Goal: Task Accomplishment & Management: Manage account settings

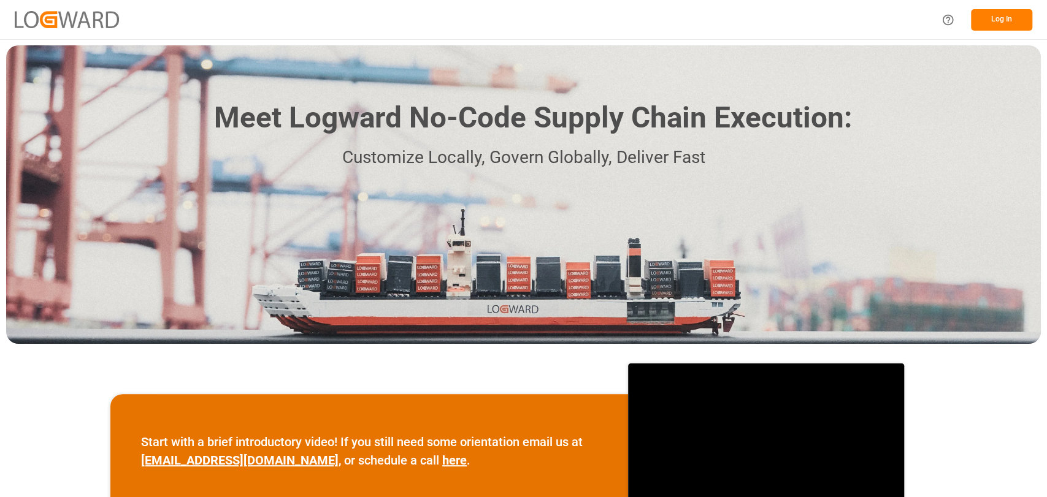
click at [1002, 23] on button "Log In" at bounding box center [1001, 19] width 61 height 21
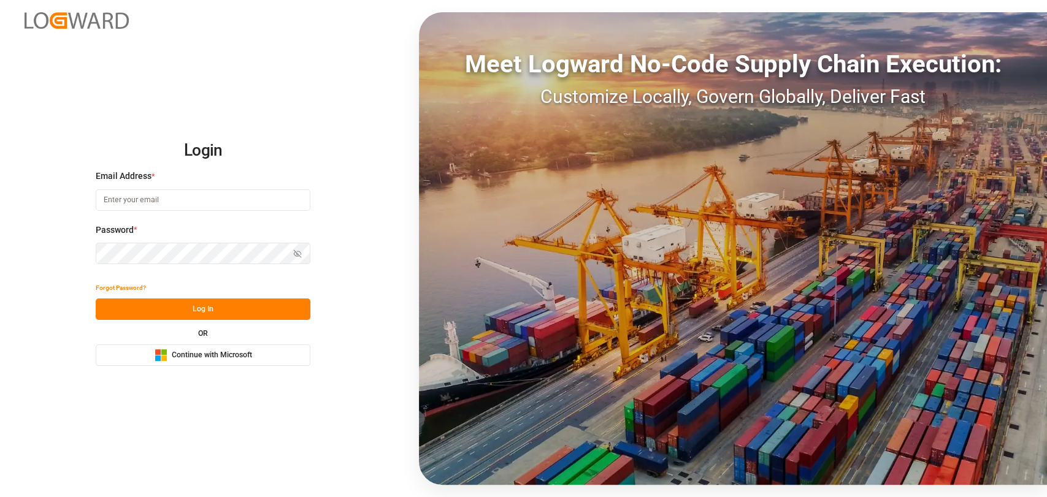
type input "[PERSON_NAME][EMAIL_ADDRESS][PERSON_NAME][DOMAIN_NAME]"
click at [256, 303] on button "Log In" at bounding box center [203, 309] width 215 height 21
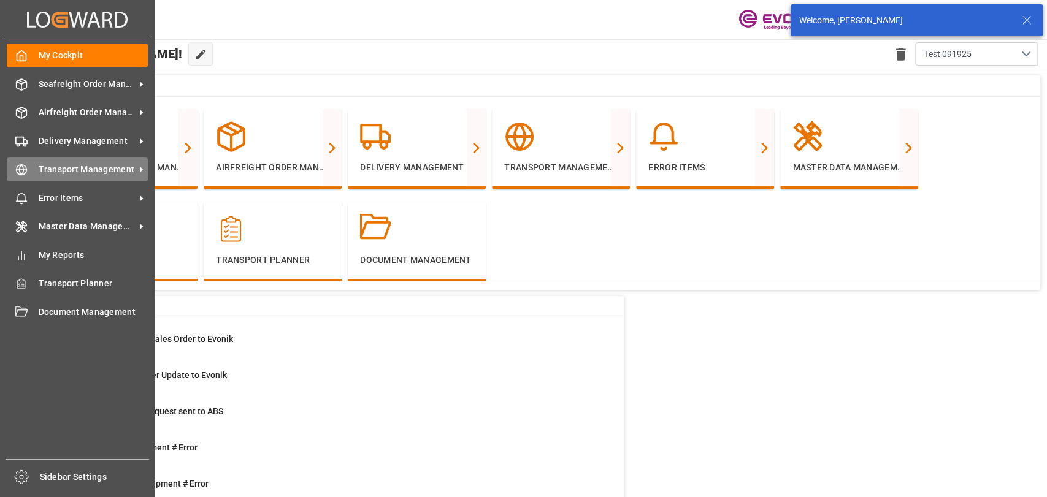
click at [25, 170] on line at bounding box center [22, 170] width 10 height 0
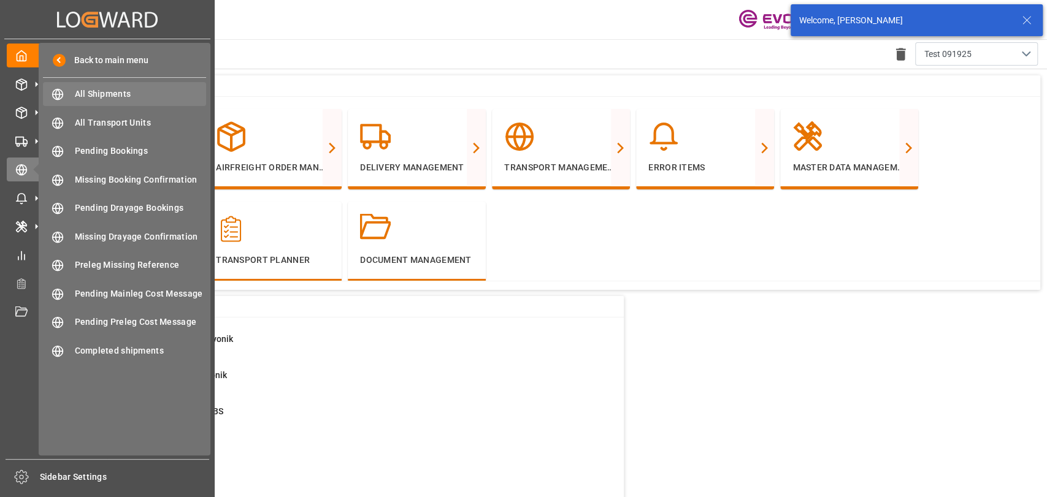
click at [67, 99] on div "All Shipments All Shipments" at bounding box center [124, 94] width 163 height 24
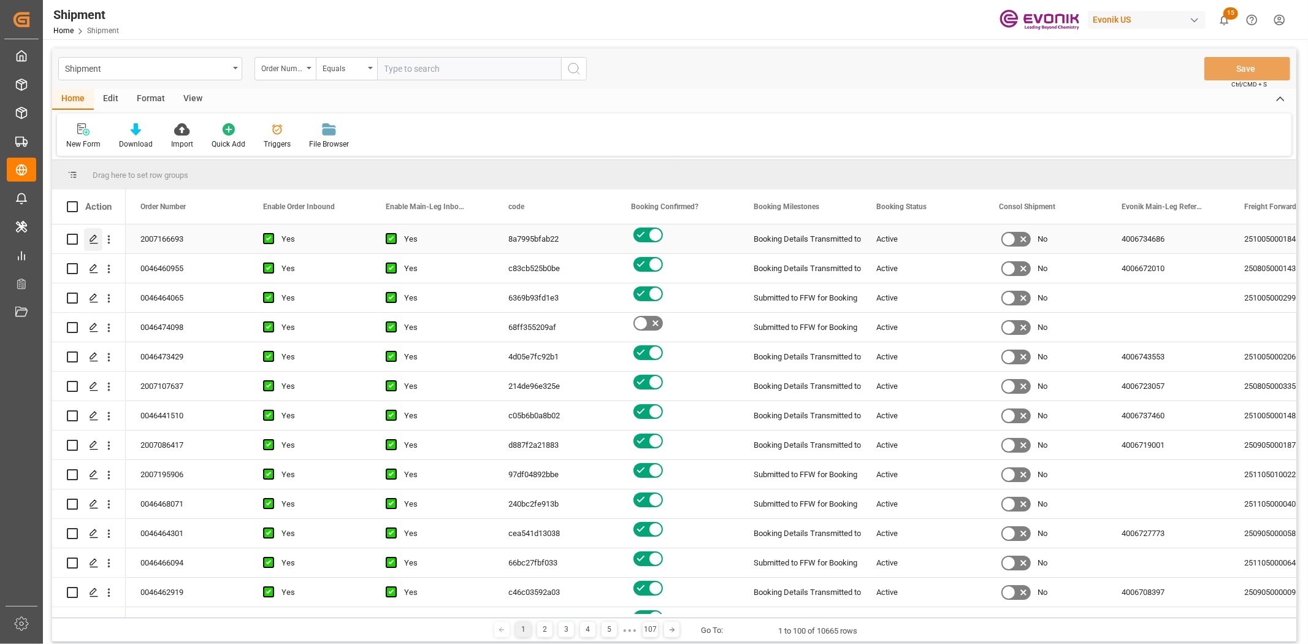
click at [89, 236] on icon "Press SPACE to select this row." at bounding box center [94, 239] width 10 height 10
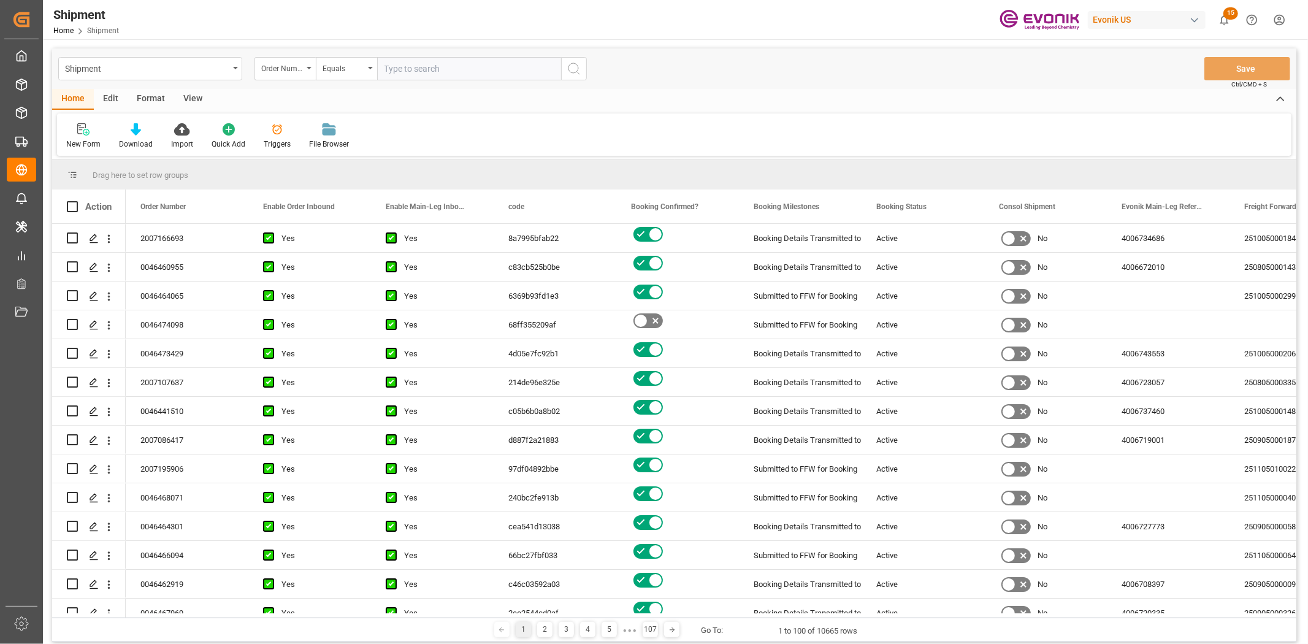
click at [125, 99] on div "Edit" at bounding box center [111, 99] width 34 height 21
drag, startPoint x: 261, startPoint y: 137, endPoint x: 273, endPoint y: 131, distance: 14.0
click at [273, 131] on icon at bounding box center [271, 129] width 17 height 12
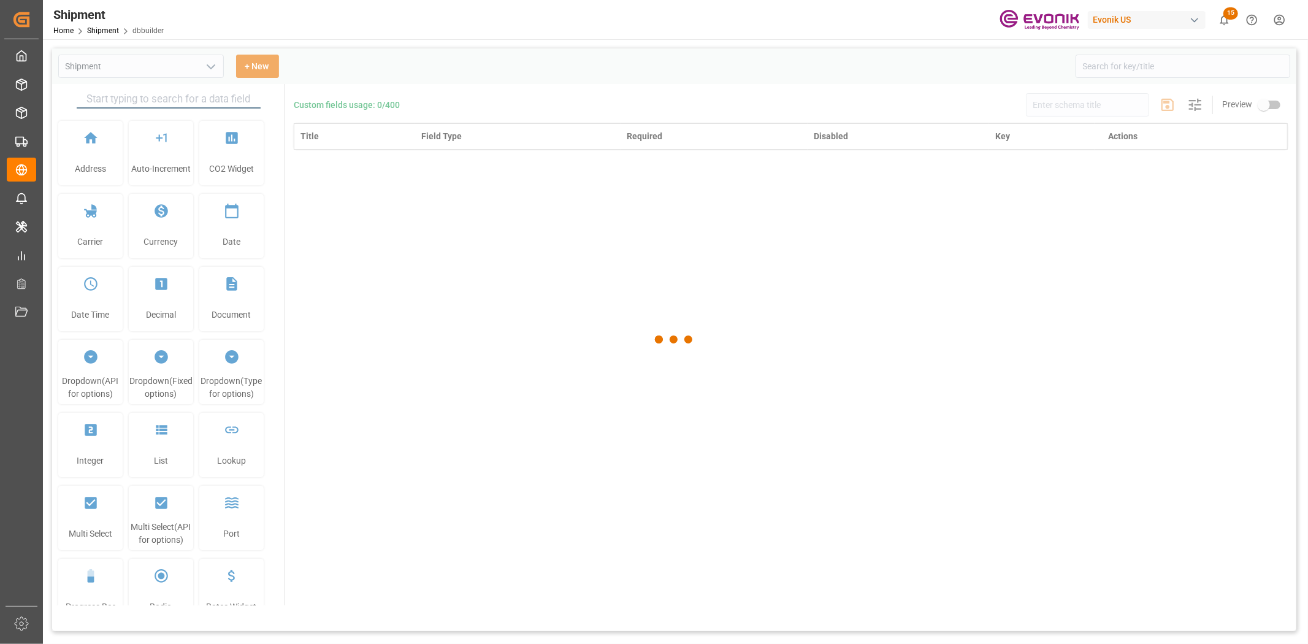
type input "Shipment"
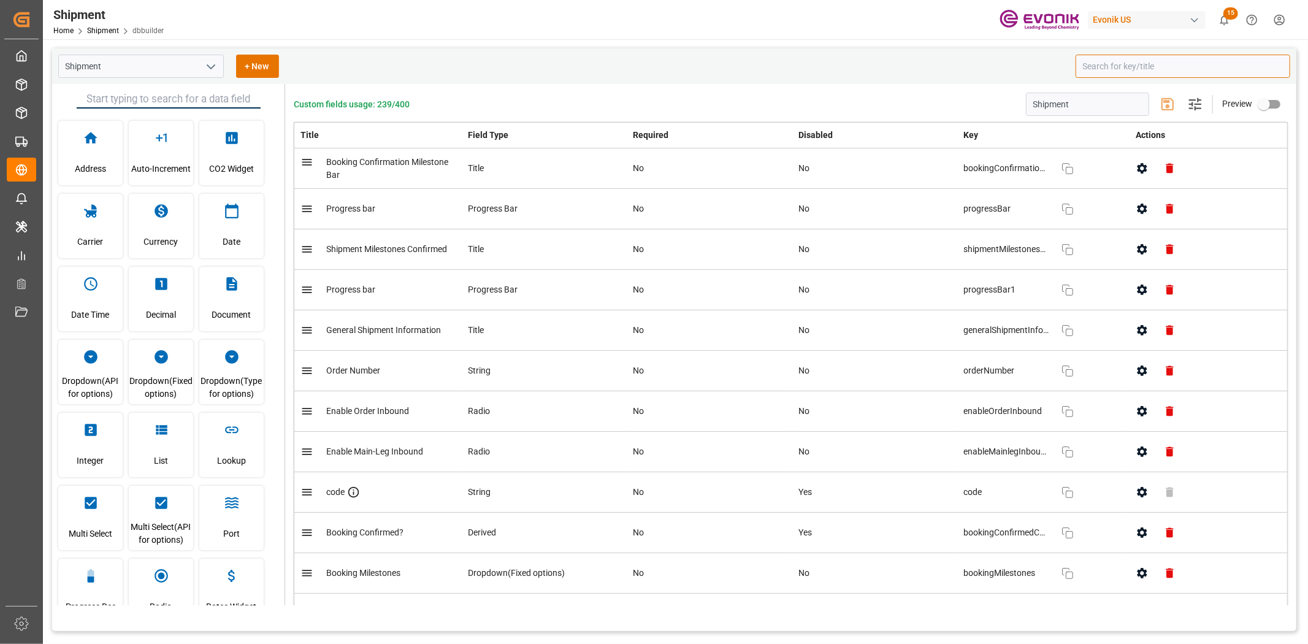
click at [1114, 74] on input at bounding box center [1182, 66] width 215 height 23
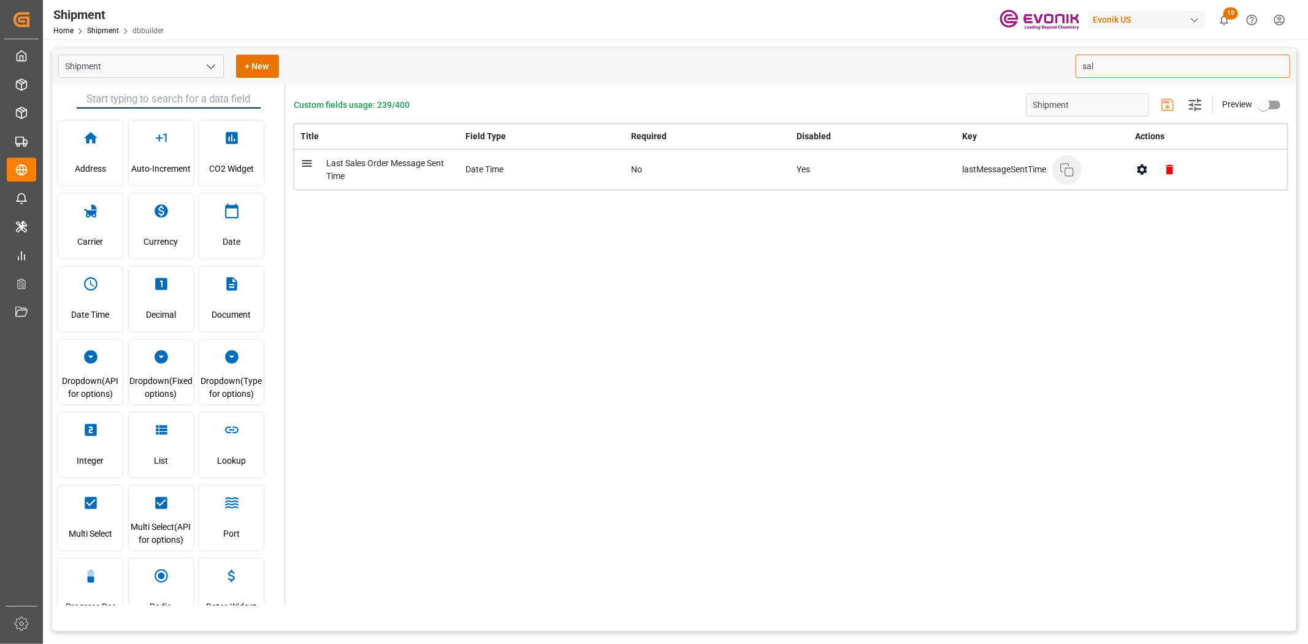
type input "sal"
click at [1076, 170] on button "Copy" at bounding box center [1066, 169] width 29 height 29
click at [212, 63] on icon "open menu" at bounding box center [211, 66] width 15 height 15
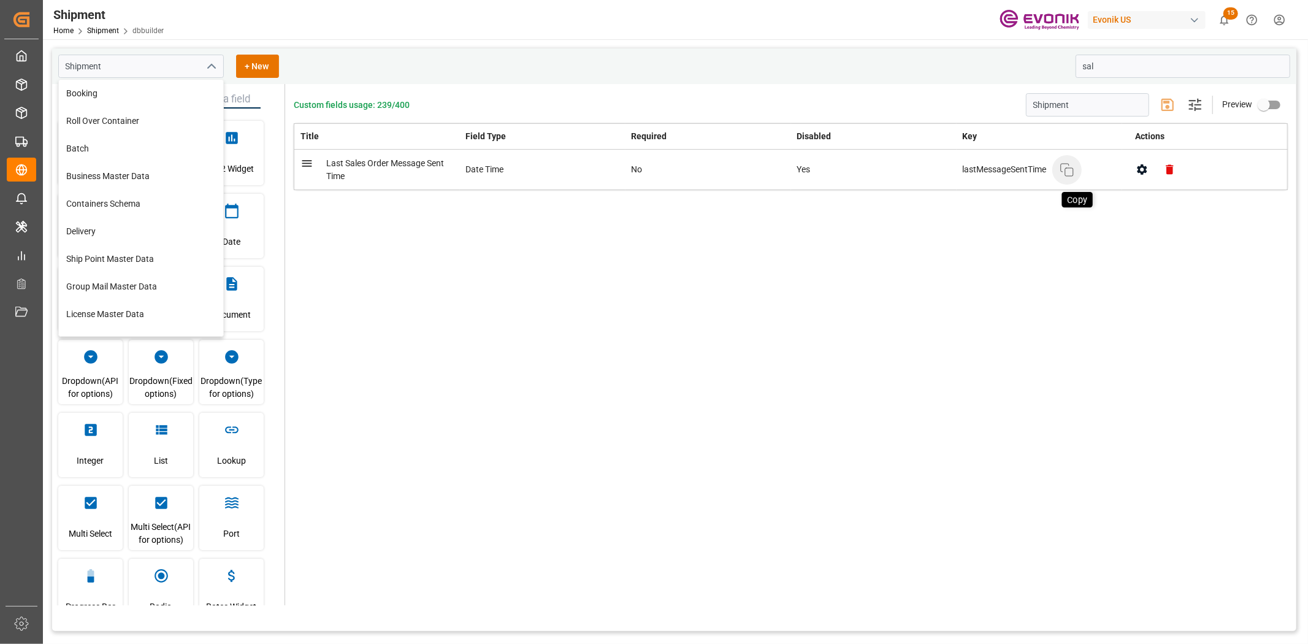
click at [1062, 173] on icon "button" at bounding box center [1066, 169] width 15 height 15
click at [525, 321] on div "Custom fields usage: 239/400 Shipment Settings Preview Title Field Type Require…" at bounding box center [790, 344] width 1011 height 521
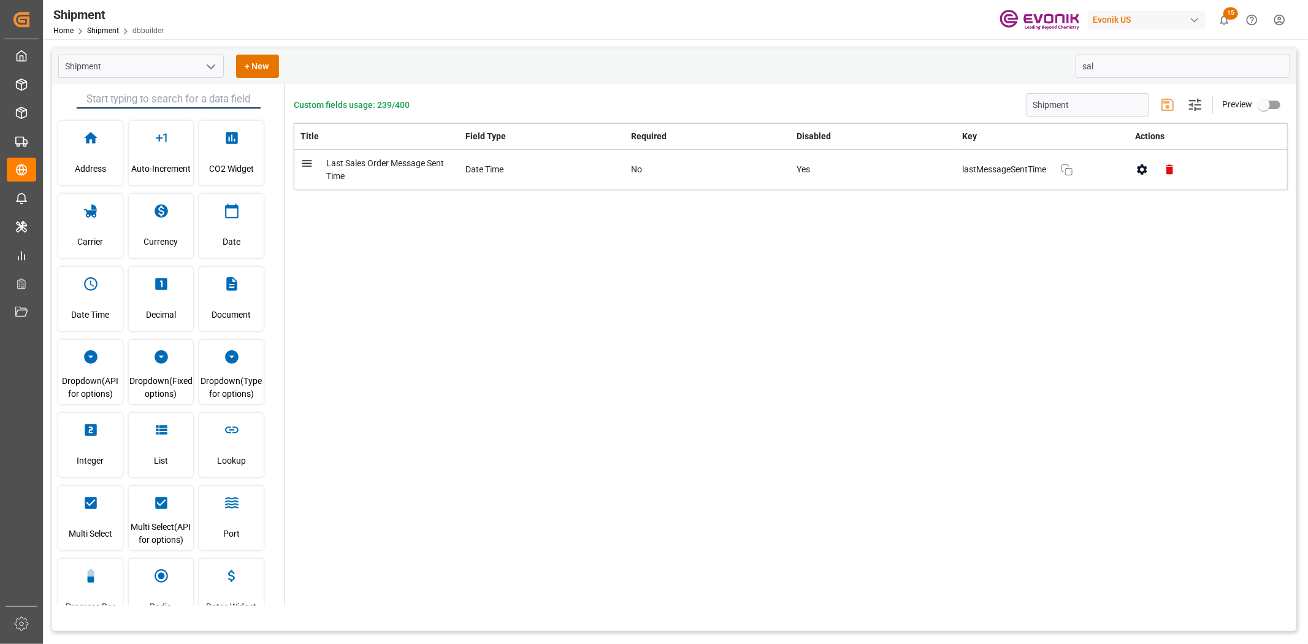
click at [207, 66] on polyline "open menu" at bounding box center [210, 67] width 7 height 4
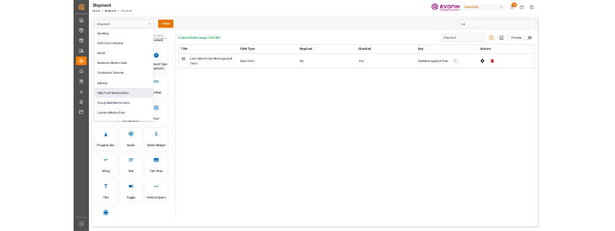
scroll to position [248, 0]
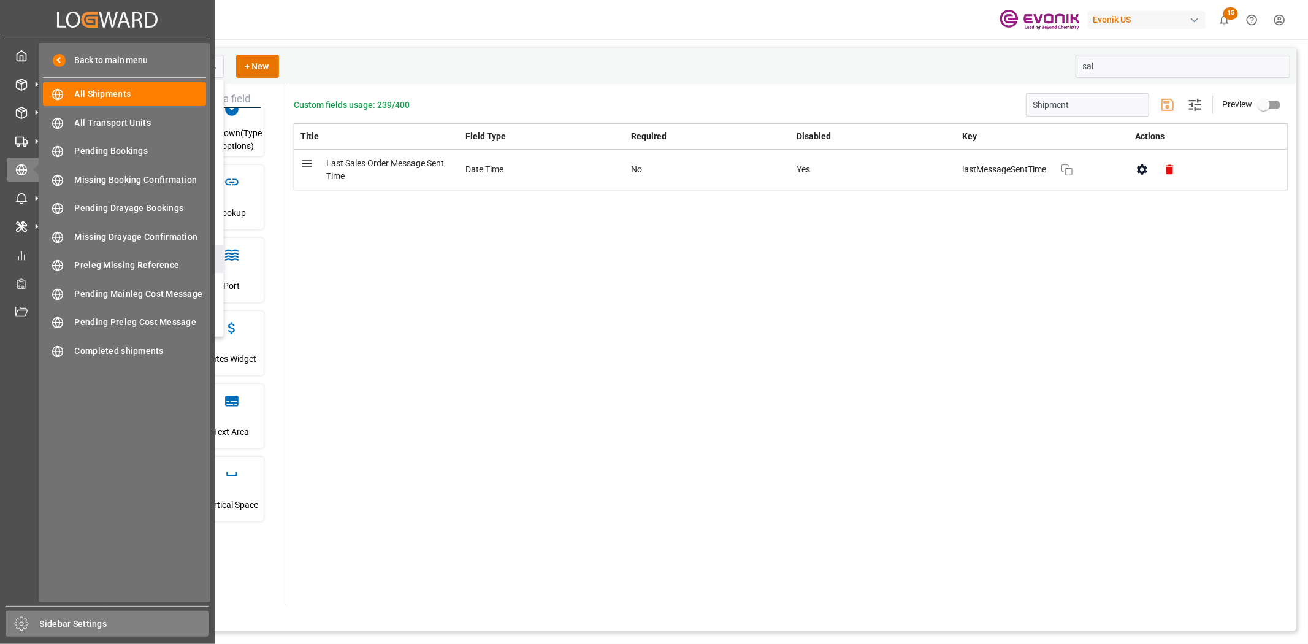
click at [87, 614] on div "Sidebar Settings" at bounding box center [108, 624] width 204 height 26
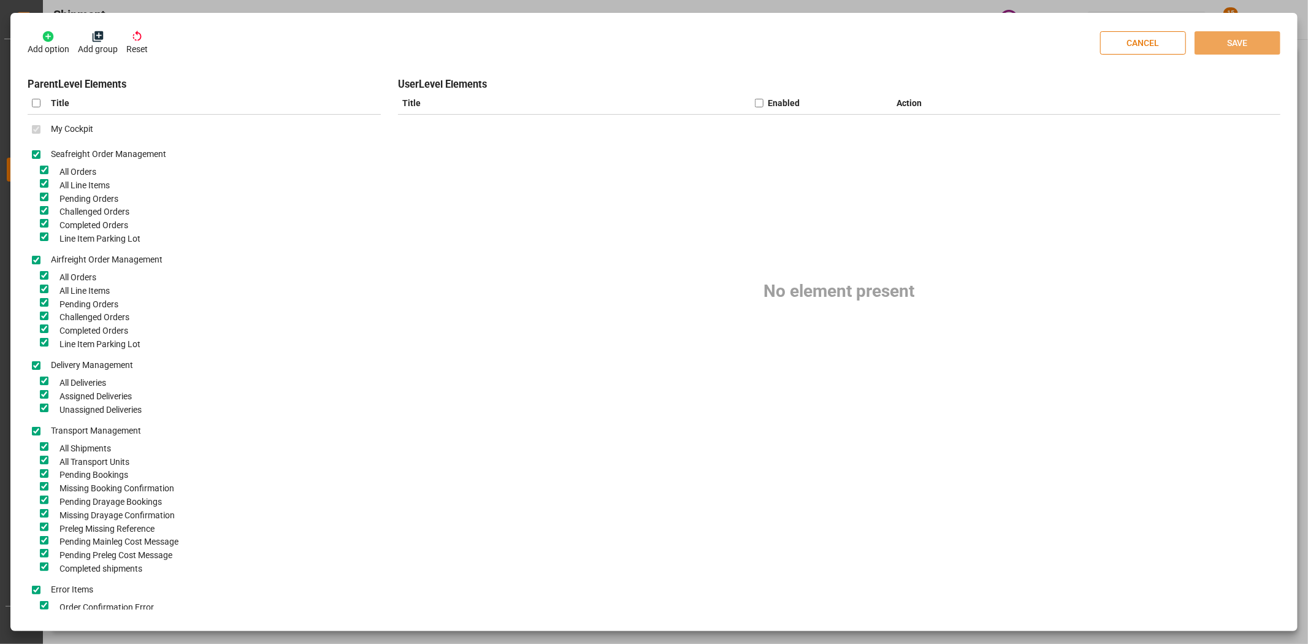
click at [1137, 45] on button "CANCEL" at bounding box center [1143, 42] width 86 height 23
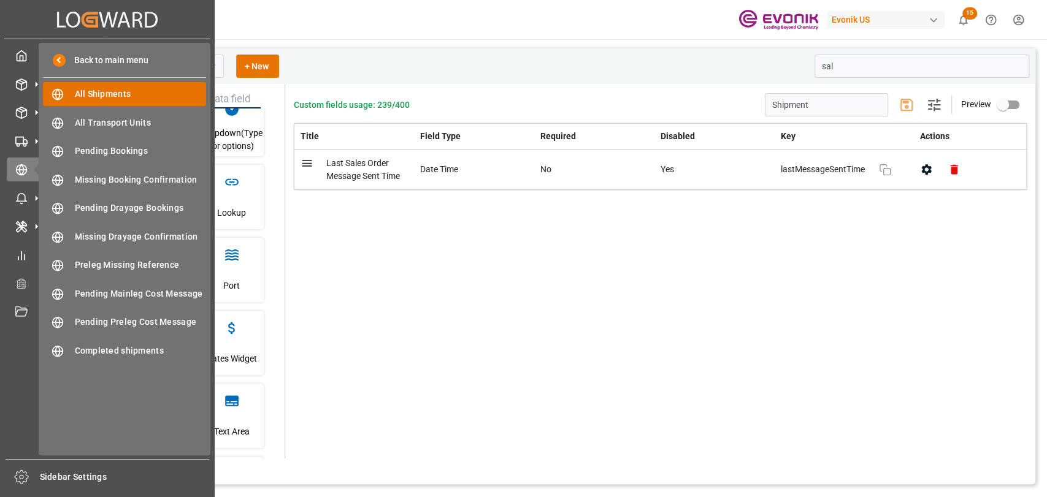
click at [75, 93] on span "All Shipments" at bounding box center [141, 94] width 132 height 13
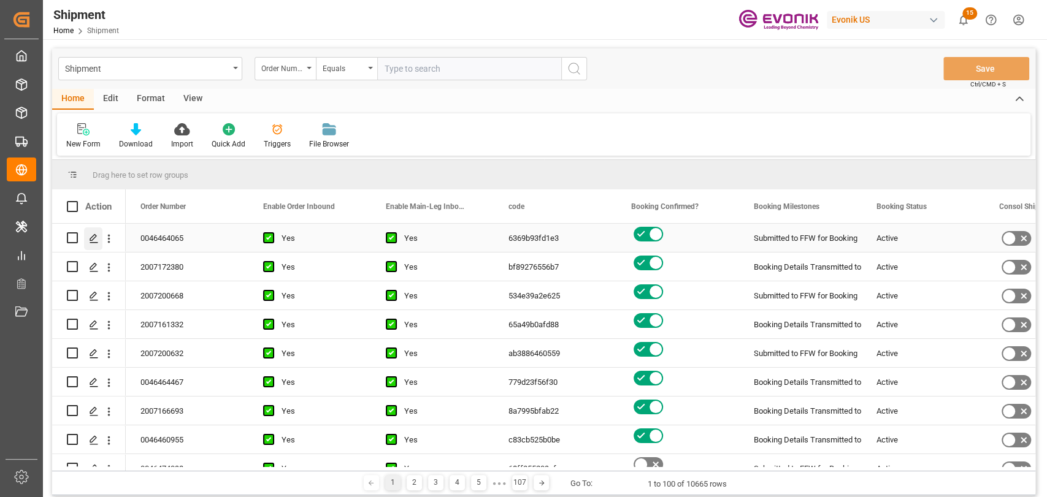
click at [91, 234] on icon "Press SPACE to select this row." at bounding box center [94, 239] width 10 height 10
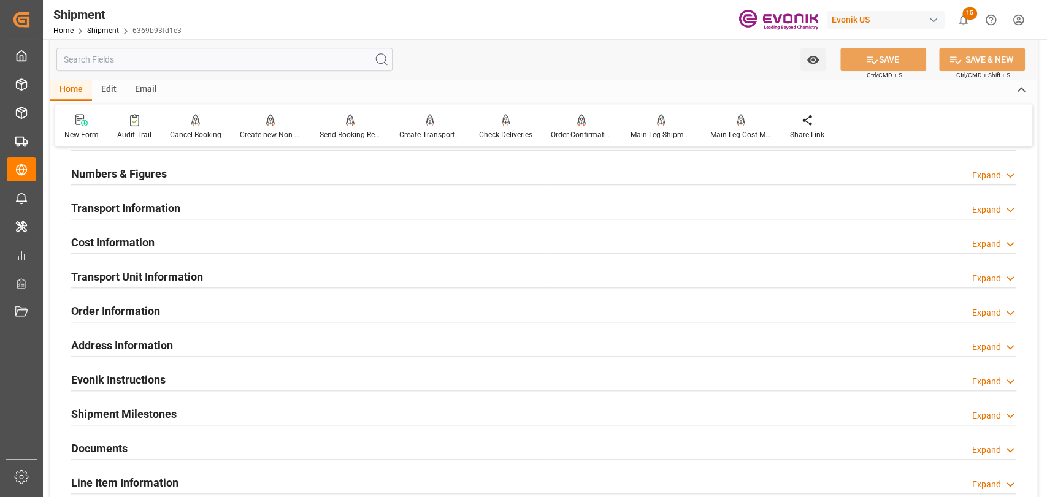
scroll to position [681, 0]
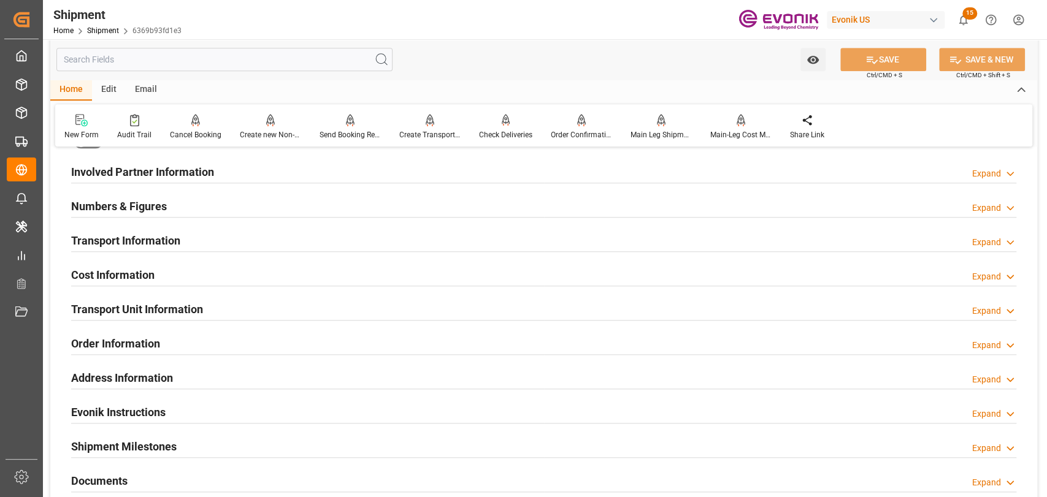
click at [166, 311] on h2 "Transport Unit Information" at bounding box center [137, 309] width 132 height 17
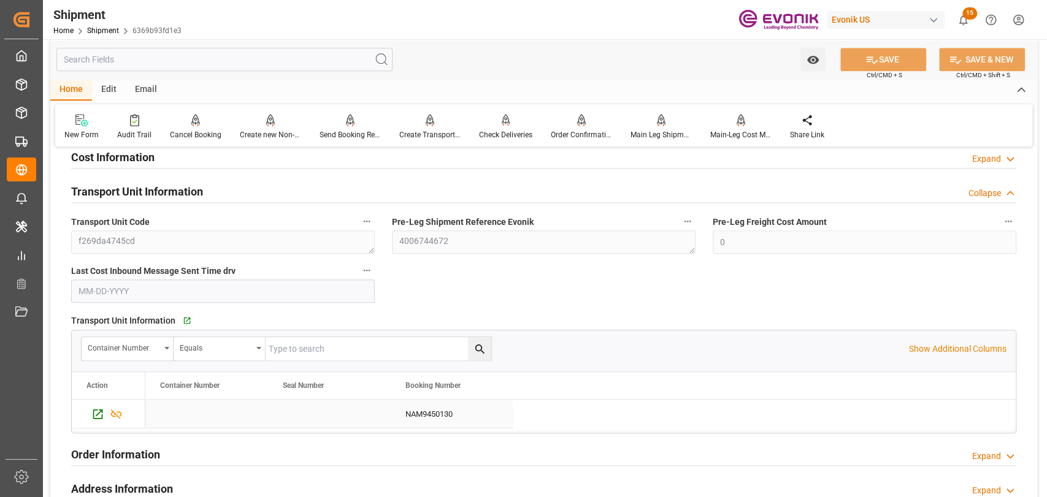
scroll to position [817, 0]
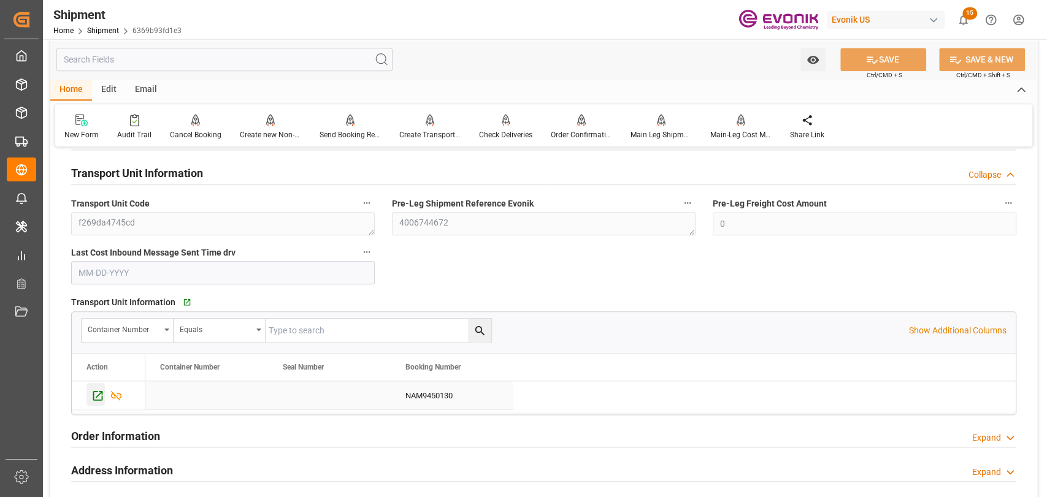
click at [95, 395] on icon "Press SPACE to select this row." at bounding box center [97, 395] width 13 height 13
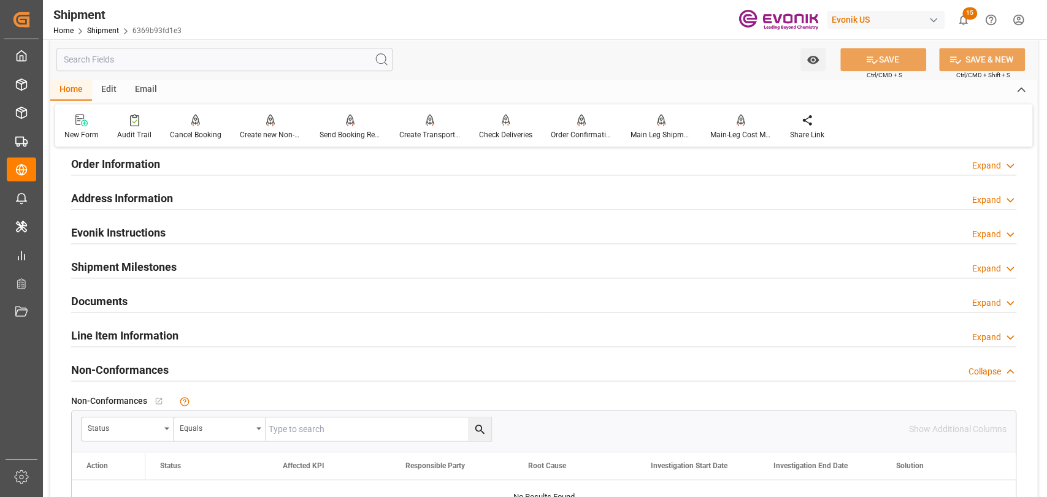
drag, startPoint x: 157, startPoint y: 338, endPoint x: 198, endPoint y: 348, distance: 42.2
click at [157, 338] on h2 "Line Item Information" at bounding box center [124, 335] width 107 height 17
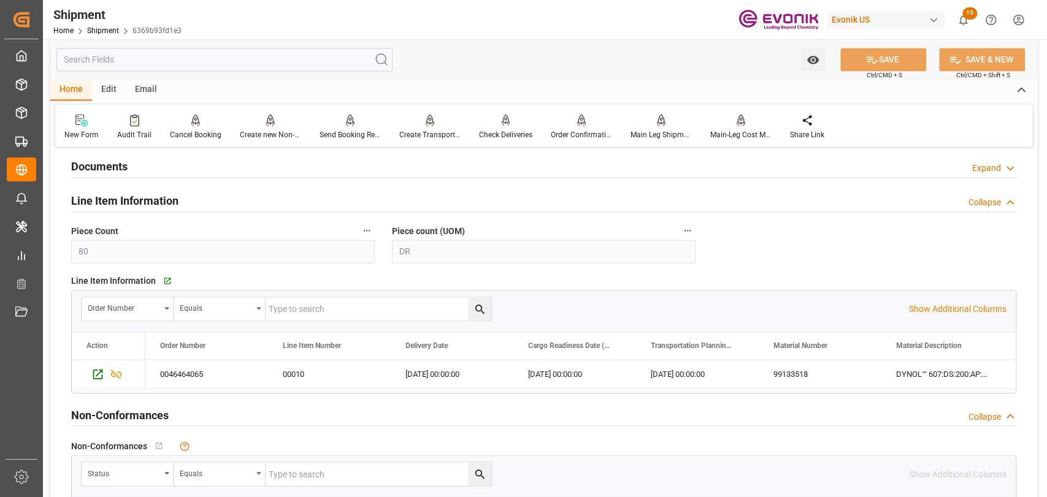
scroll to position [1226, 0]
click at [189, 371] on div "0046464065" at bounding box center [206, 372] width 123 height 28
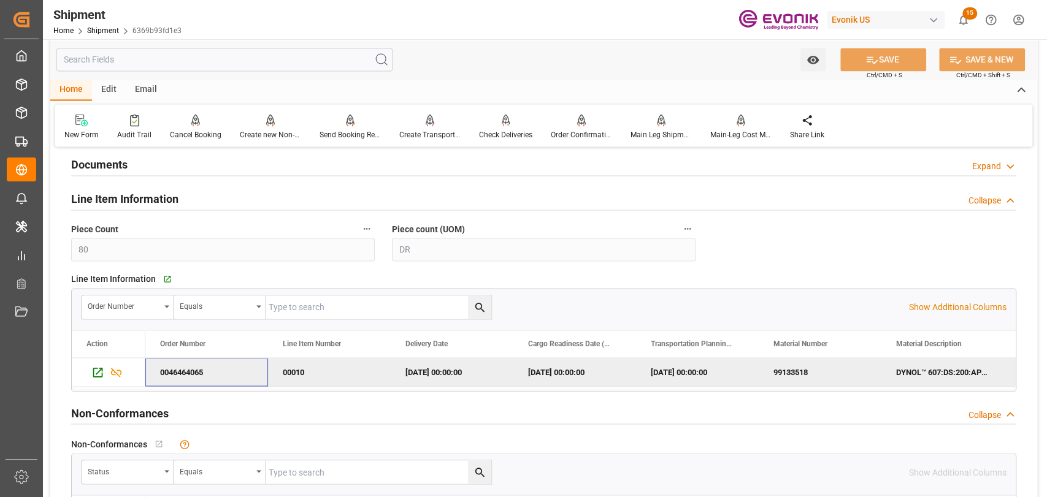
click at [189, 371] on div "0046464065" at bounding box center [206, 372] width 123 height 28
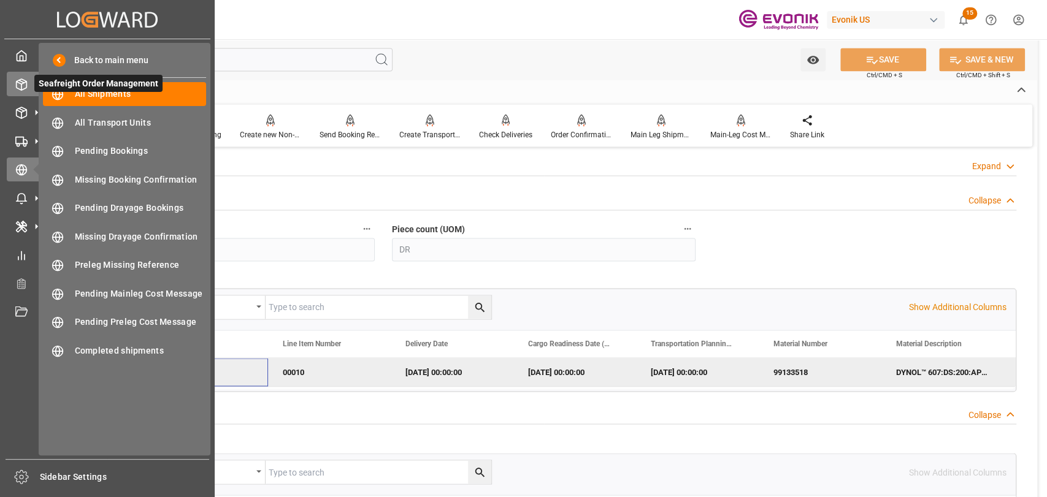
click at [20, 90] on icon at bounding box center [21, 84] width 12 height 12
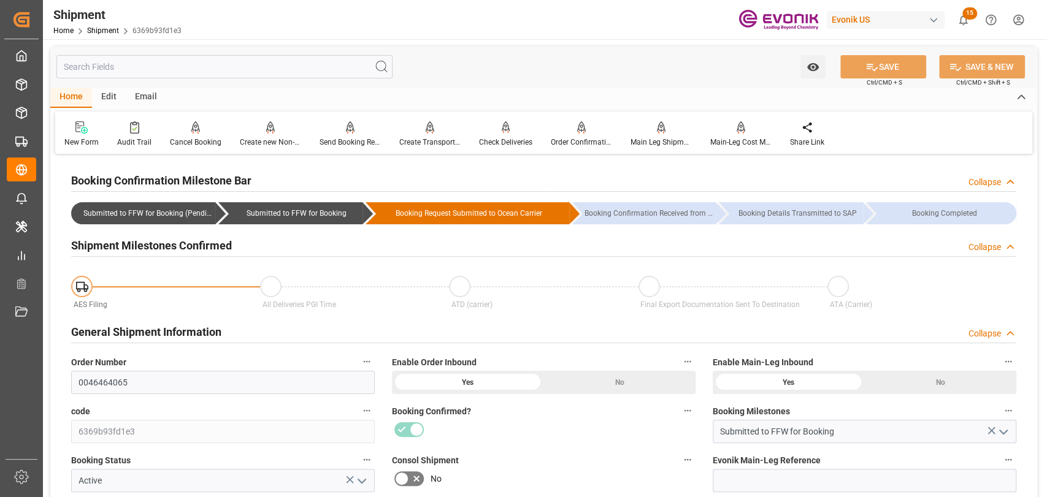
scroll to position [136, 0]
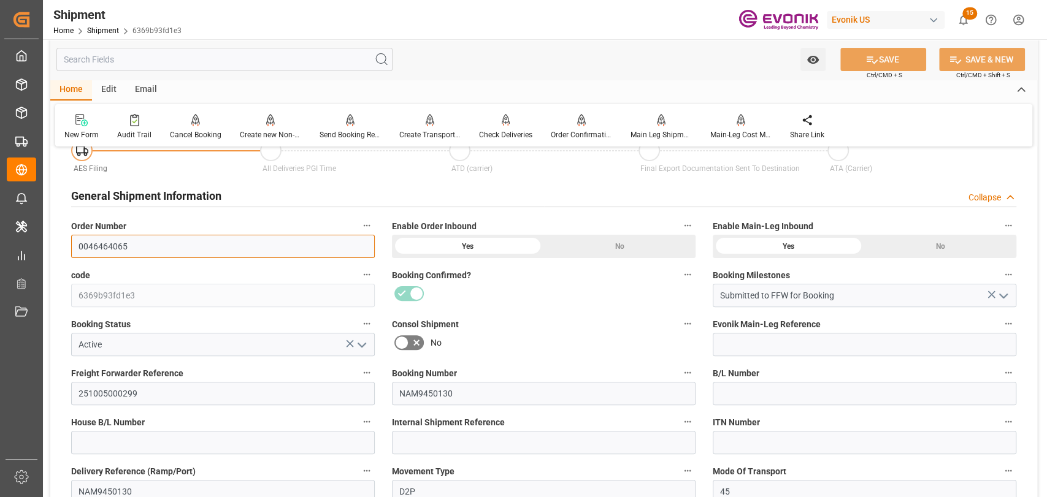
drag, startPoint x: 170, startPoint y: 253, endPoint x: 60, endPoint y: 242, distance: 110.2
type input "0046464065"
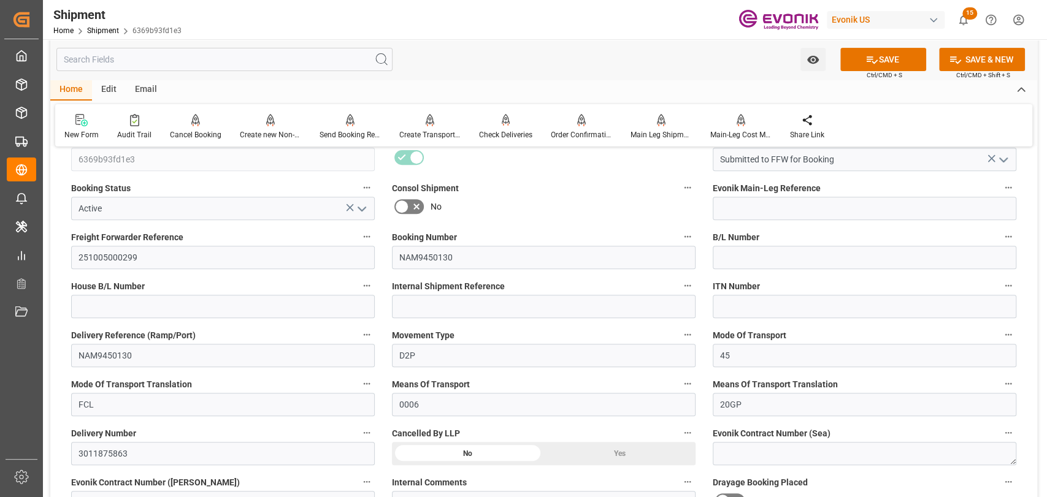
scroll to position [0, 0]
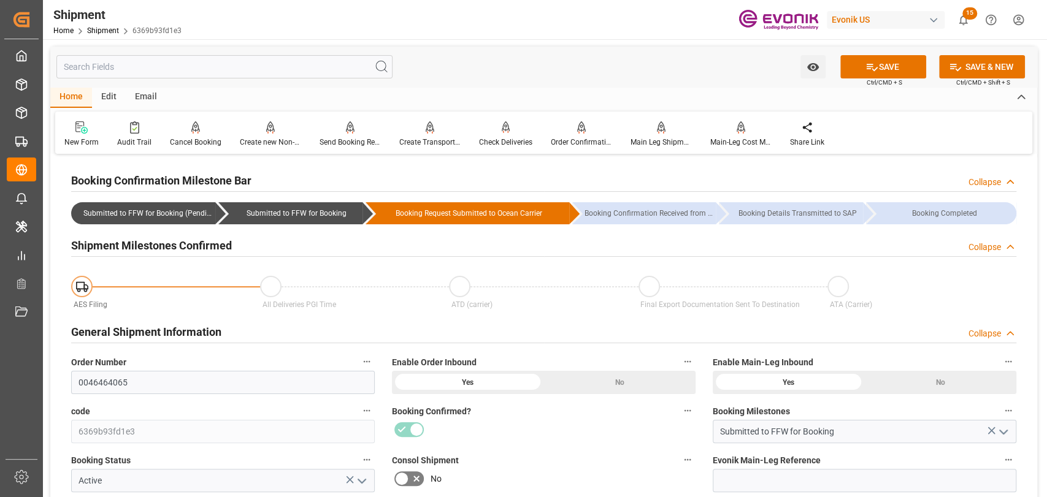
click at [589, 375] on div "No" at bounding box center [618, 382] width 151 height 23
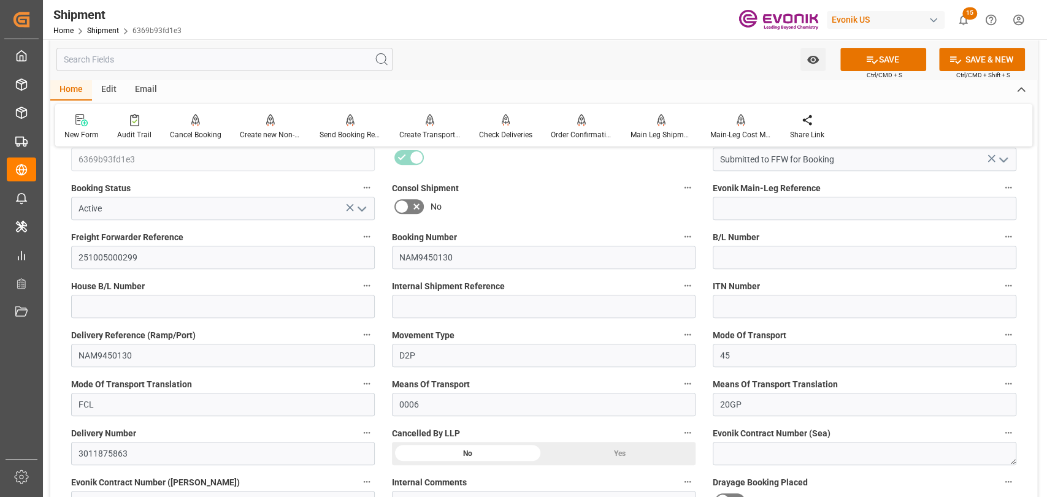
scroll to position [136, 0]
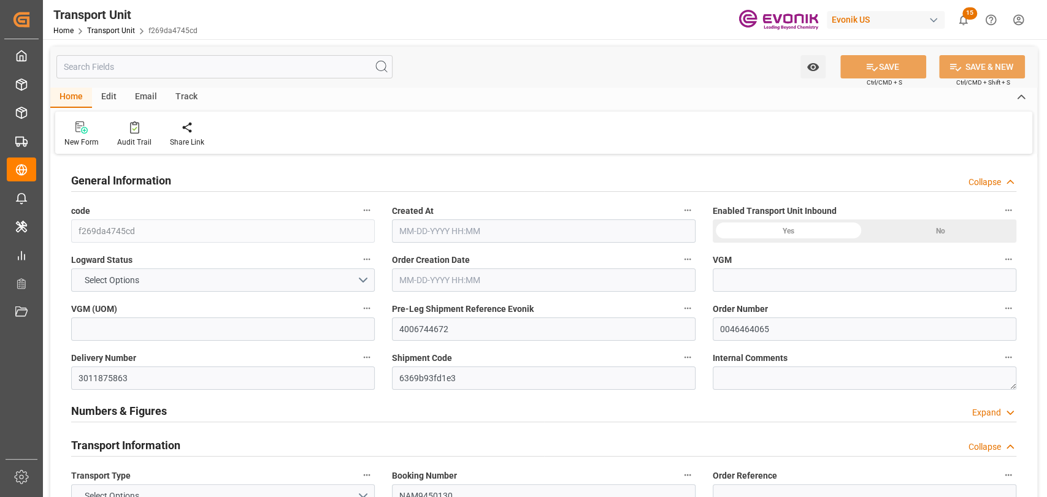
type input "0"
type input "CMACGM"
type input "CMA CGM Group"
type input "USSAV"
type input "CNSHA"
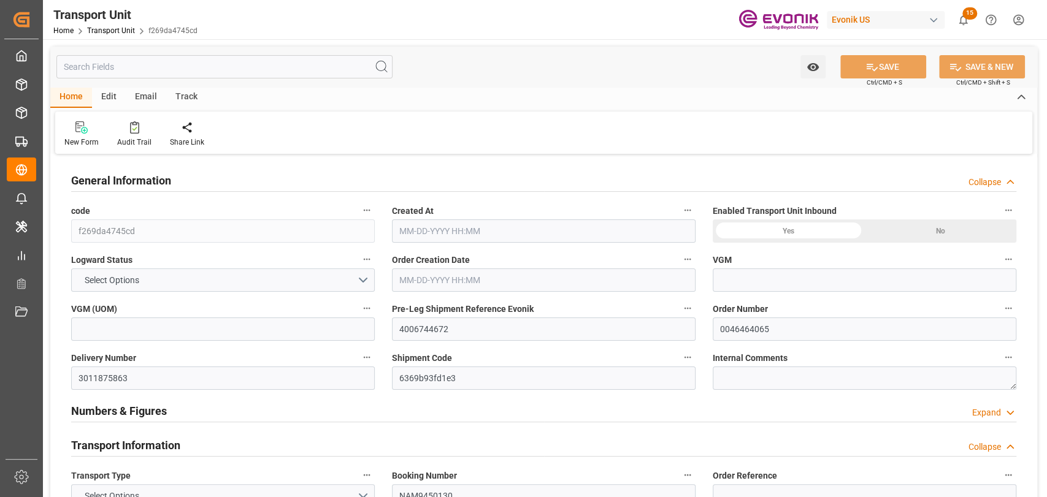
type input "17688"
type input "[DATE] 06:06"
type input "[DATE]"
type input "[DATE] 00:00"
type input "10-16-2025 00:00"
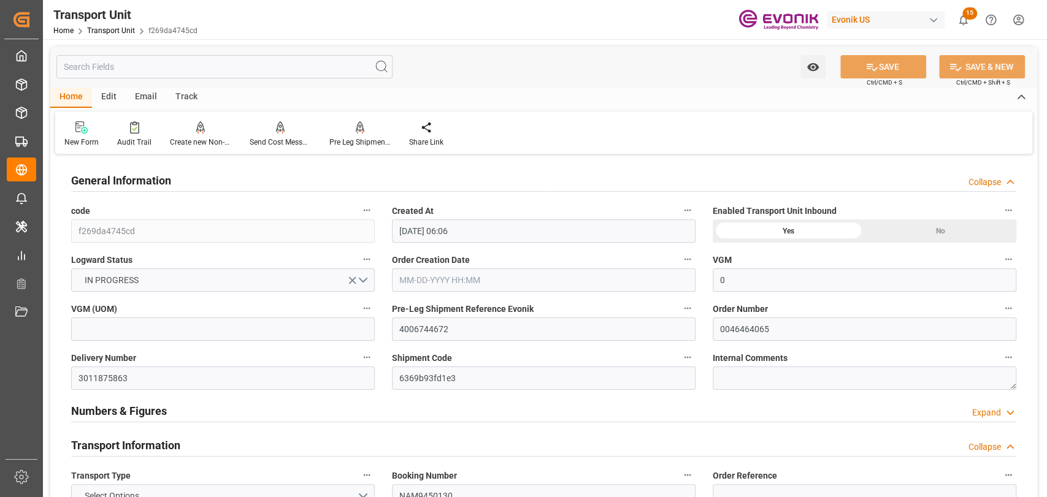
type input "12-10-2025 00:00"
type input "10-13-2025 00:00"
click at [137, 69] on input "text" at bounding box center [224, 66] width 336 height 23
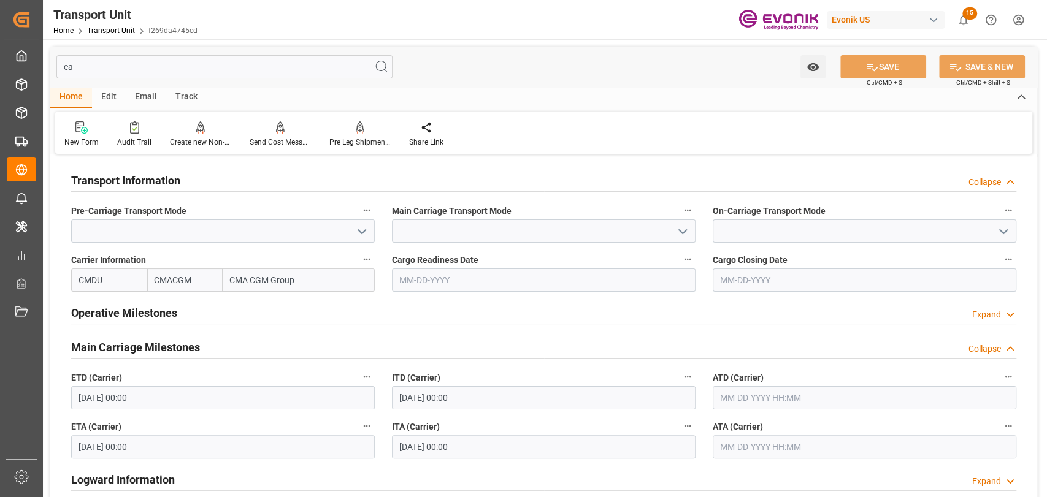
type input "c"
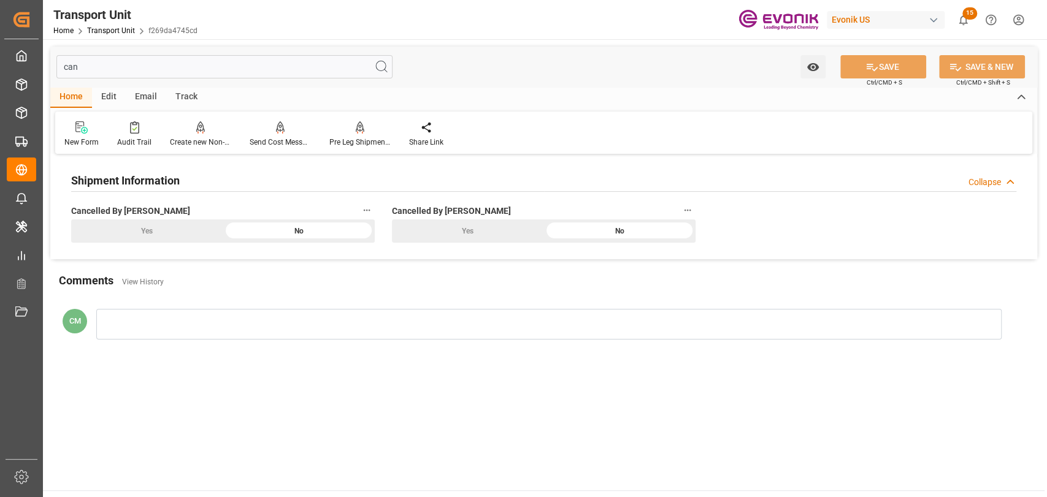
type input "ca"
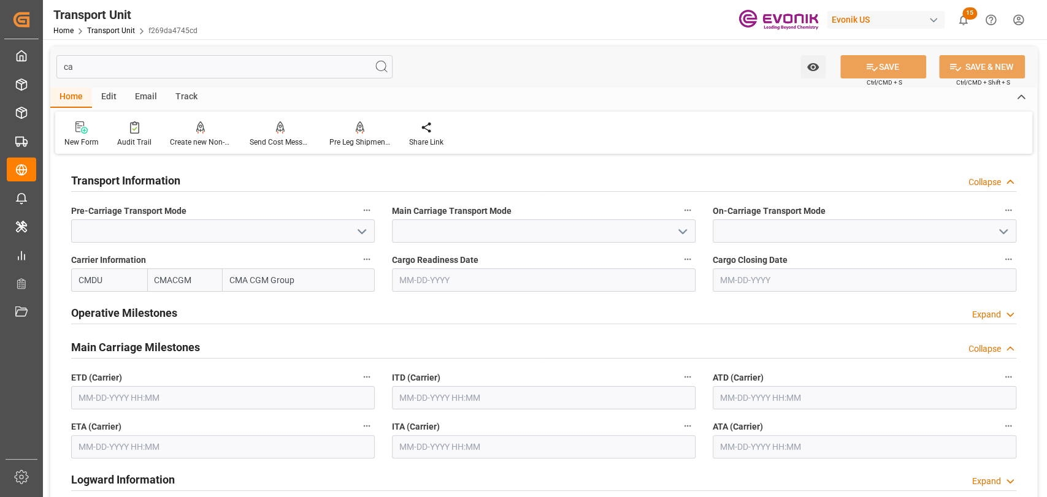
type input "10-16-2025 00:00"
type input "12-10-2025 00:00"
type input "c"
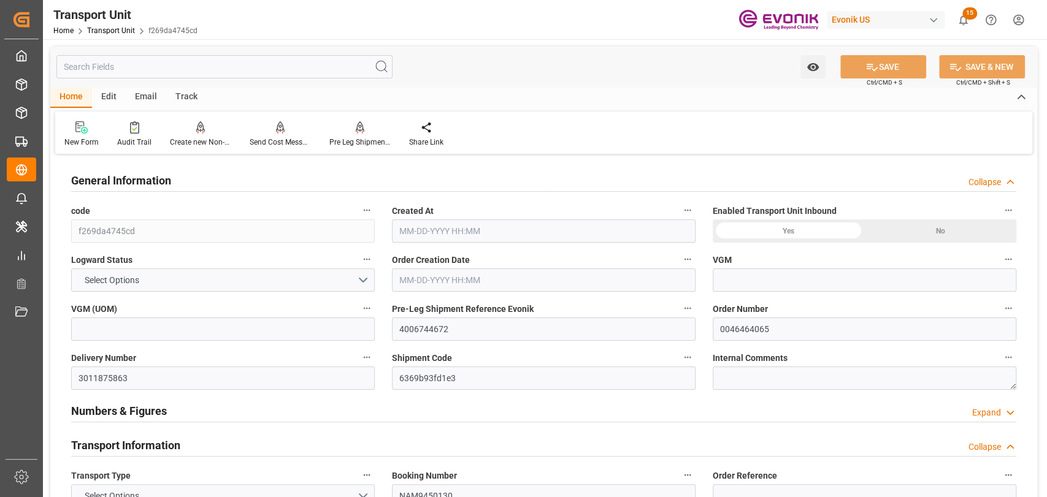
type input "0"
type input "United States"
type input "China"
type input "USSAV"
type input "CNSHA"
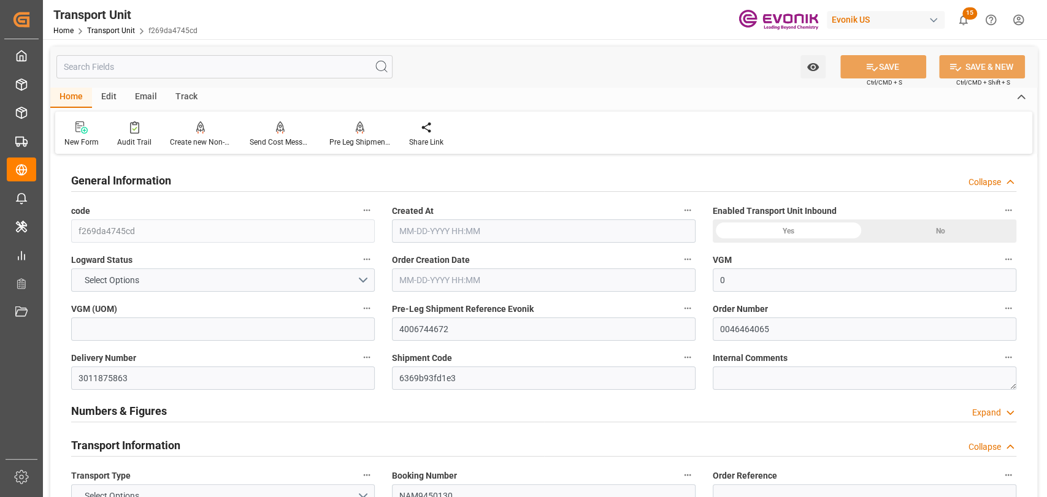
type input "17688"
type input "09-29-2025 06:06"
type input "12-02-2025"
type input "10-13-2025 00:00"
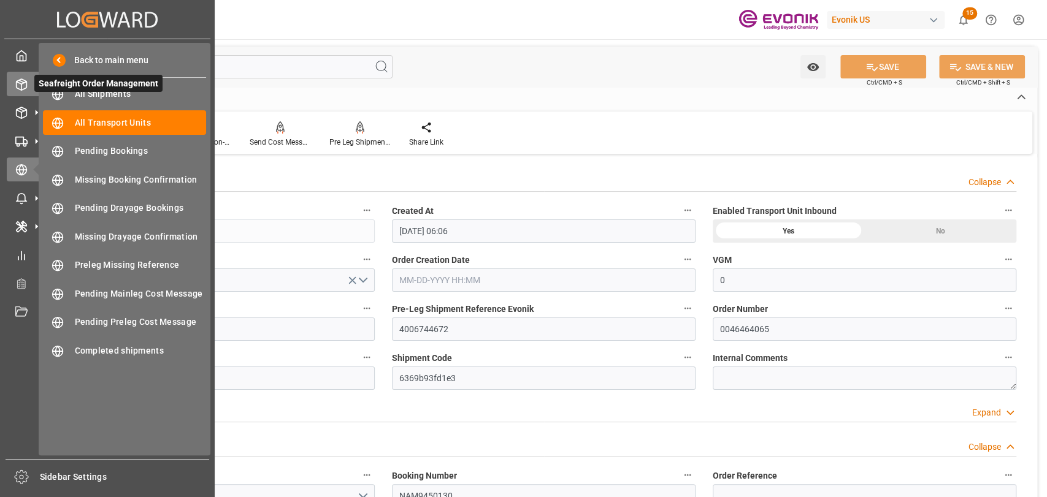
click at [25, 76] on div "Seafreight Order Management Seafreight Order Management" at bounding box center [107, 84] width 201 height 24
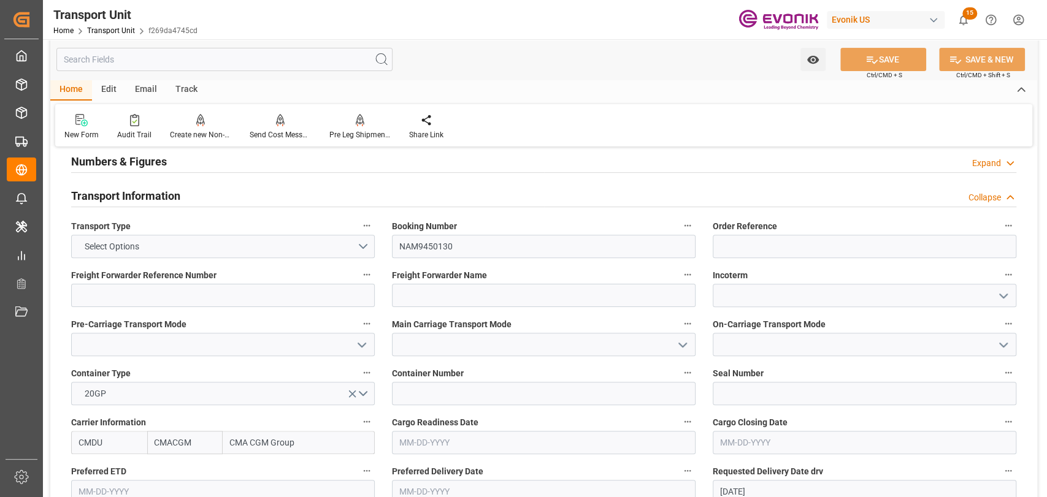
scroll to position [272, 0]
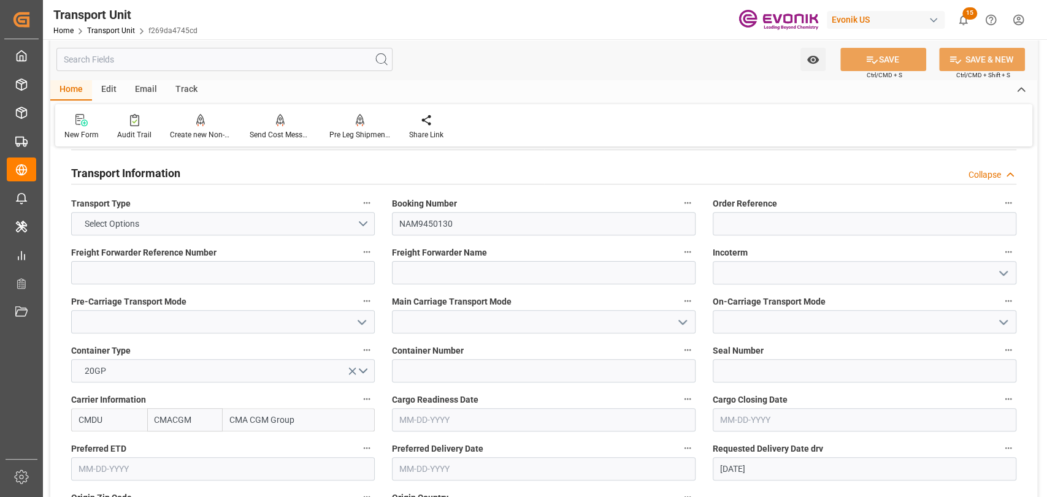
click at [158, 65] on input "text" at bounding box center [224, 59] width 336 height 23
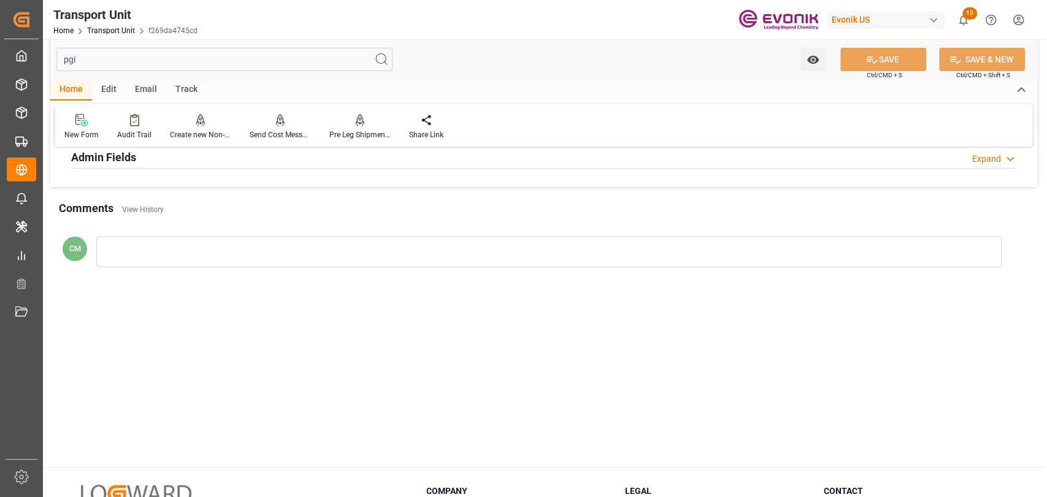
scroll to position [0, 0]
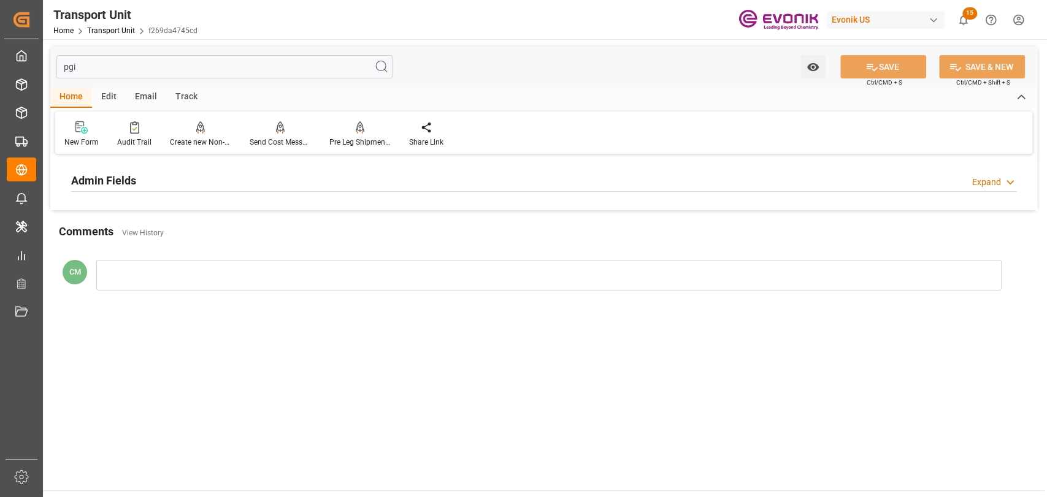
type input "pgi"
click at [129, 186] on h2 "Admin Fields" at bounding box center [103, 180] width 65 height 17
drag, startPoint x: 114, startPoint y: 75, endPoint x: 73, endPoint y: 60, distance: 43.6
click at [64, 65] on input "pgi" at bounding box center [224, 66] width 336 height 23
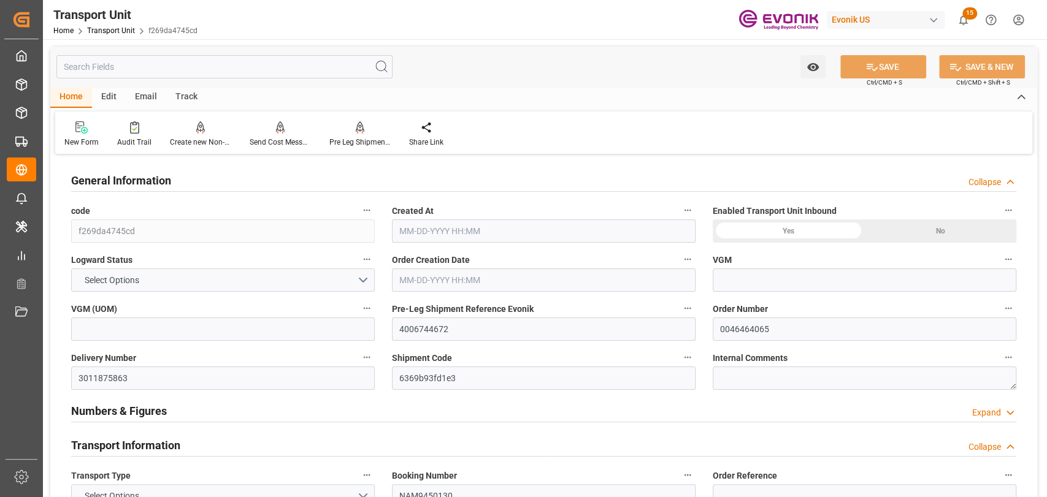
type input "0"
type input "CMACGM"
type input "CMA CGM Group"
type input "USSAV"
type input "CNSHA"
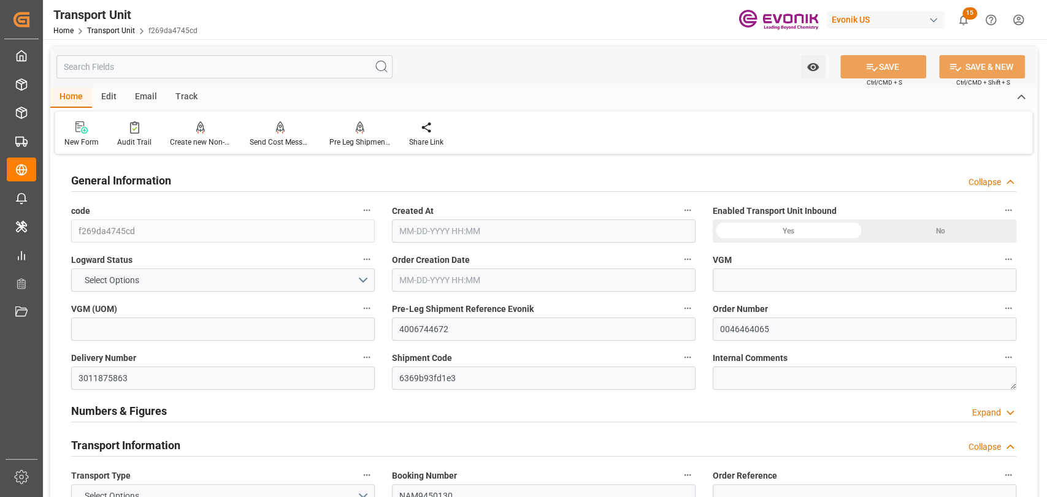
type input "17688"
type input "09-29-2025 06:06"
type input "12-02-2025"
type input "10-16-2025 00:00"
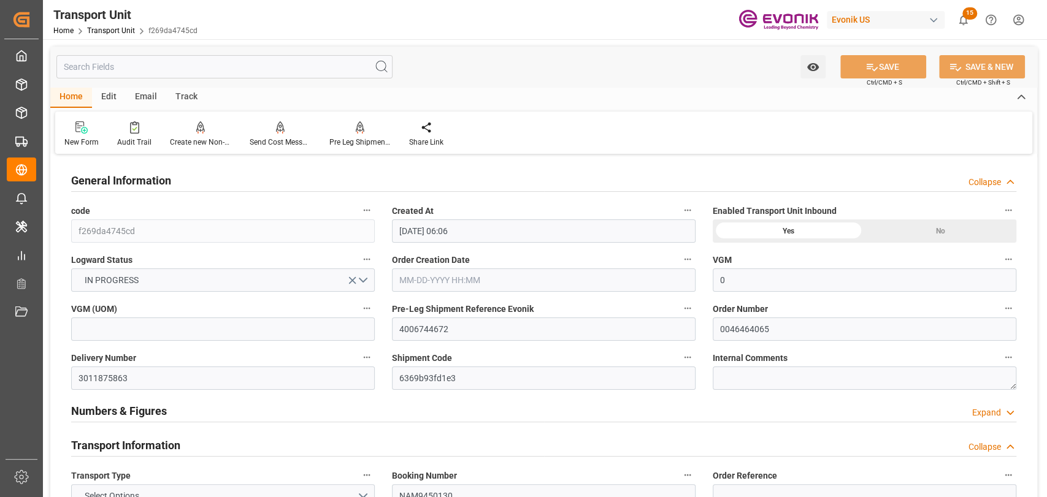
type input "12-10-2025 00:00"
type input "10-13-2025 00:00"
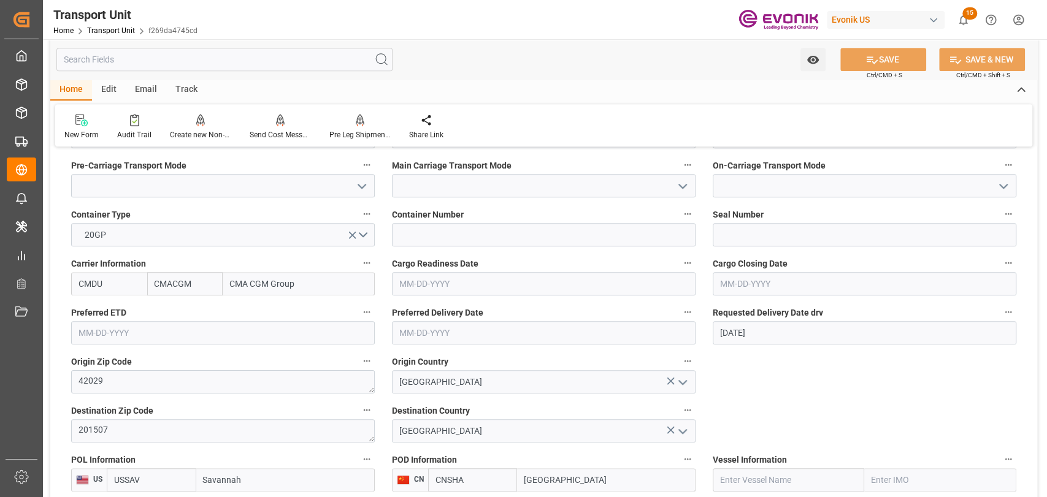
scroll to position [136, 0]
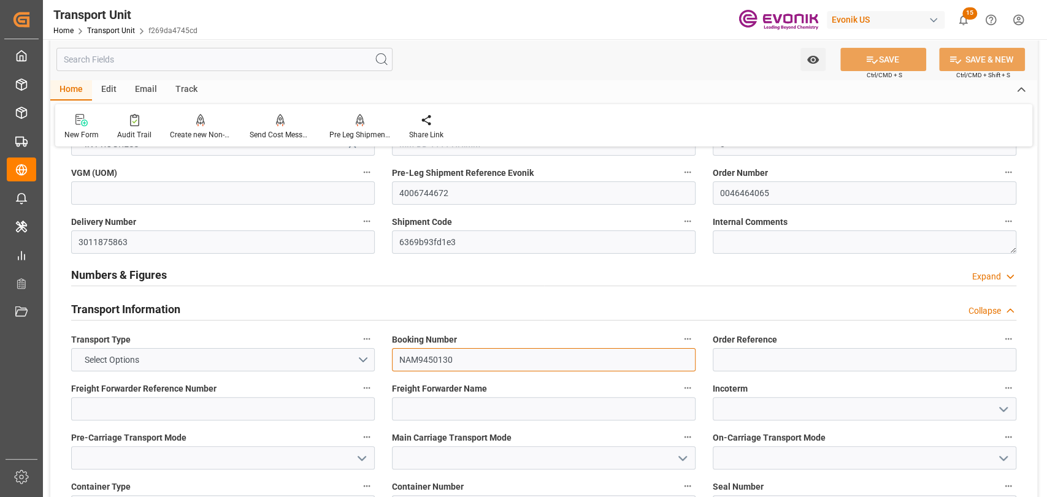
drag, startPoint x: 466, startPoint y: 359, endPoint x: 403, endPoint y: 355, distance: 63.3
click at [403, 355] on input "NAM9450130" at bounding box center [543, 359] width 303 height 23
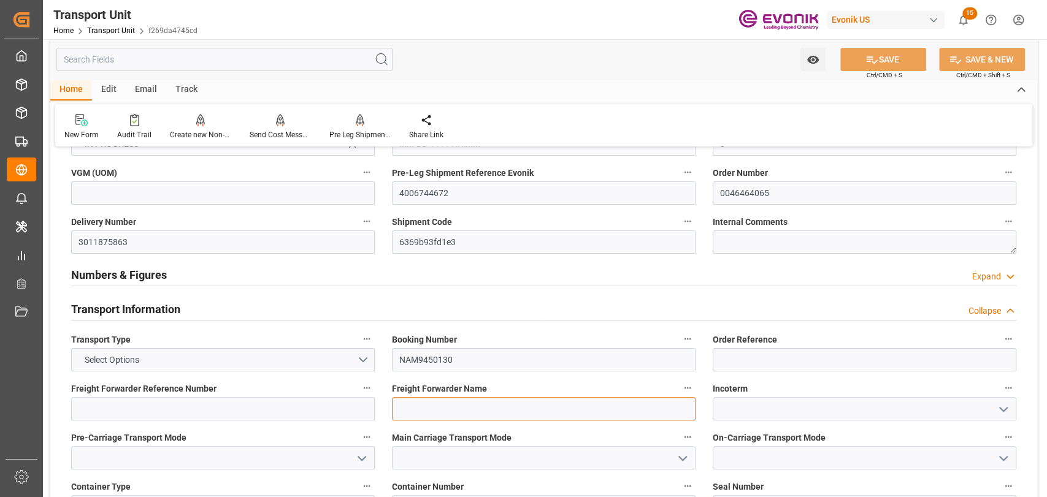
click at [449, 408] on input at bounding box center [543, 408] width 303 height 23
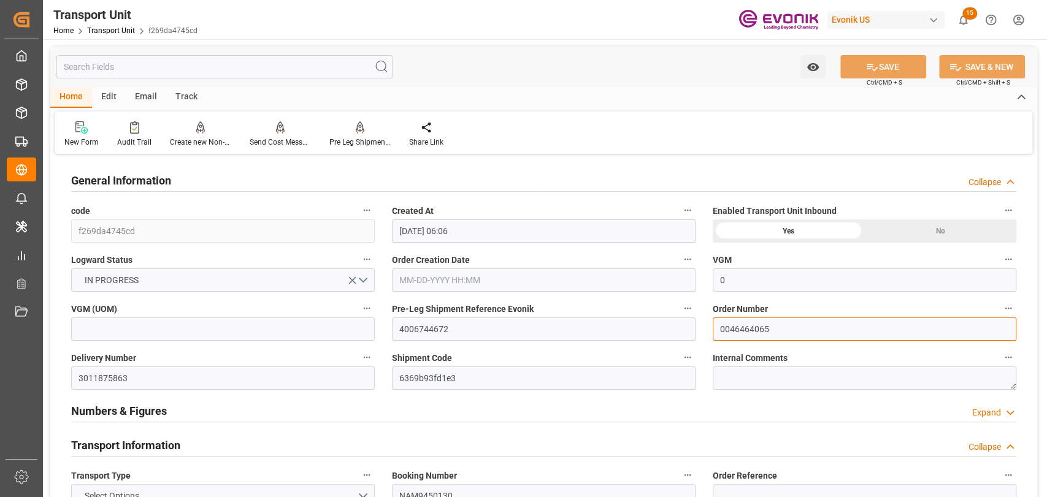
click at [858, 325] on input "0046464065" at bounding box center [863, 329] width 303 height 23
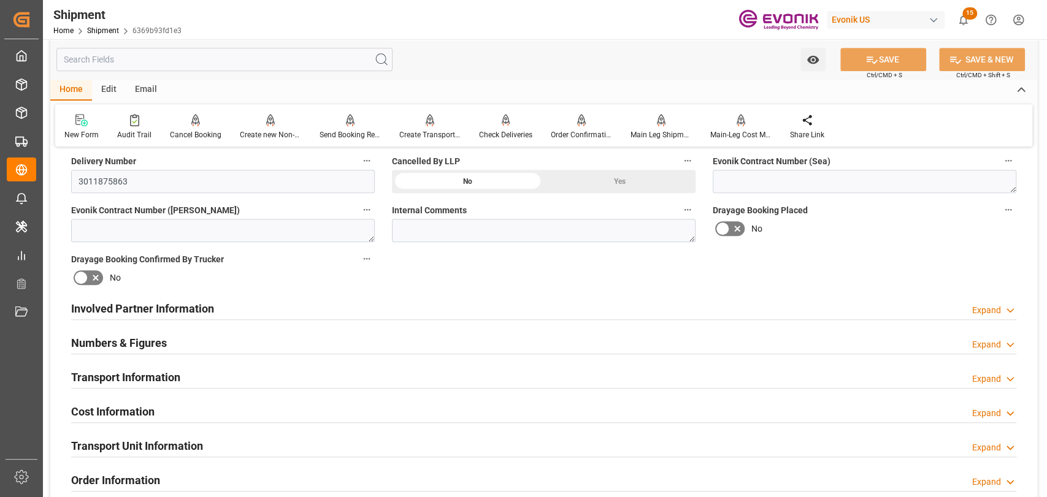
scroll to position [817, 0]
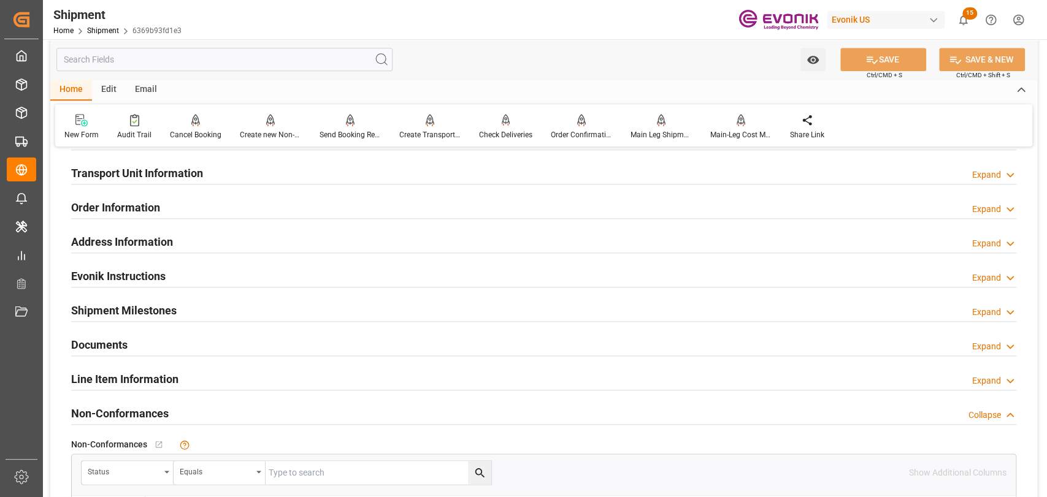
click at [135, 376] on h2 "Line Item Information" at bounding box center [124, 379] width 107 height 17
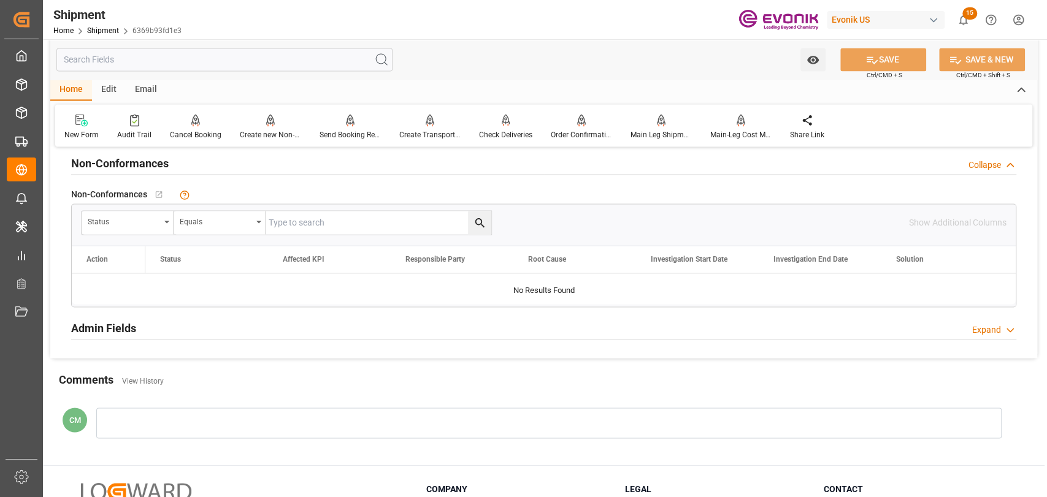
scroll to position [1352, 0]
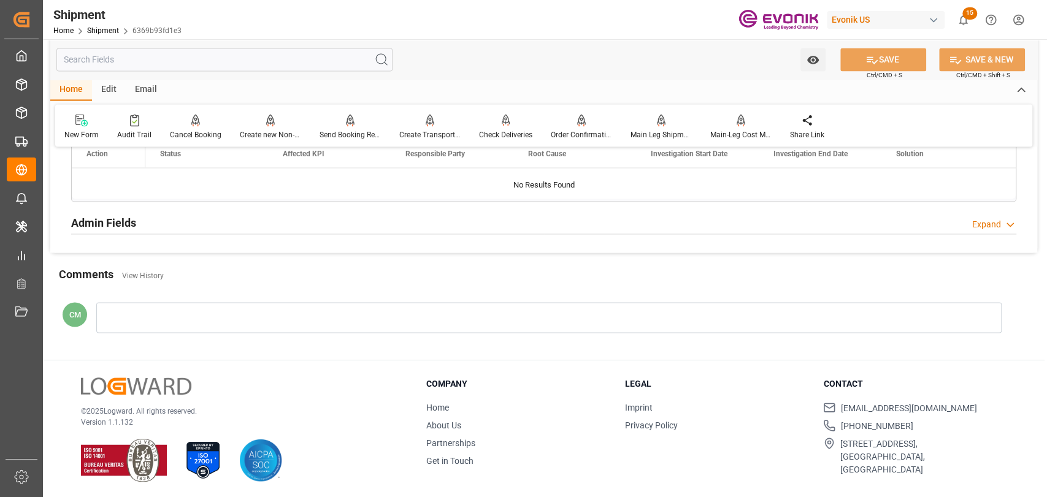
click at [275, 54] on input "text" at bounding box center [224, 59] width 336 height 23
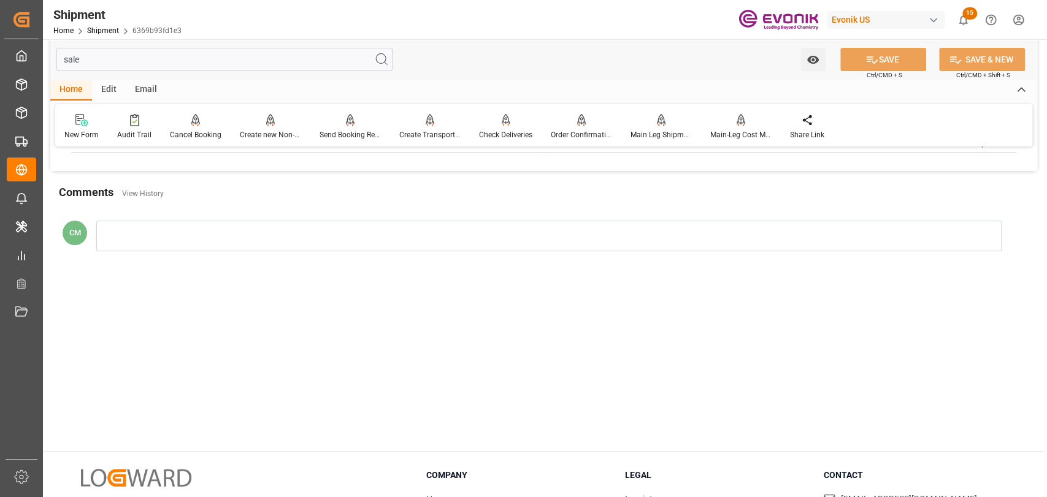
scroll to position [0, 0]
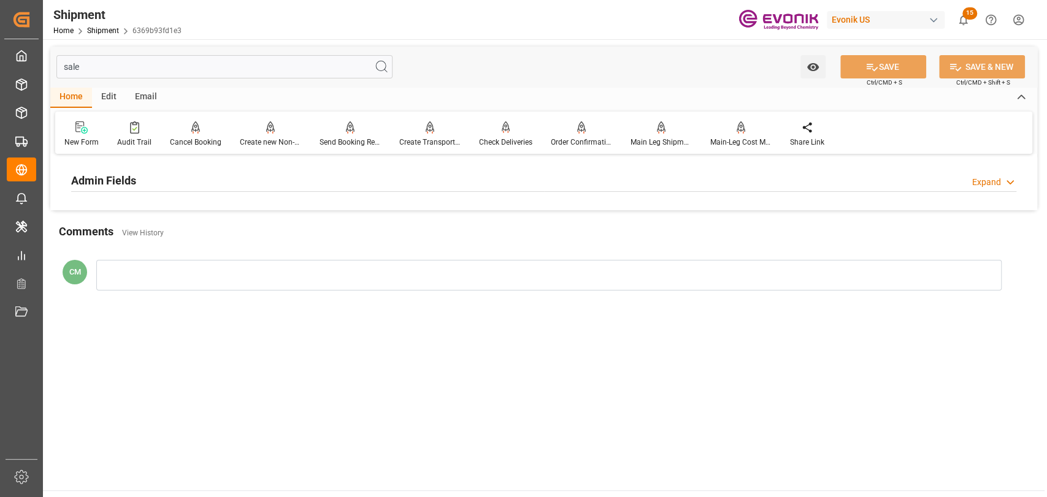
type input "sale"
click at [149, 180] on div "Admin Fields Expand" at bounding box center [543, 179] width 945 height 23
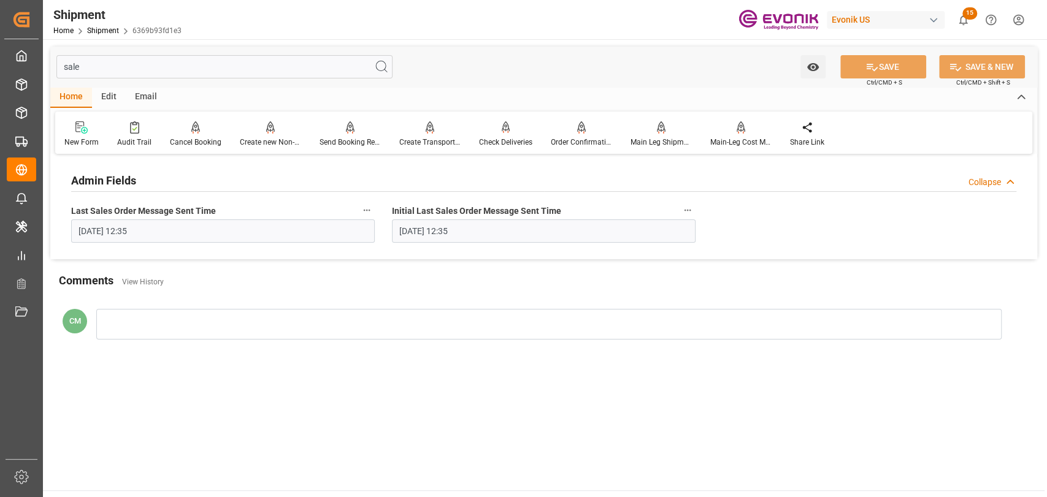
drag, startPoint x: 129, startPoint y: 70, endPoint x: -12, endPoint y: 56, distance: 141.0
click at [0, 56] on html "Created by potrace 1.15, written by Peter Selinger 2001-2017 Created by potrace…" at bounding box center [523, 248] width 1047 height 497
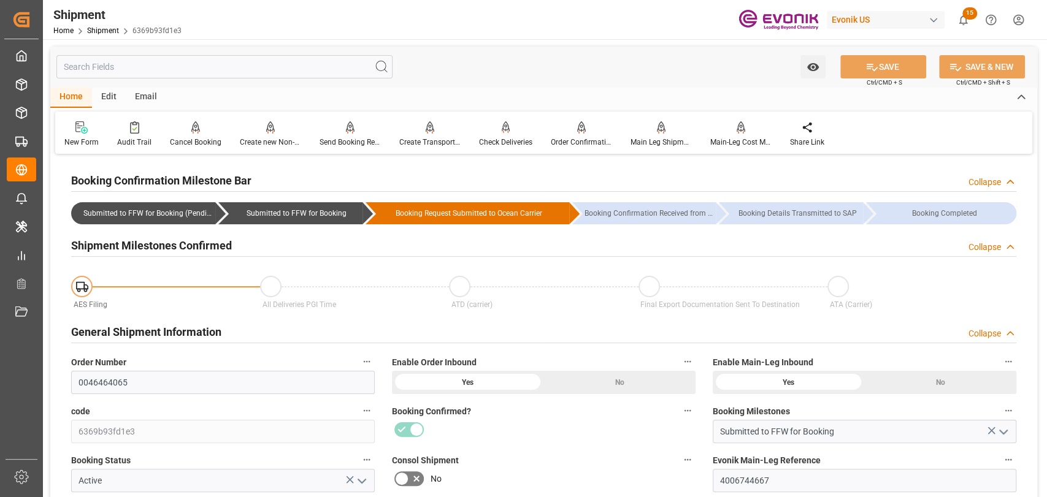
click at [174, 400] on div "code 6369b93fd1e3" at bounding box center [223, 423] width 321 height 49
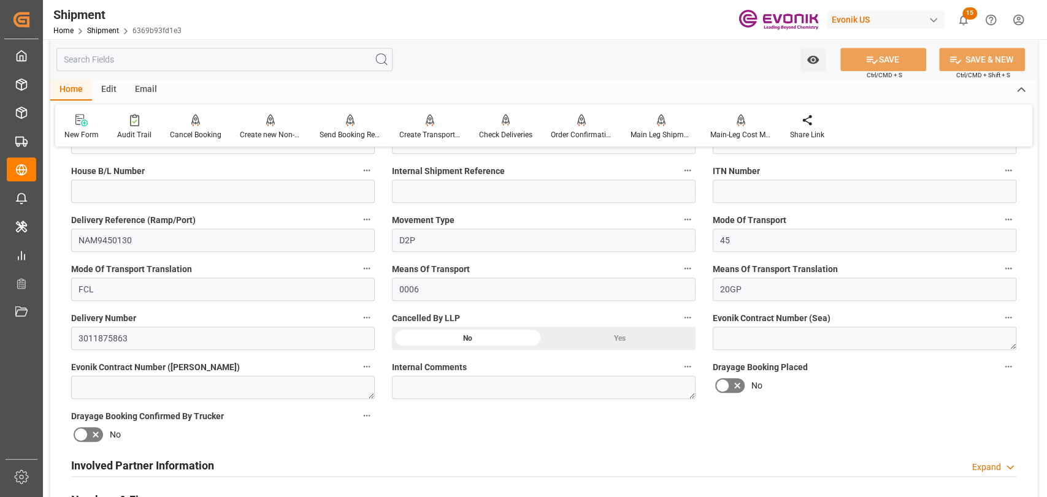
scroll to position [544, 0]
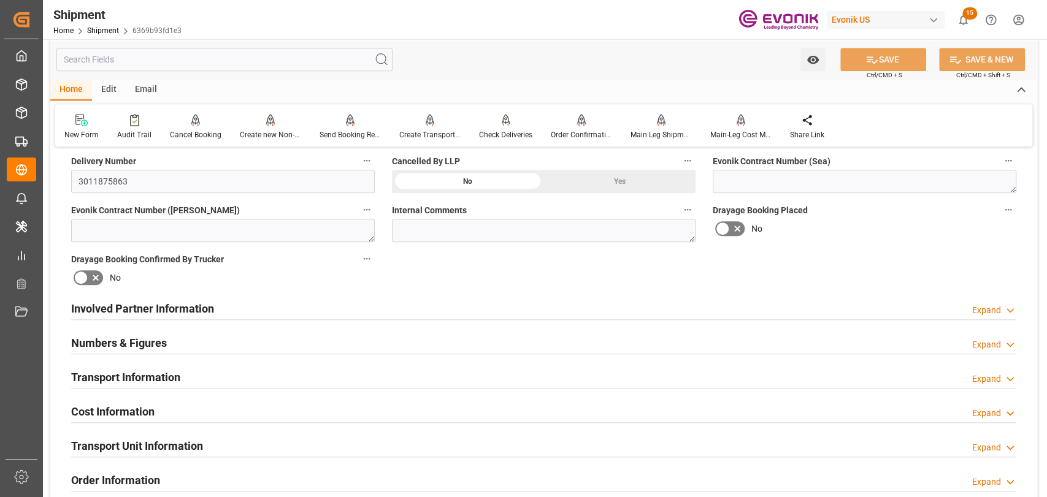
click at [205, 380] on div "Transport Information Expand" at bounding box center [543, 376] width 945 height 23
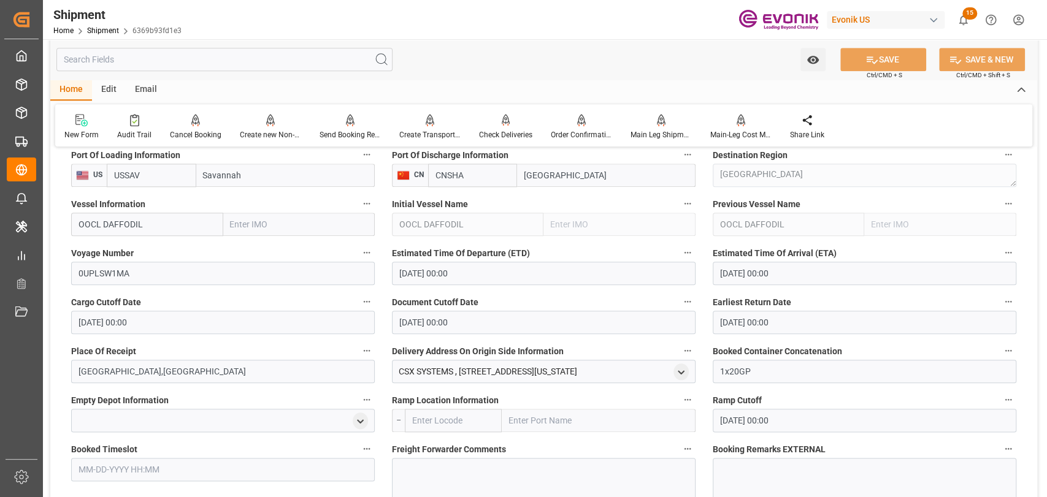
scroll to position [817, 0]
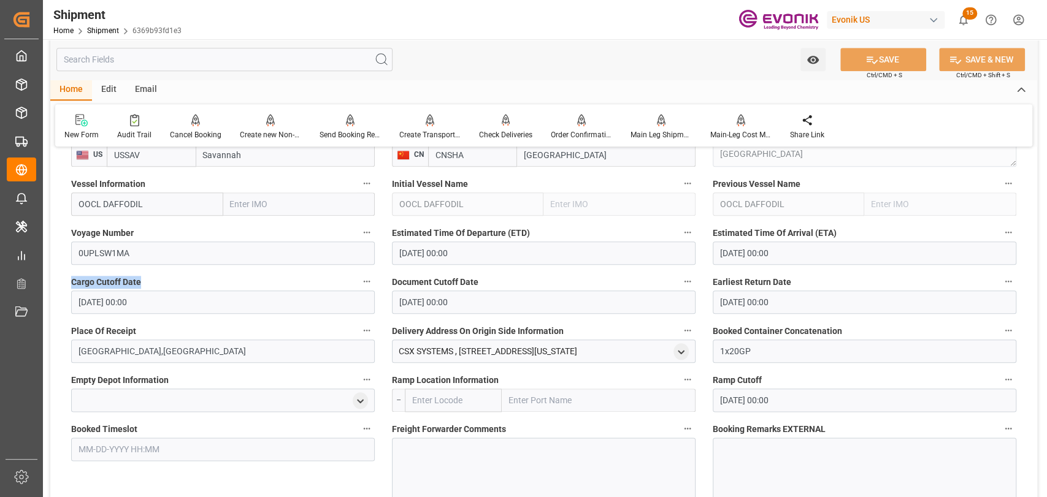
drag, startPoint x: 140, startPoint y: 278, endPoint x: 66, endPoint y: 273, distance: 73.7
click at [66, 273] on div "Cargo Cutoff Date 10-10-2025 00:00" at bounding box center [223, 293] width 321 height 49
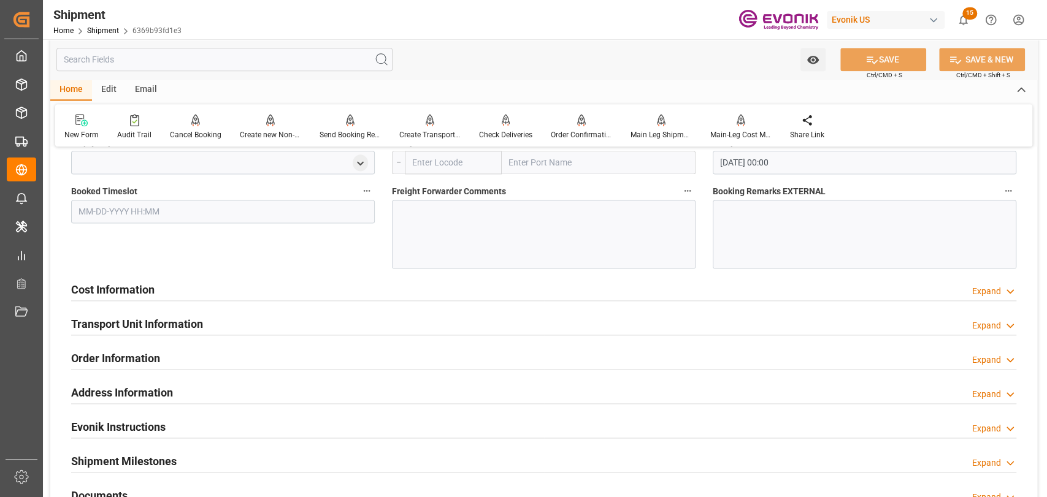
scroll to position [1089, 0]
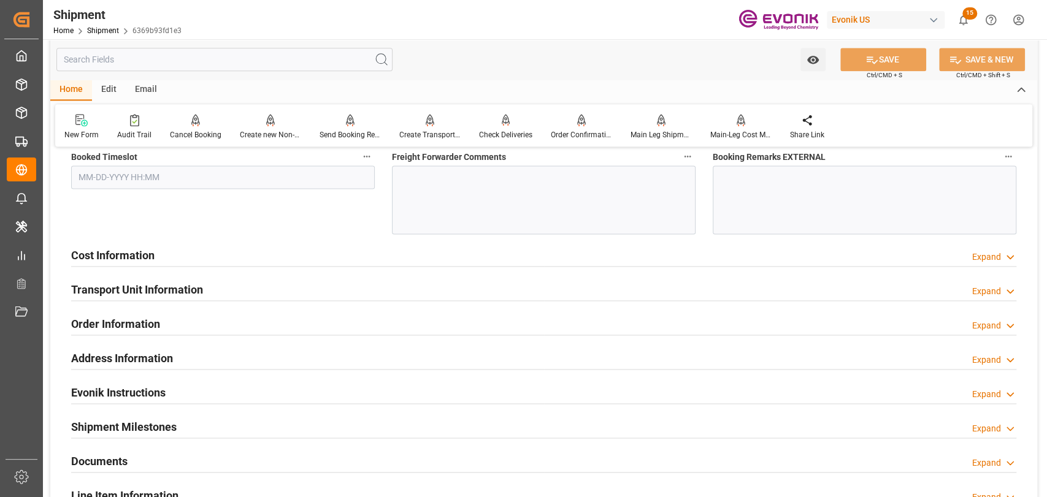
drag, startPoint x: 246, startPoint y: 295, endPoint x: 98, endPoint y: 374, distance: 168.1
click at [243, 297] on div "Transport Unit Information Expand" at bounding box center [543, 288] width 945 height 23
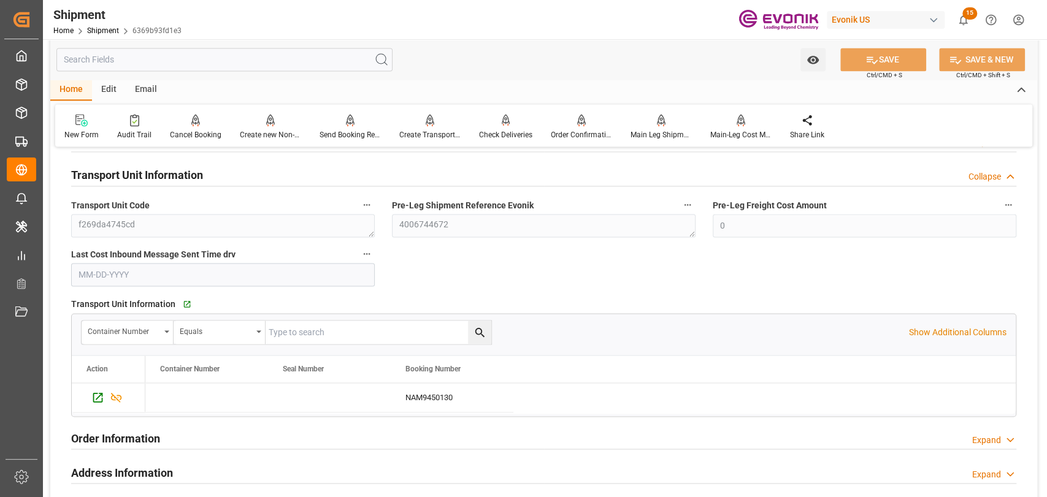
scroll to position [1226, 0]
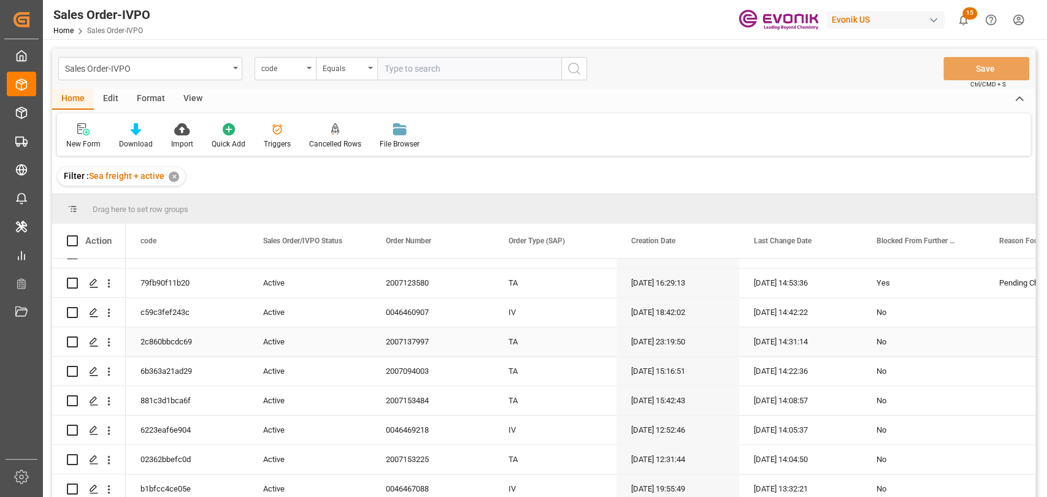
scroll to position [1771, 0]
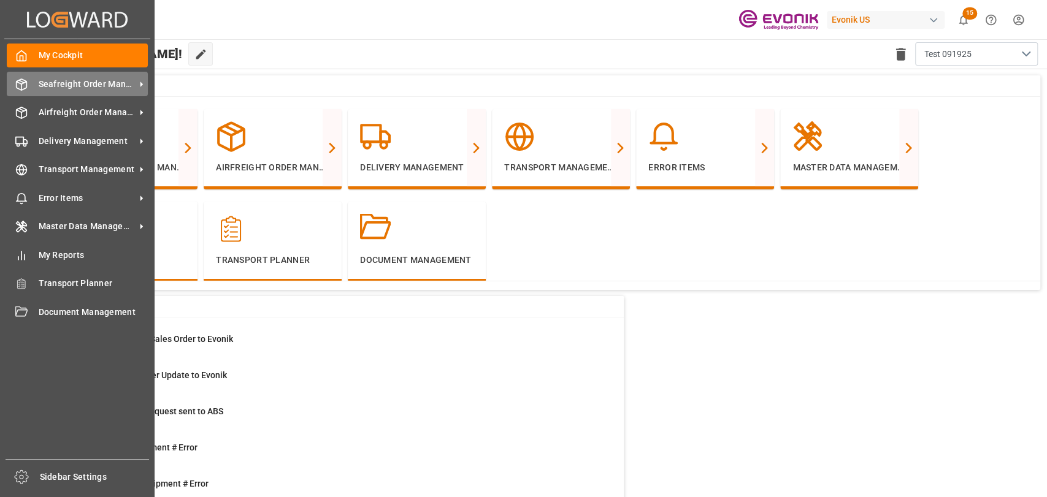
click at [28, 77] on div "Seafreight Order Management Seafreight Order Management" at bounding box center [77, 84] width 141 height 24
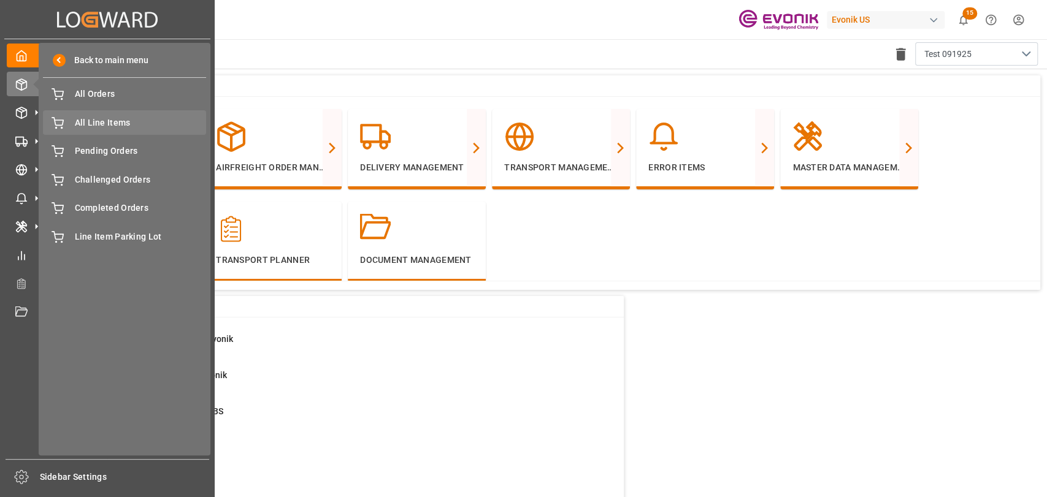
click at [98, 120] on span "All Line Items" at bounding box center [141, 122] width 132 height 13
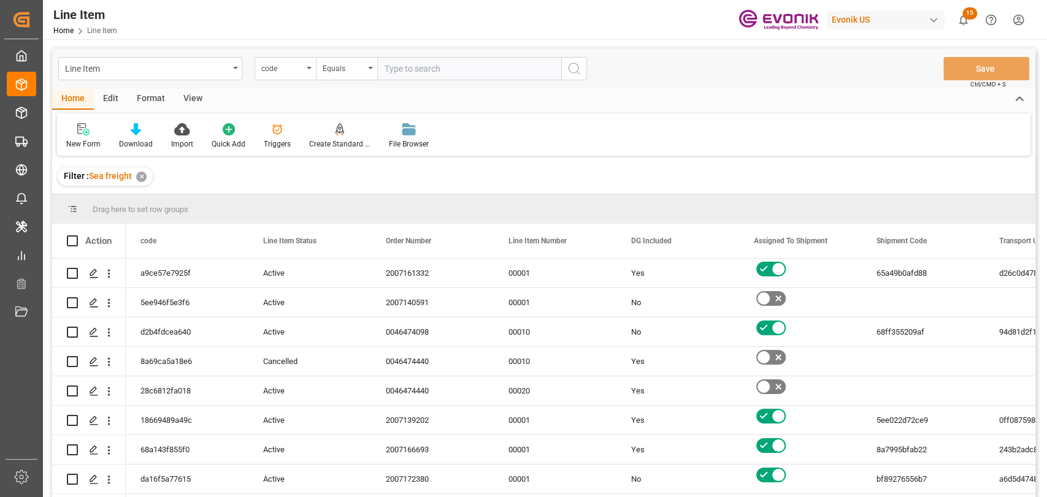
click at [110, 96] on div "Edit" at bounding box center [111, 99] width 34 height 21
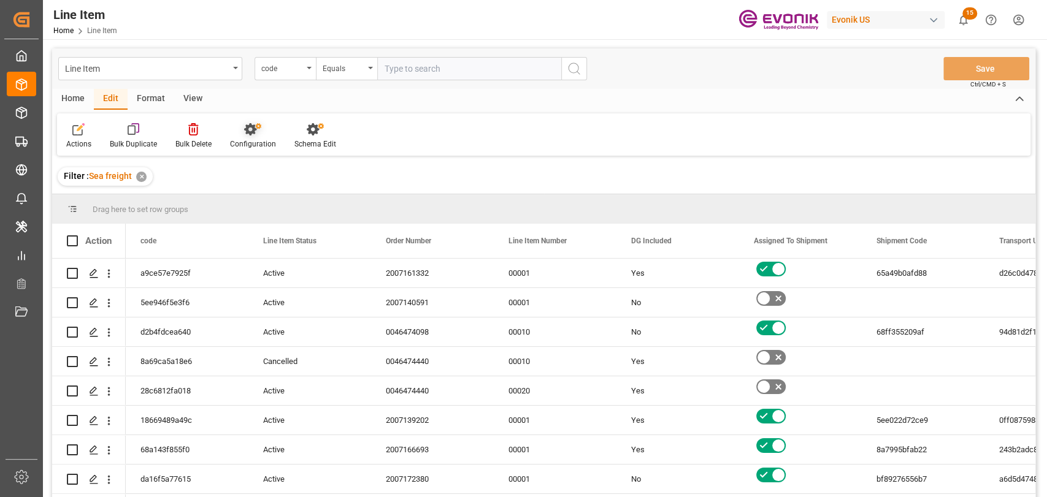
click at [256, 138] on div "Configuration" at bounding box center [253, 136] width 64 height 27
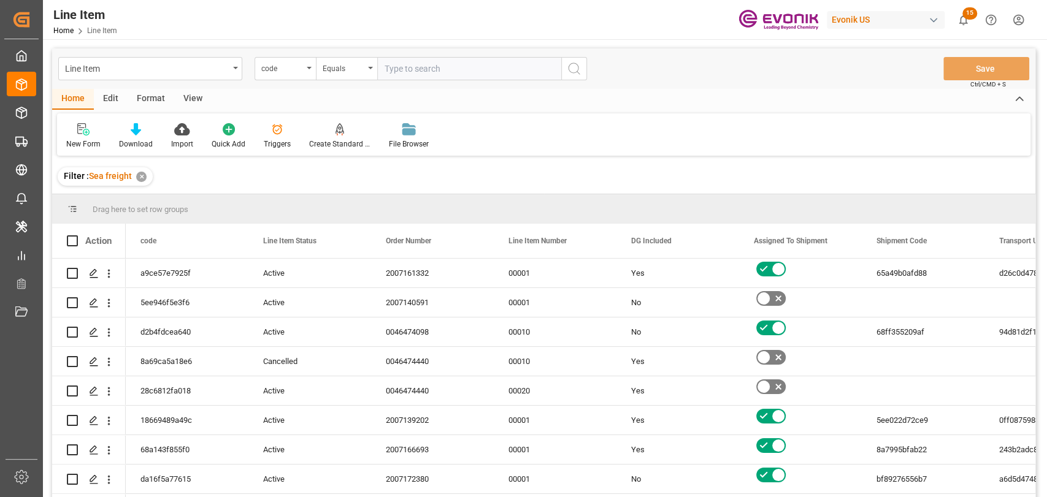
click at [287, 143] on div "Triggers" at bounding box center [277, 144] width 27 height 11
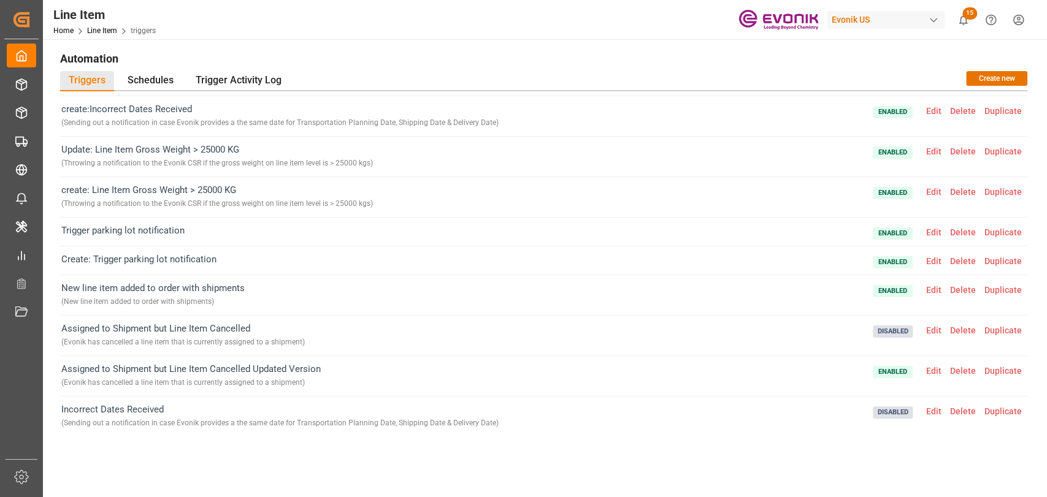
scroll to position [324, 0]
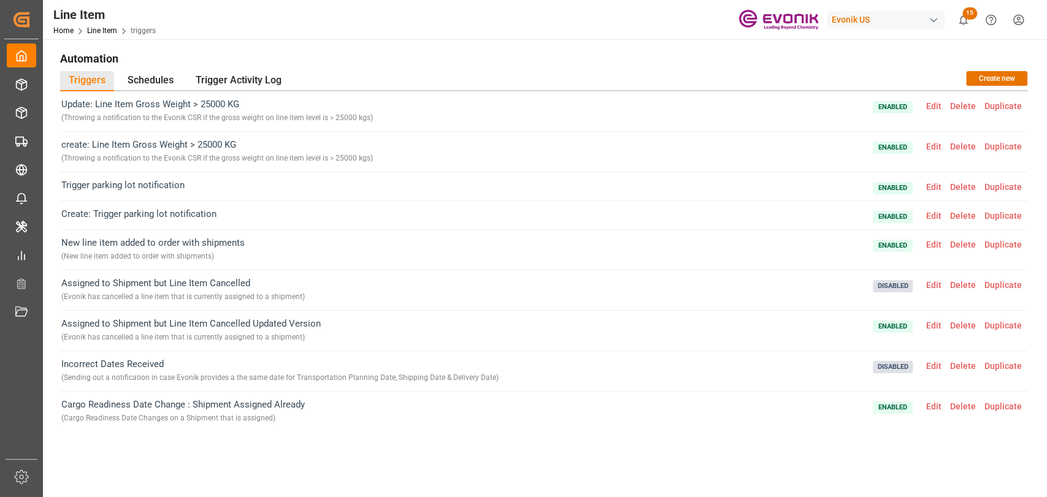
click at [935, 403] on span "Edit" at bounding box center [933, 407] width 24 height 10
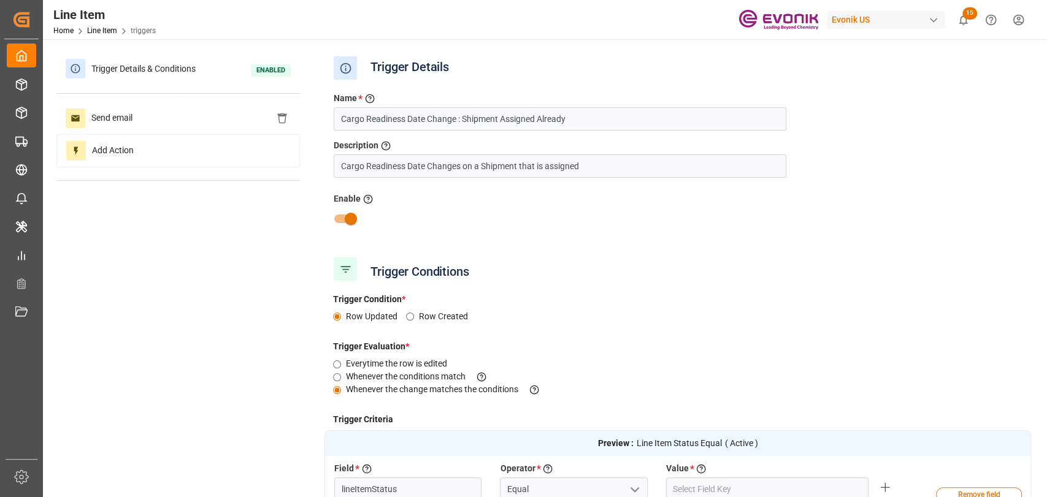
type input "Active"
type input "Line Item Status"
type input "Assigned To Shipment"
type input "Cargo Readiness Date (Shipping Date)"
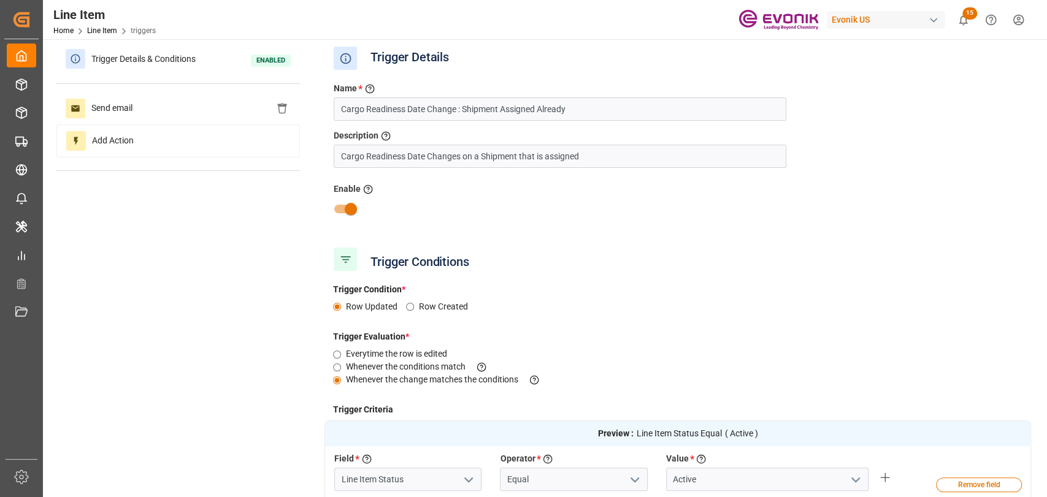
scroll to position [0, 0]
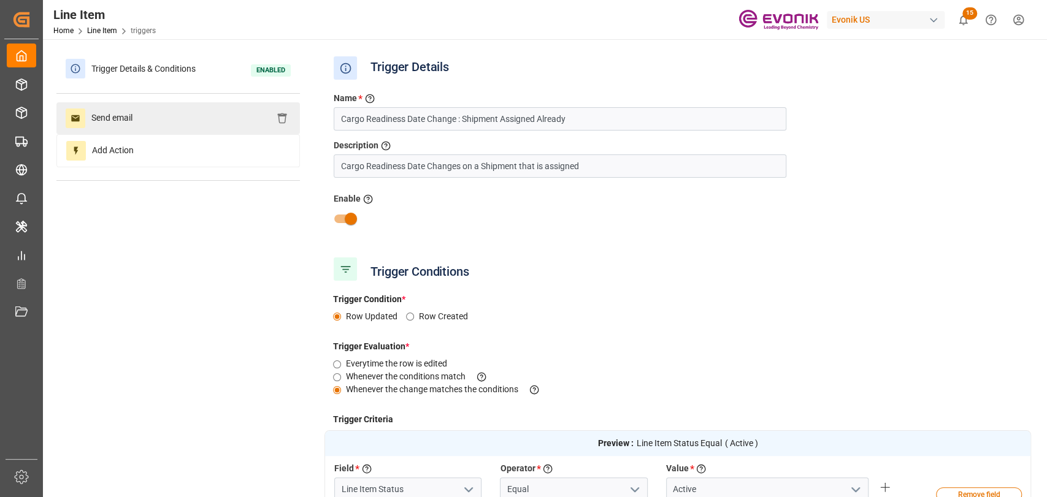
click at [124, 115] on span "Send email" at bounding box center [111, 119] width 53 height 20
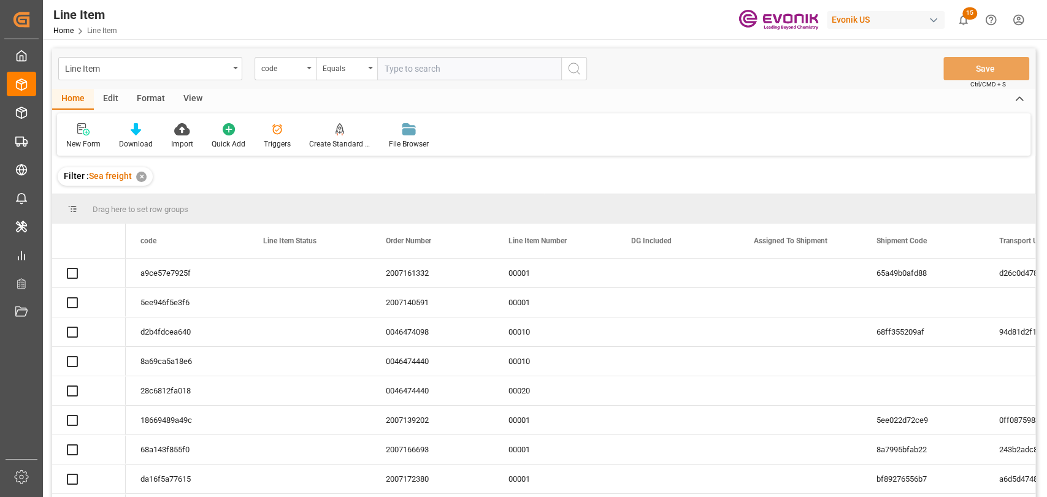
drag, startPoint x: 196, startPoint y: 0, endPoint x: 207, endPoint y: 193, distance: 192.8
click at [207, 193] on div "Filter : Sea freight ✕" at bounding box center [543, 176] width 983 height 34
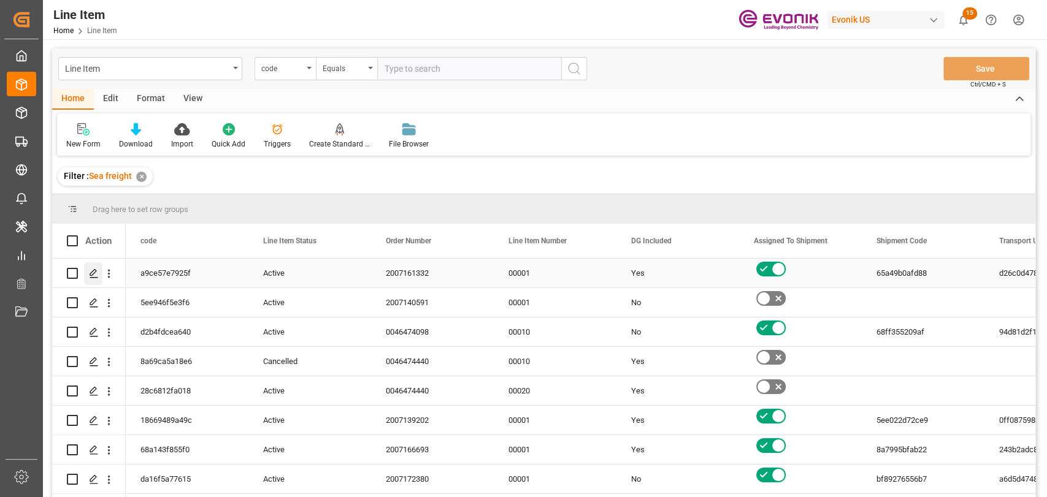
click at [94, 273] on icon "Press SPACE to select this row." at bounding box center [94, 274] width 10 height 10
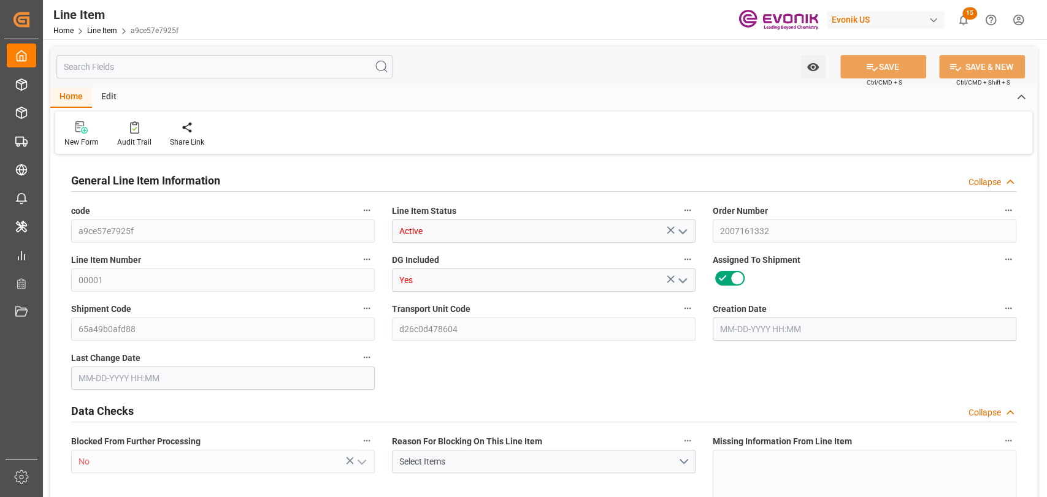
click at [234, 65] on input "text" at bounding box center [224, 66] width 336 height 23
type input "19"
type input "19345.04"
type input "19000"
type input "0"
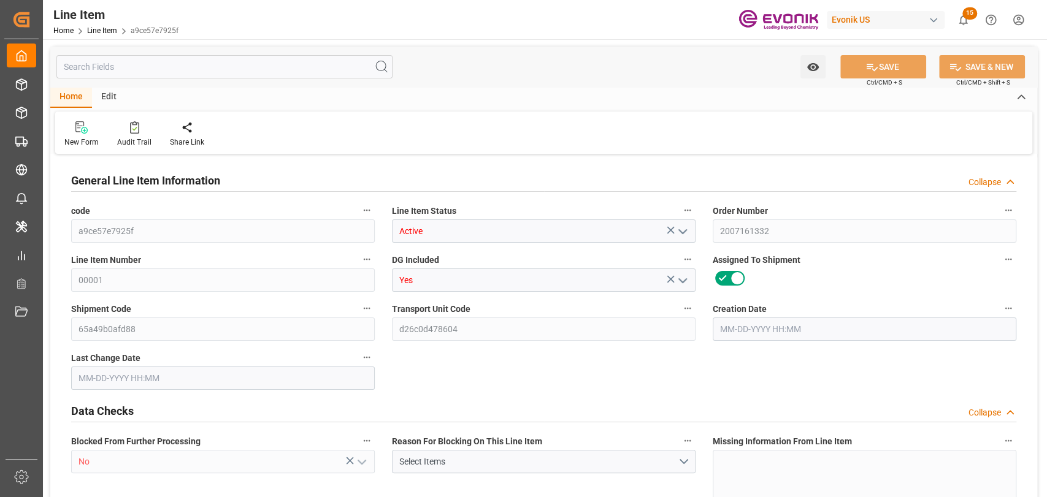
type input "760"
type input "24700"
type input "760"
type input "19345.04"
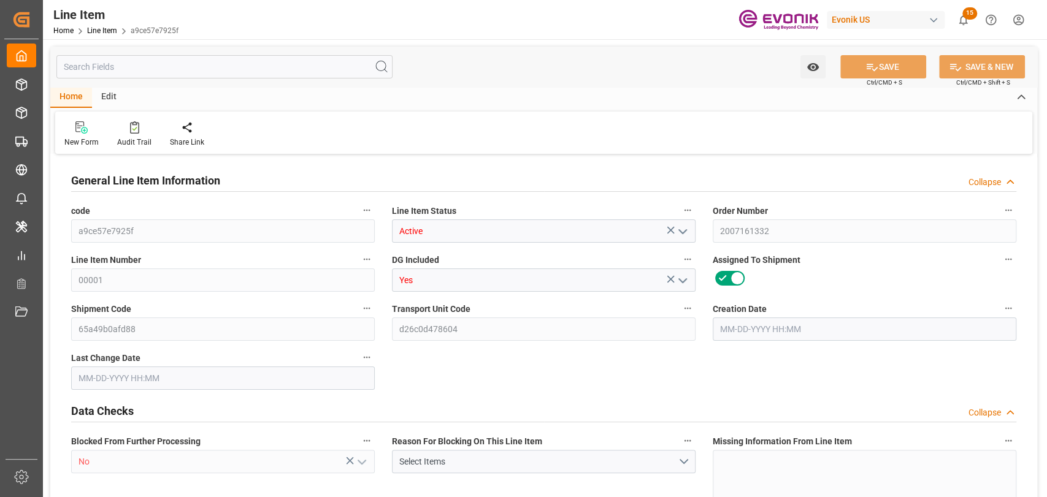
type input "19345.04"
type input "19801.04"
type input "19000"
type input "0"
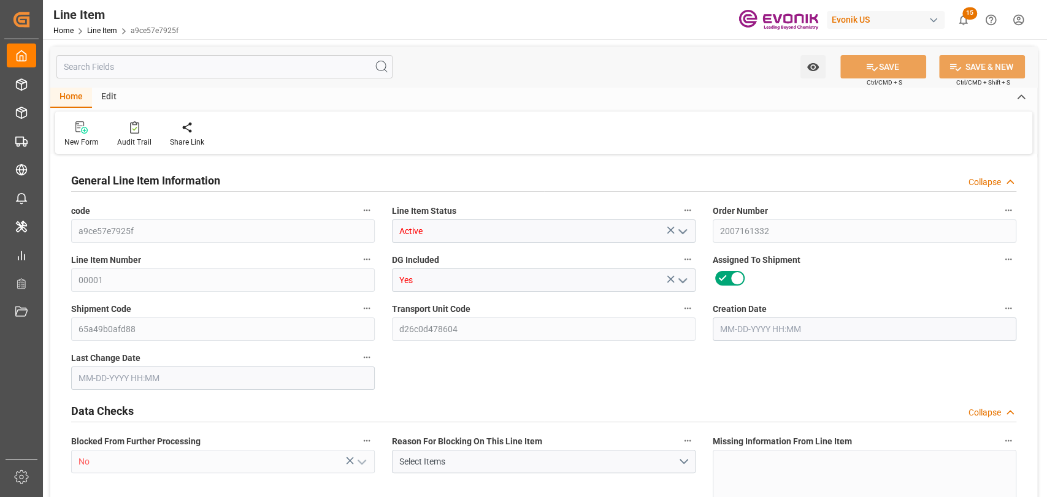
type input "0"
type input "760"
type input "19345.04"
type input "19000"
type input "0"
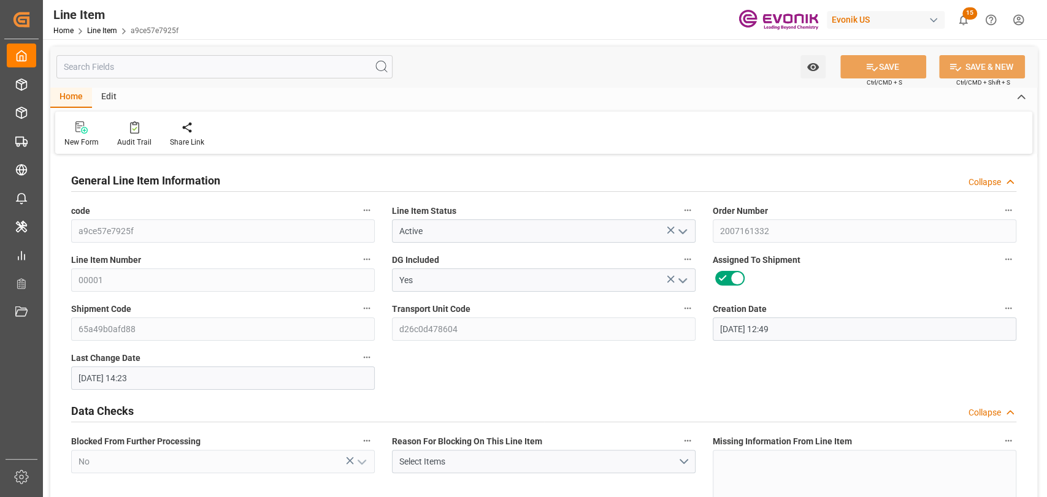
type input "[DATE] 12:49"
type input "09-29-2025 14:23"
type input "[DATE]"
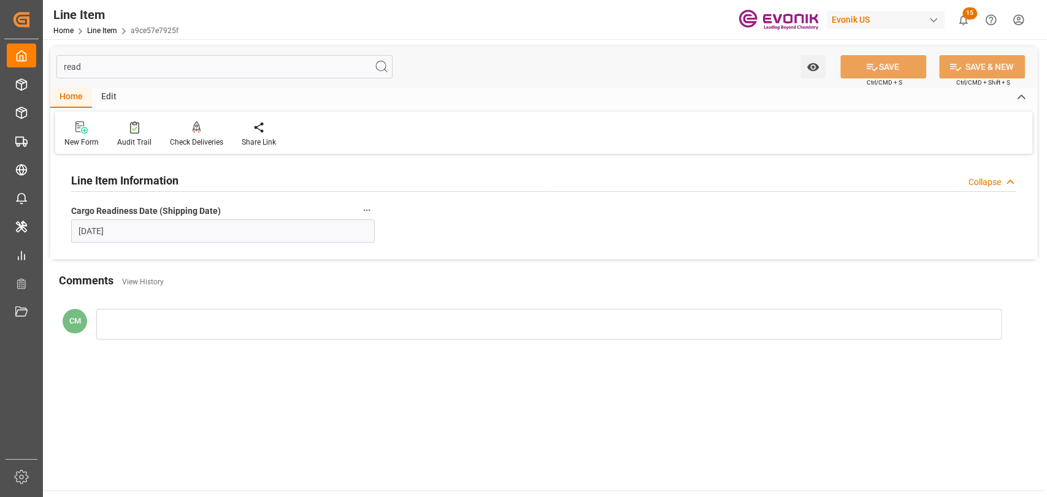
type input "read"
click at [368, 207] on icon "button" at bounding box center [367, 210] width 10 height 10
click at [378, 214] on icon at bounding box center [375, 210] width 11 height 11
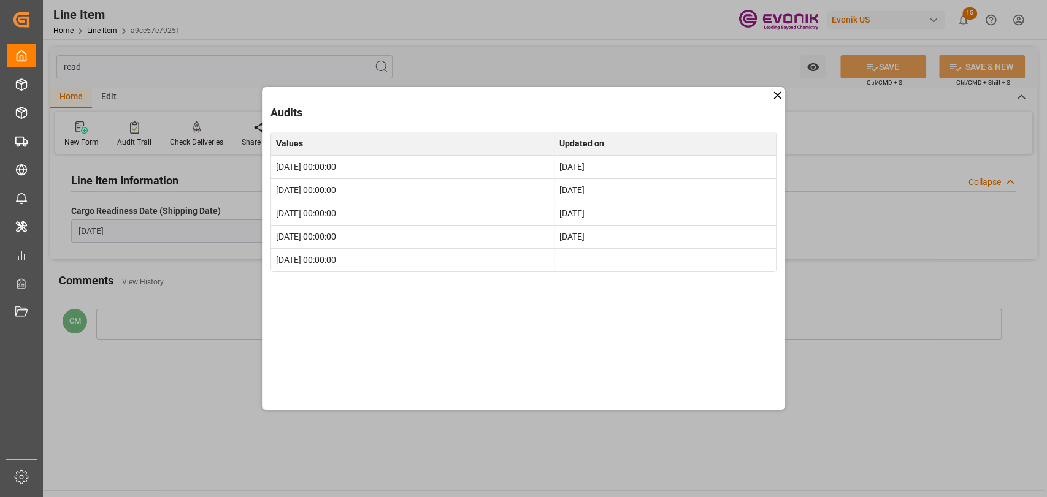
drag, startPoint x: 381, startPoint y: 167, endPoint x: 278, endPoint y: 166, distance: 103.0
click at [278, 166] on td "[DATE] 00:00:00" at bounding box center [412, 166] width 284 height 23
click at [328, 168] on td "[DATE] 00:00:00" at bounding box center [412, 166] width 284 height 23
drag, startPoint x: 280, startPoint y: 188, endPoint x: 278, endPoint y: 197, distance: 10.1
click at [274, 188] on td "[DATE] 00:00:00" at bounding box center [412, 189] width 284 height 23
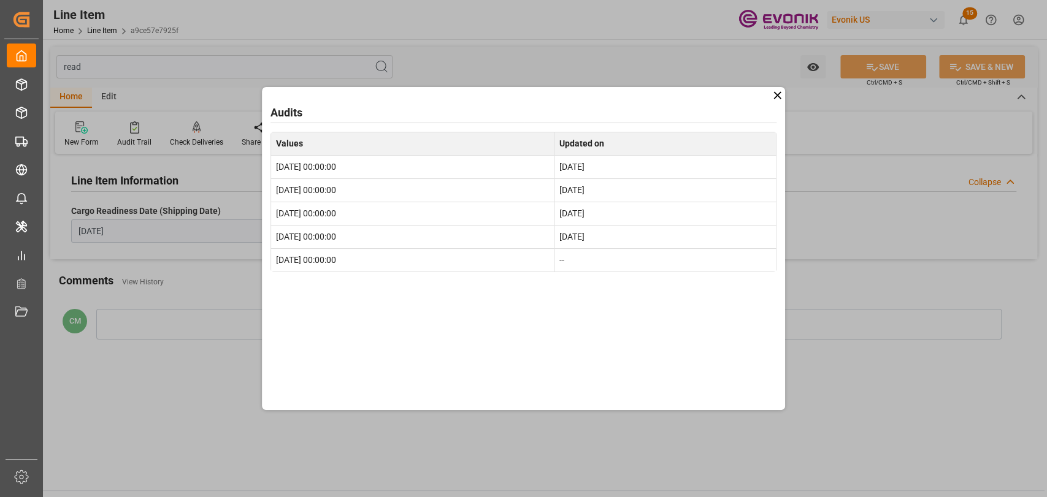
click at [773, 93] on icon at bounding box center [777, 95] width 13 height 13
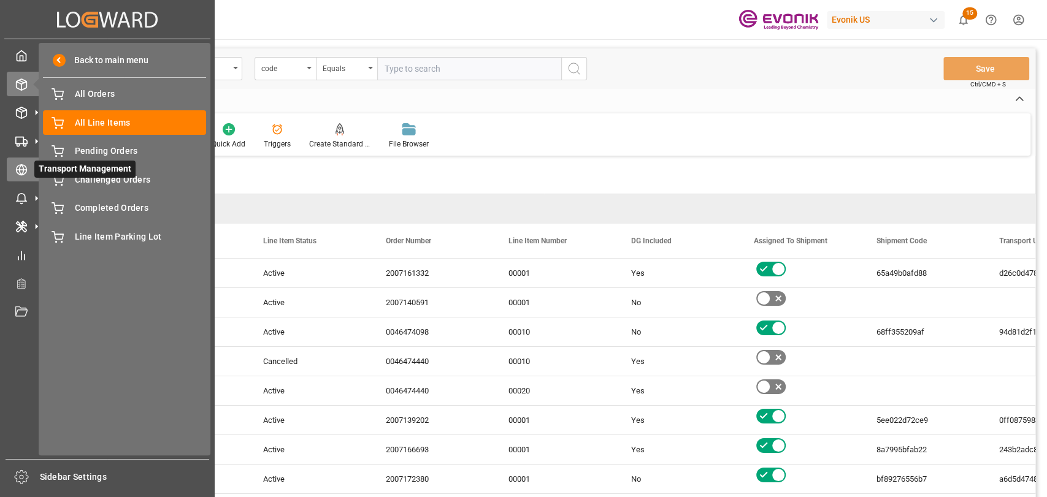
click at [25, 165] on icon at bounding box center [21, 170] width 12 height 12
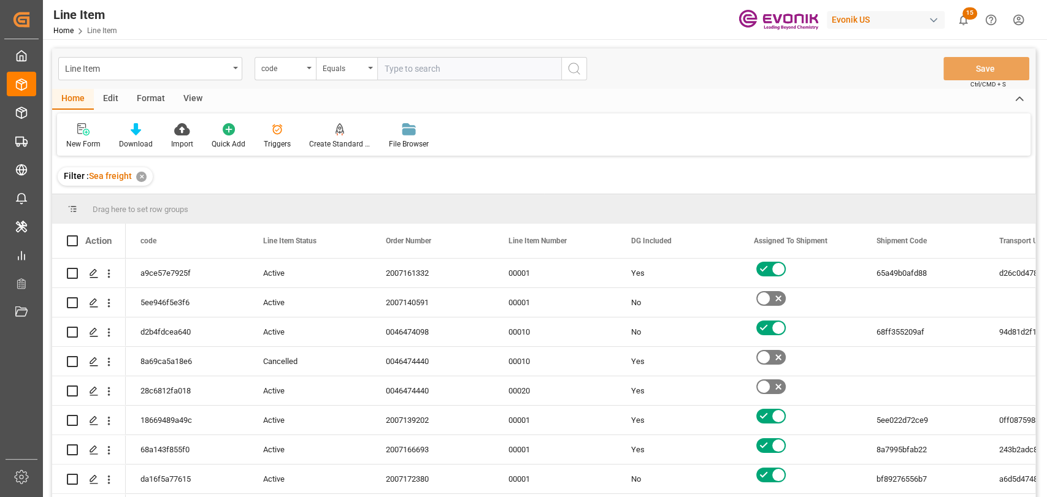
click at [110, 97] on div "Edit" at bounding box center [111, 99] width 34 height 21
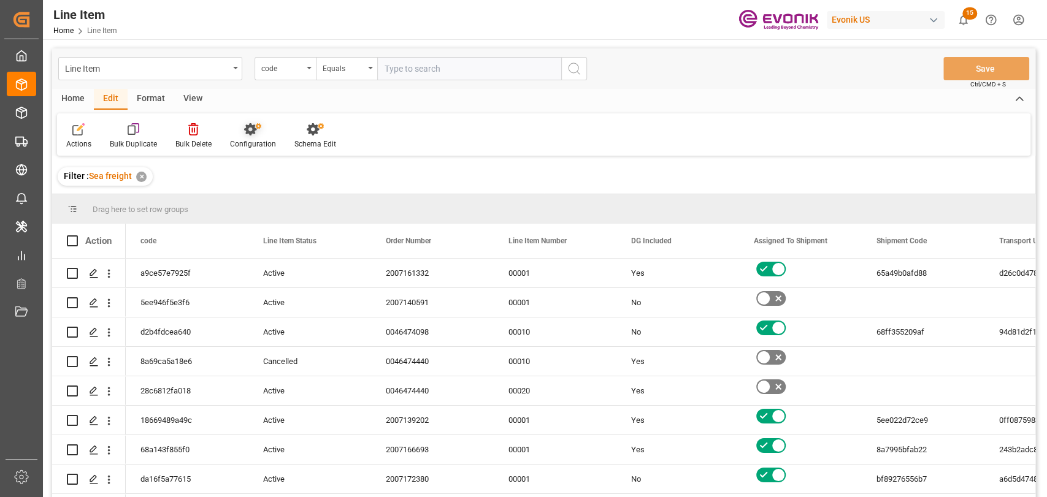
click at [265, 129] on div at bounding box center [253, 129] width 46 height 13
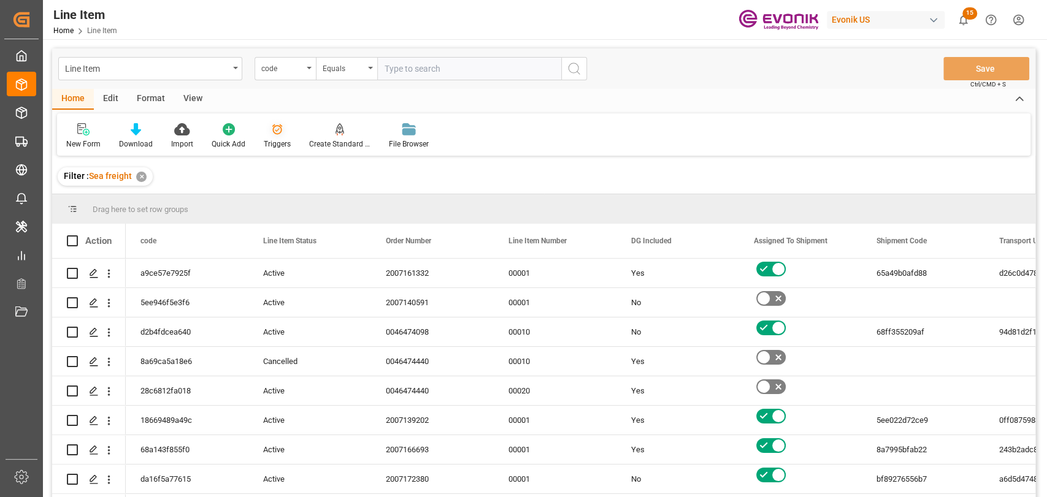
click at [265, 148] on div "Triggers" at bounding box center [277, 144] width 27 height 11
click at [110, 99] on div "Edit" at bounding box center [111, 99] width 34 height 21
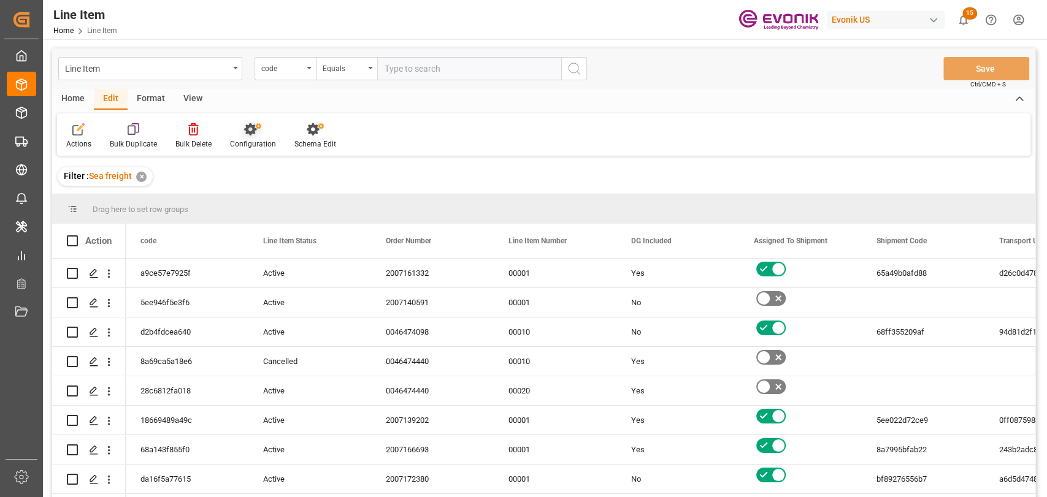
click at [259, 138] on div "Configuration" at bounding box center [253, 136] width 64 height 27
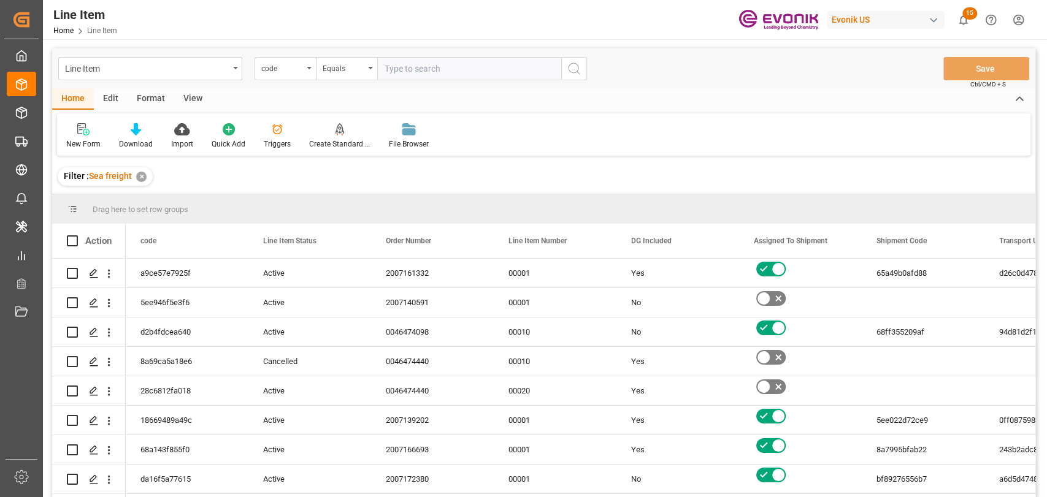
click at [111, 100] on div "Edit" at bounding box center [111, 99] width 34 height 21
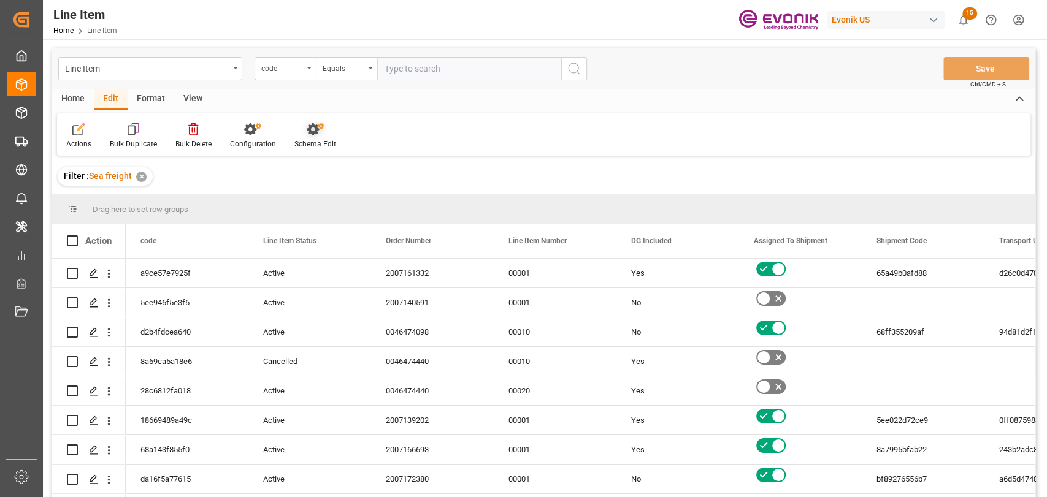
click at [311, 128] on icon at bounding box center [313, 129] width 12 height 12
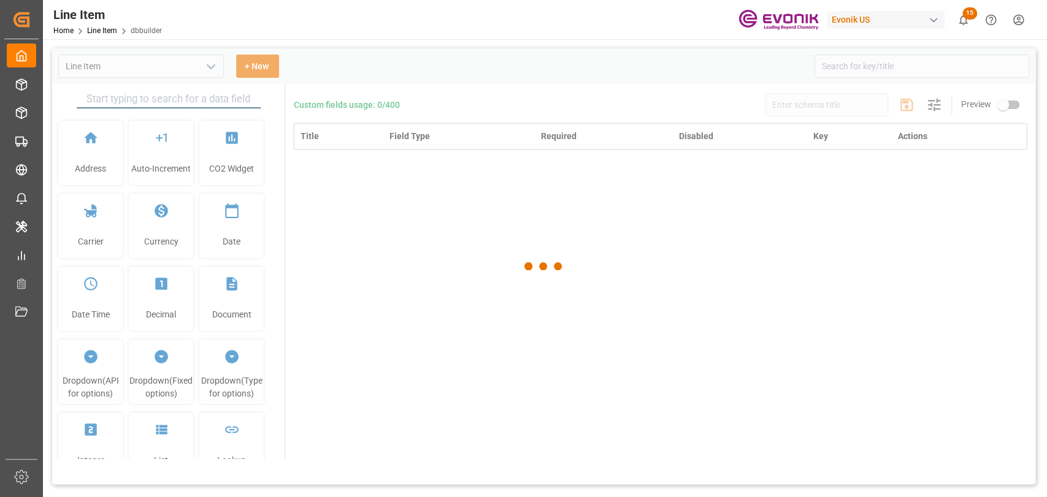
type input "Line Item"
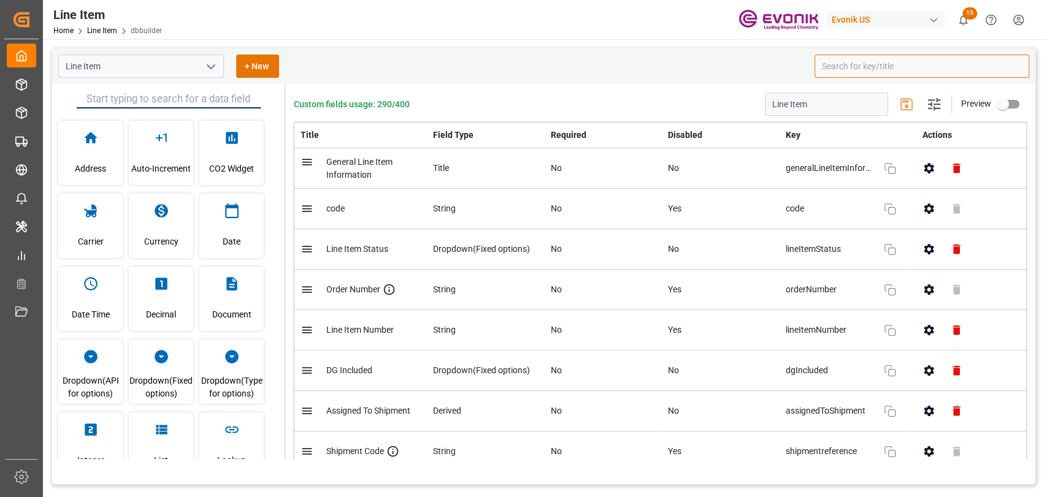
click at [858, 69] on input at bounding box center [921, 66] width 215 height 23
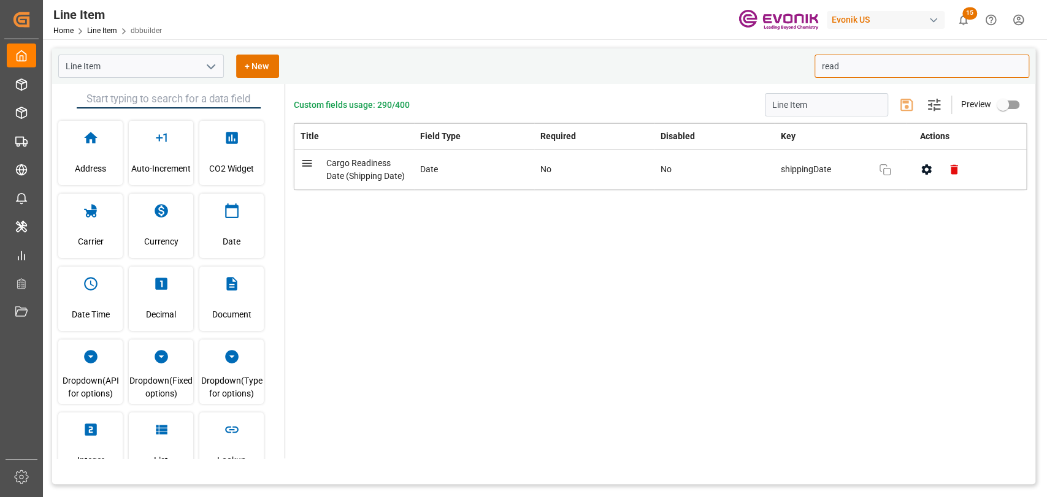
drag, startPoint x: 889, startPoint y: 168, endPoint x: 461, endPoint y: 147, distance: 428.5
click at [889, 168] on icon "button" at bounding box center [885, 170] width 12 height 12
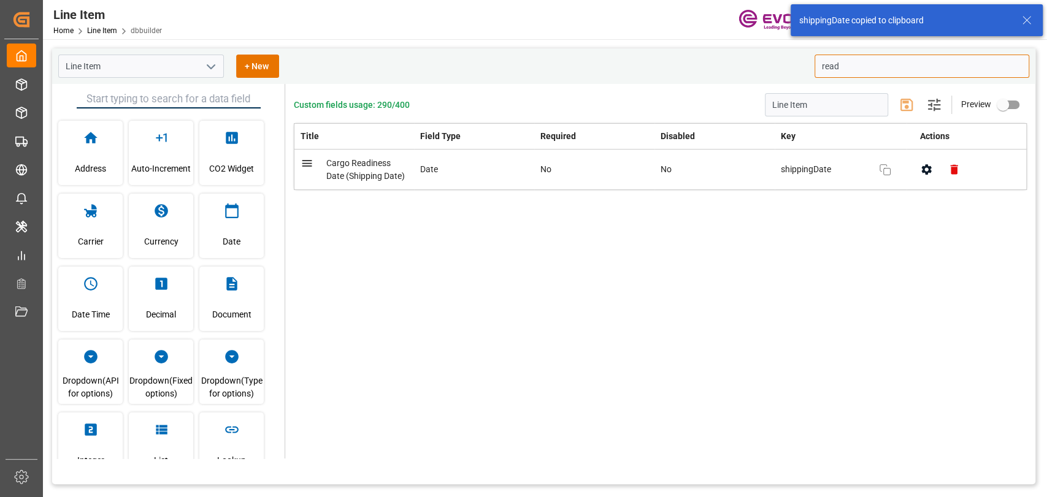
type input "read"
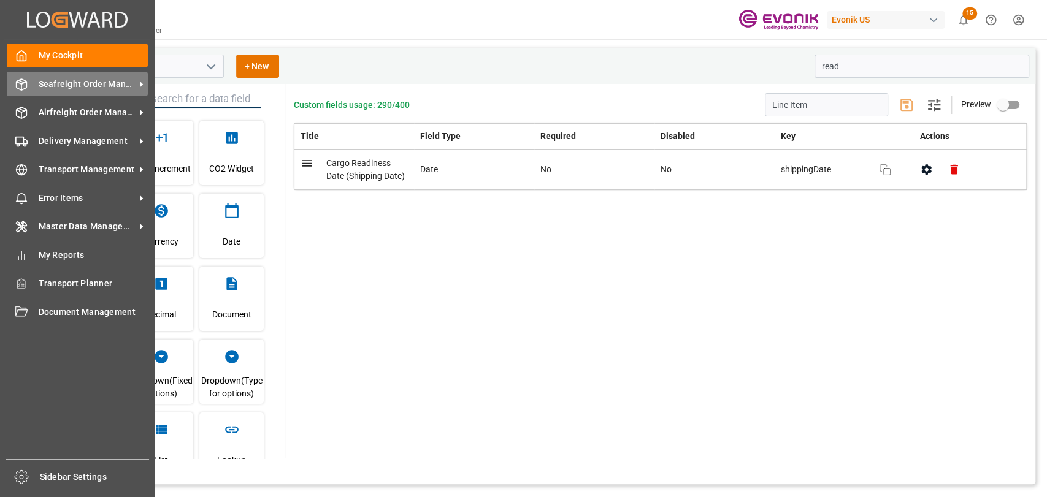
click at [25, 93] on div "Seafreight Order Management Seafreight Order Management" at bounding box center [77, 84] width 141 height 24
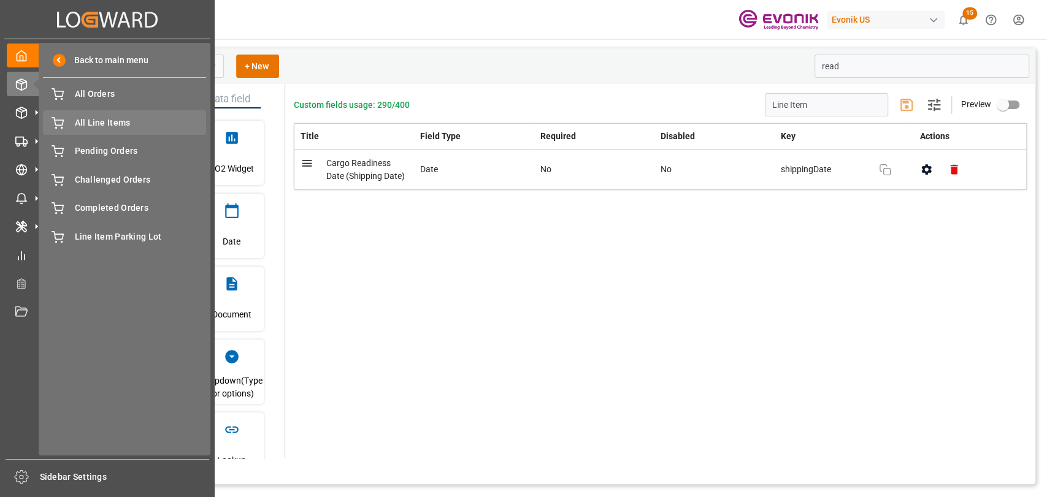
click at [124, 126] on span "All Line Items" at bounding box center [141, 122] width 132 height 13
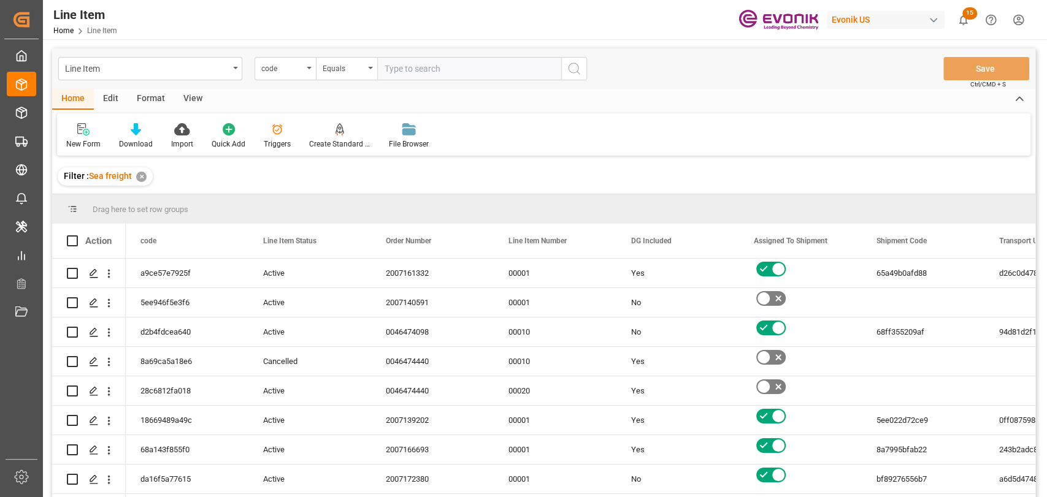
click at [109, 97] on div "Edit" at bounding box center [111, 99] width 34 height 21
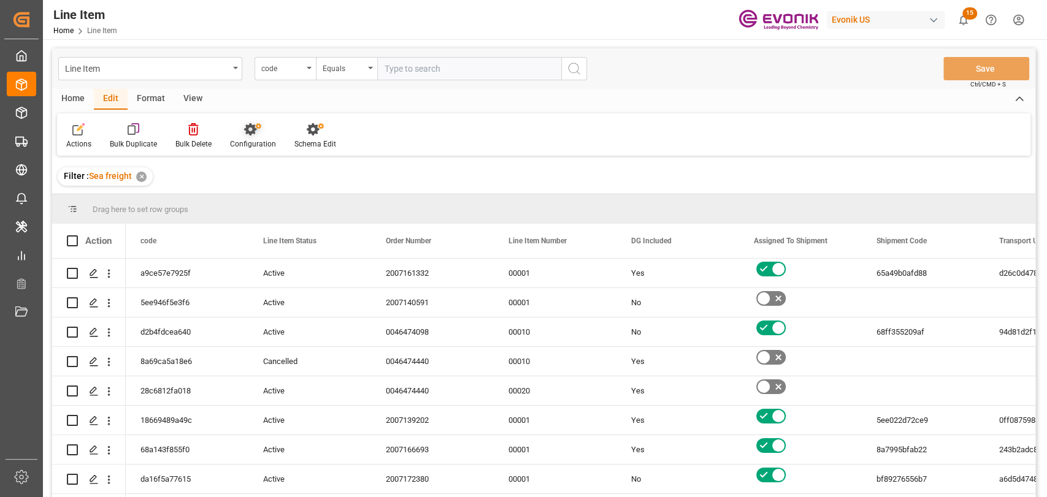
click at [242, 140] on div "Configuration" at bounding box center [253, 144] width 46 height 11
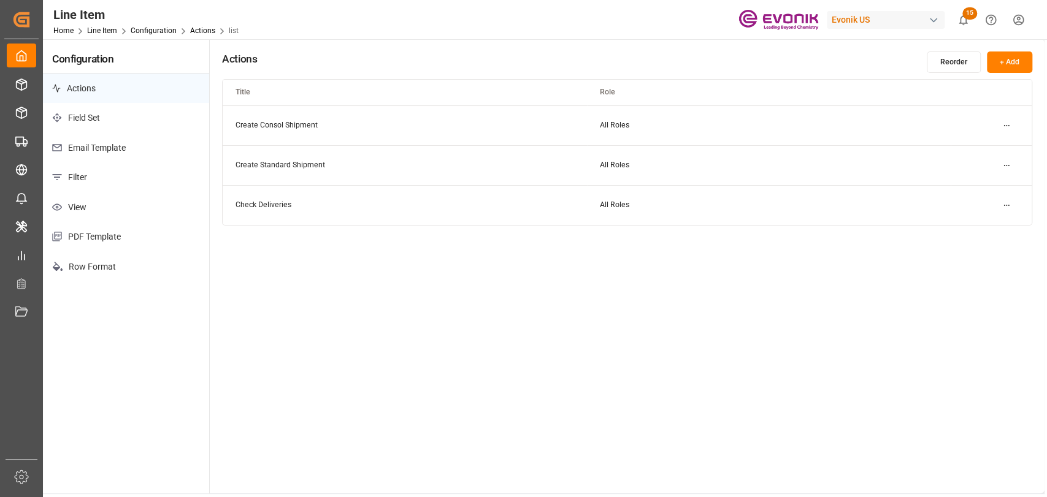
click at [118, 136] on p "Email Template" at bounding box center [126, 148] width 166 height 30
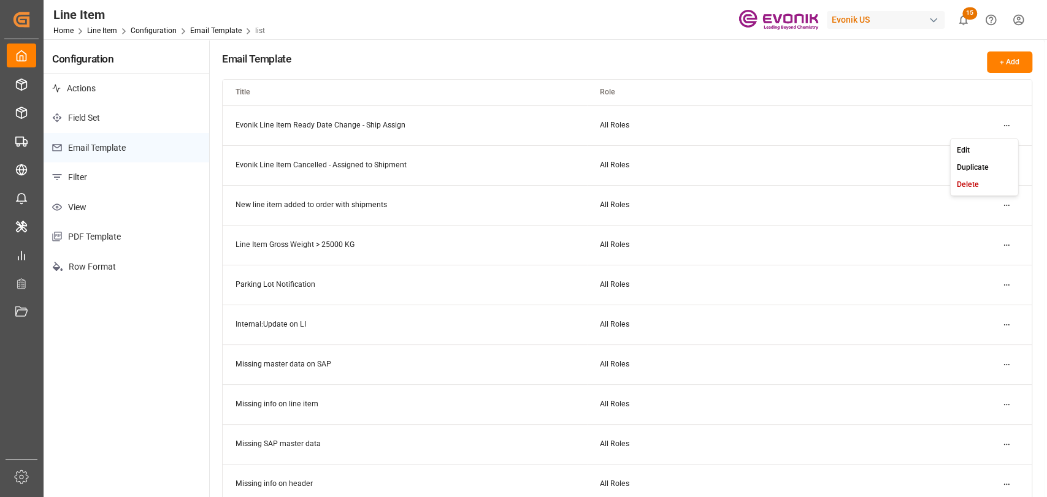
click at [1010, 123] on html "Created by potrace 1.15, written by Peter Selinger 2001-2017 Created by potrace…" at bounding box center [523, 248] width 1047 height 497
click at [974, 152] on div "Edit" at bounding box center [983, 149] width 63 height 17
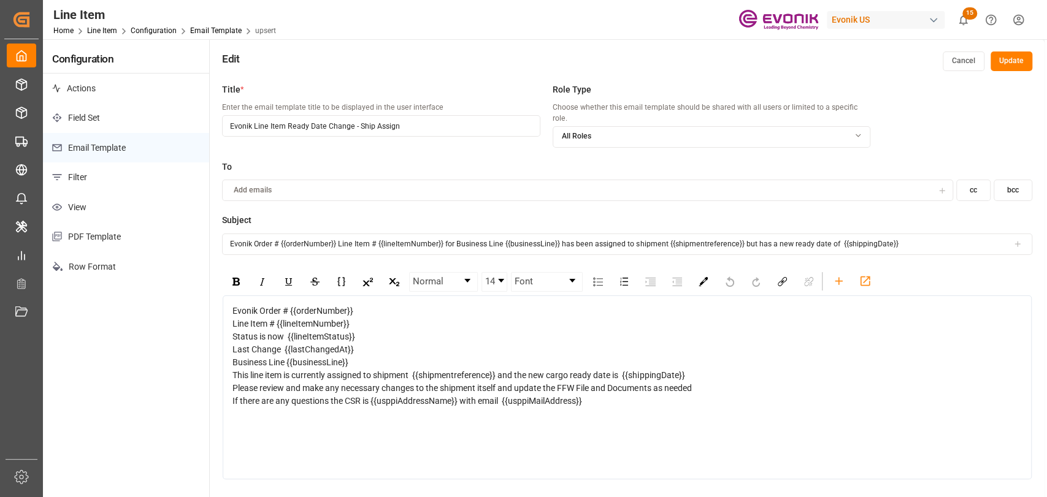
click at [229, 234] on input "Evonik Order # {{orderNumber}} Line Item # {{lineItemNumber}} for Business Line…" at bounding box center [627, 244] width 810 height 21
drag, startPoint x: 652, startPoint y: 232, endPoint x: 831, endPoint y: 235, distance: 178.4
click at [831, 235] on input "*Cargo Ready Date Change* Evonik Order # {{orderNumber}} Line Item # {{lineItem…" at bounding box center [627, 244] width 810 height 21
click at [834, 234] on input "*Cargo Ready Date Change* Evonik Order # {{orderNumber}} Line Item # {{lineItem…" at bounding box center [627, 244] width 810 height 21
drag, startPoint x: 983, startPoint y: 231, endPoint x: 650, endPoint y: 236, distance: 332.9
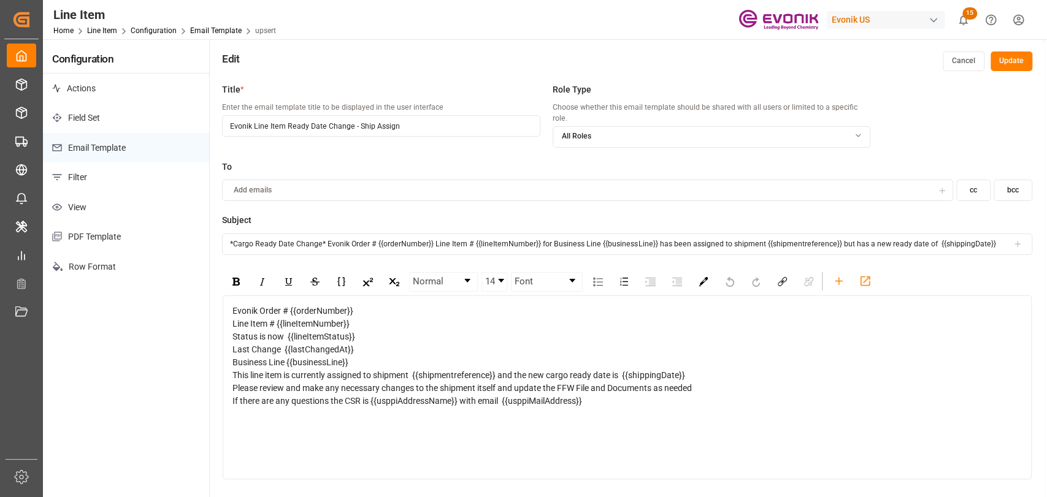
click at [650, 236] on input "*Cargo Ready Date Change* Evonik Order # {{orderNumber}} Line Item # {{lineItem…" at bounding box center [627, 244] width 810 height 21
click at [320, 234] on input "*Cargo Ready Date Change* Evonik Order # {{orderNumber}} Line Item # {{lineItem…" at bounding box center [627, 244] width 810 height 21
type input "*Cargo Ready Date Change/Shipment Assigned* Evonik Order # {{orderNumber}} Line…"
click at [1017, 66] on button "Update" at bounding box center [1011, 61] width 42 height 20
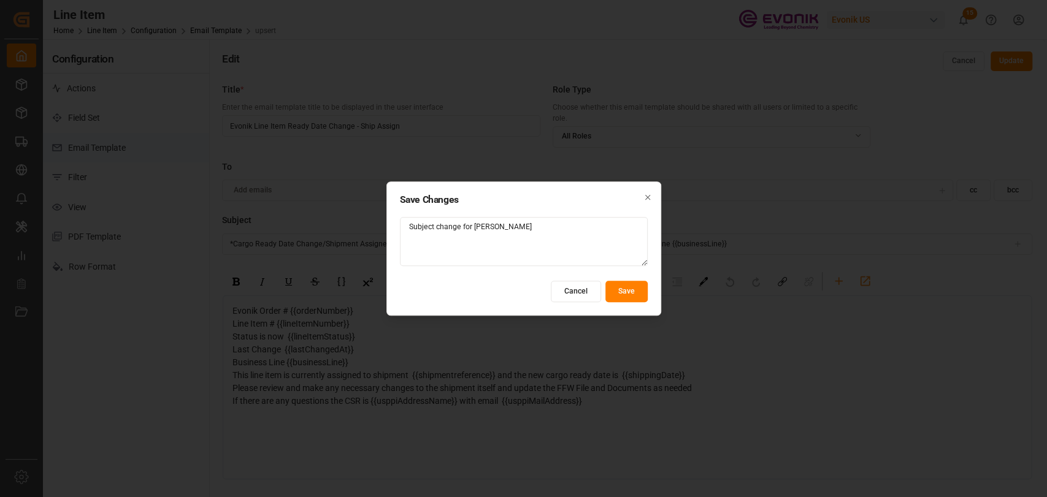
type textarea "Subject change for Mara"
click at [635, 292] on button "Save" at bounding box center [626, 291] width 42 height 21
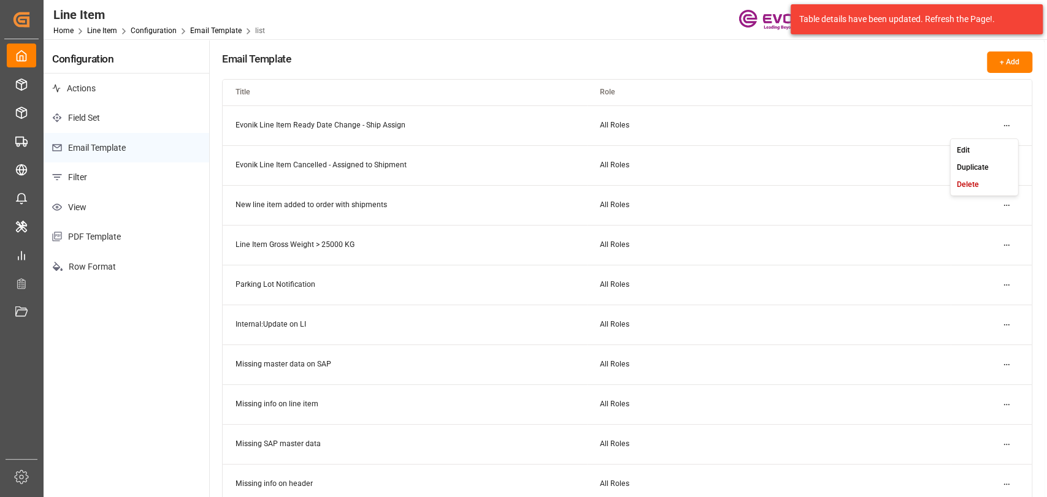
click at [1012, 119] on html "Created by potrace 1.15, written by Peter Selinger 2001-2017 Created by potrace…" at bounding box center [523, 248] width 1047 height 497
click at [964, 147] on small "Edit" at bounding box center [962, 149] width 13 height 7
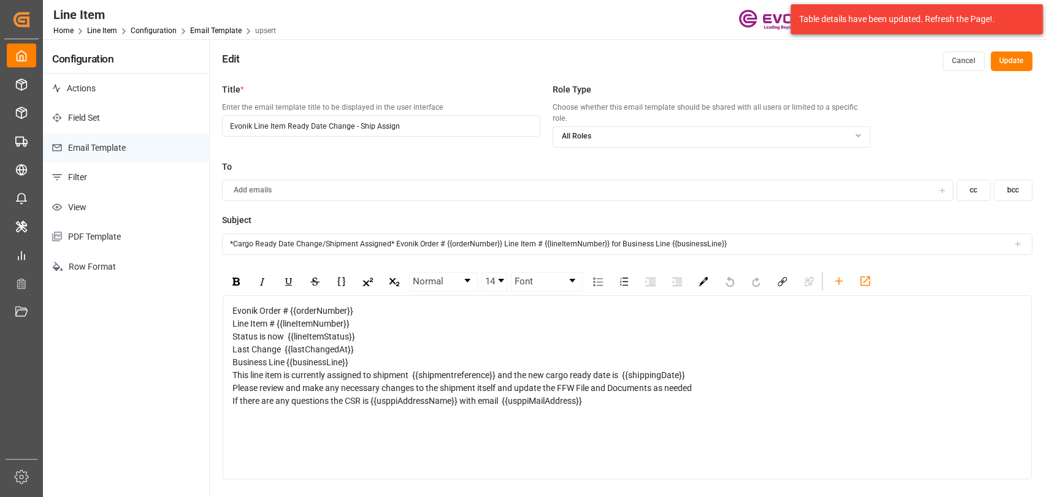
click at [313, 345] on span "Last Change {{lastChangedAt}}" at bounding box center [292, 350] width 121 height 10
drag, startPoint x: 697, startPoint y: 359, endPoint x: 696, endPoint y: 365, distance: 6.2
click at [698, 369] on div "This line item is currently assigned to shipment {{shipmentreference}} and the …" at bounding box center [627, 375] width 790 height 13
click at [522, 370] on span "This line item is currently assigned to shipment {{shipmentreference}} and the …" at bounding box center [458, 375] width 452 height 10
click at [532, 370] on span "This line item is currently assigned to shipment {{shipmentreference}} and the …" at bounding box center [458, 375] width 452 height 10
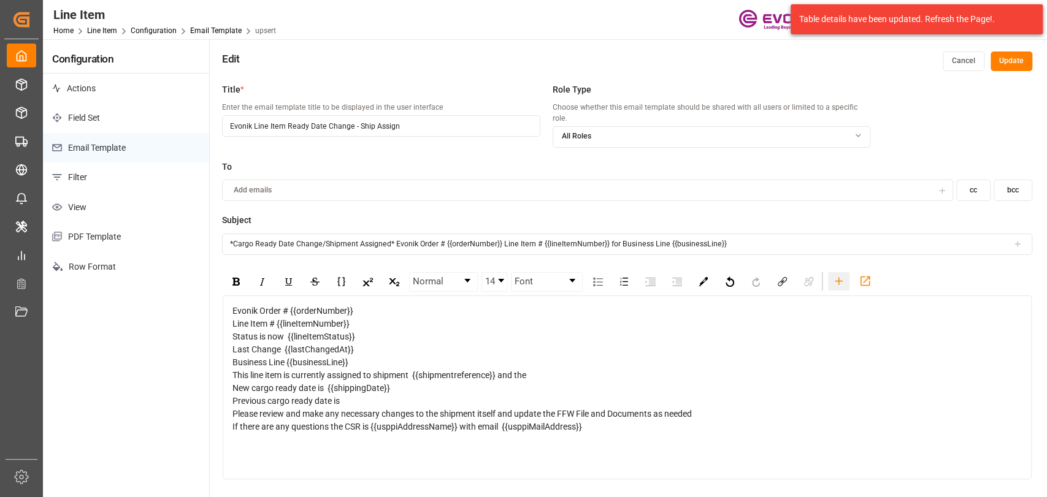
click at [838, 275] on icon "rdw-toolbar" at bounding box center [838, 281] width 13 height 13
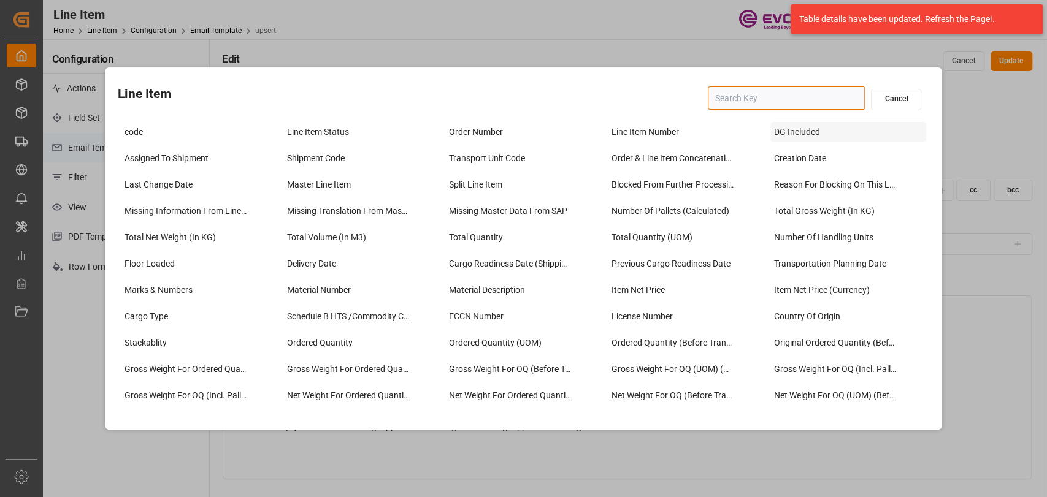
drag, startPoint x: 768, startPoint y: 107, endPoint x: 842, endPoint y: 135, distance: 78.8
click at [777, 111] on div "Cancel" at bounding box center [823, 100] width 231 height 30
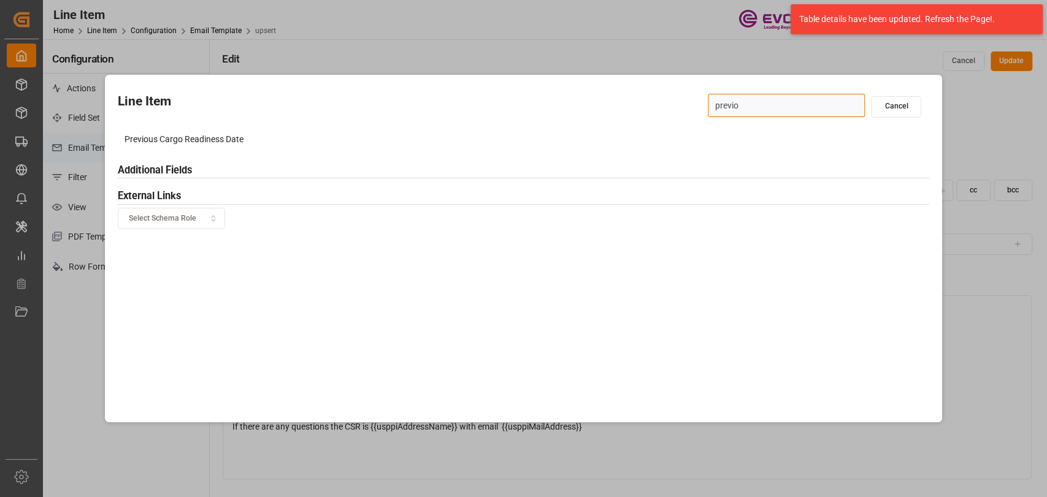
type input "previou"
click at [202, 131] on div "Previous Cargo Readiness Date" at bounding box center [199, 139] width 156 height 20
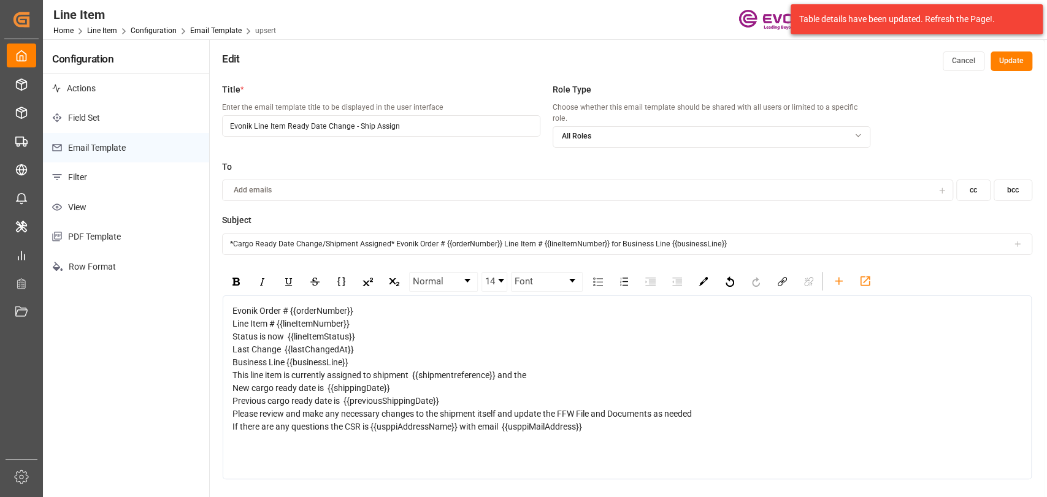
click at [1019, 57] on button "Update" at bounding box center [1011, 61] width 42 height 20
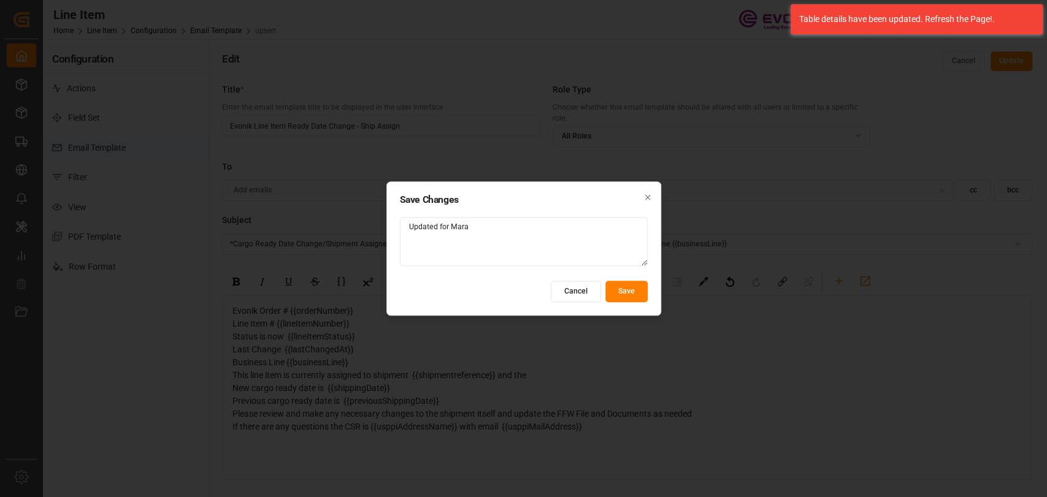
type textarea "Updated for Mara"
click at [622, 296] on button "Save" at bounding box center [626, 291] width 42 height 21
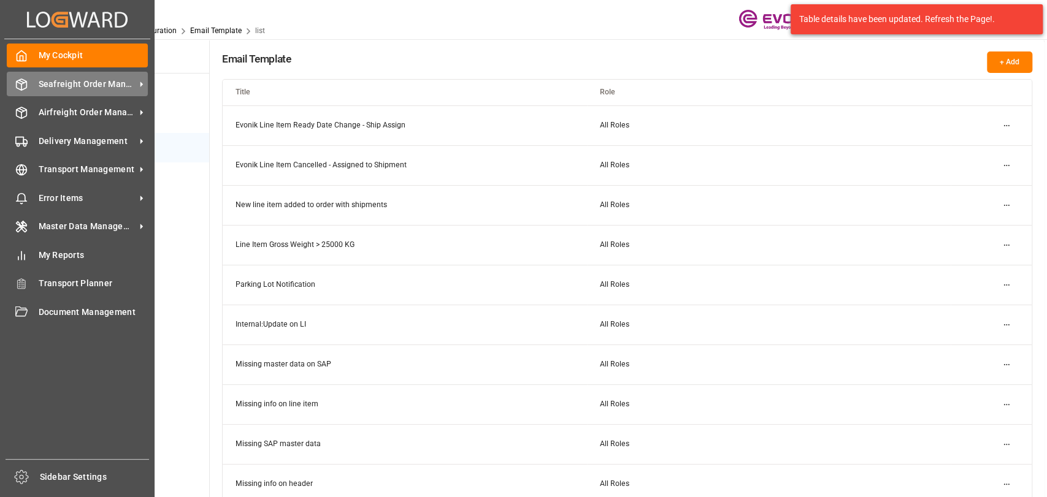
click at [44, 82] on span "Seafreight Order Management" at bounding box center [87, 84] width 97 height 13
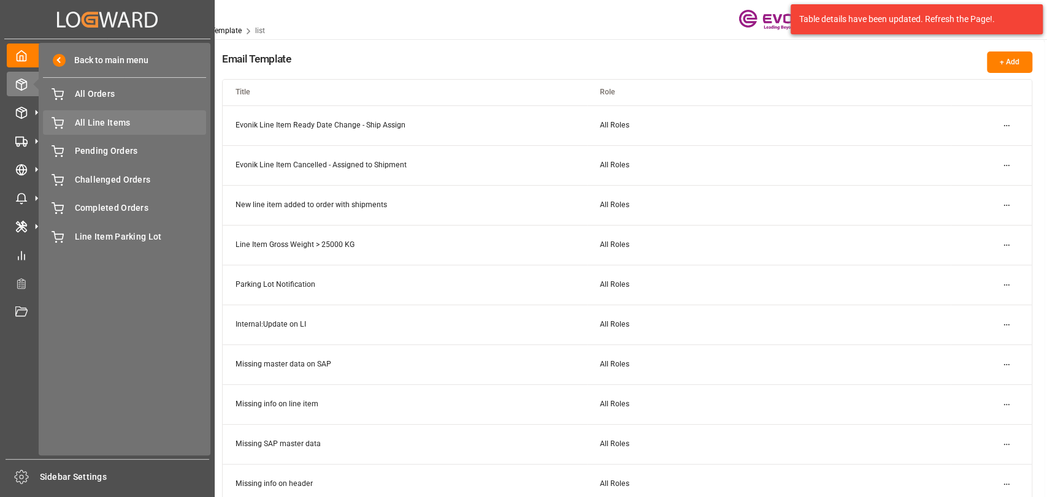
click at [105, 120] on span "All Line Items" at bounding box center [141, 122] width 132 height 13
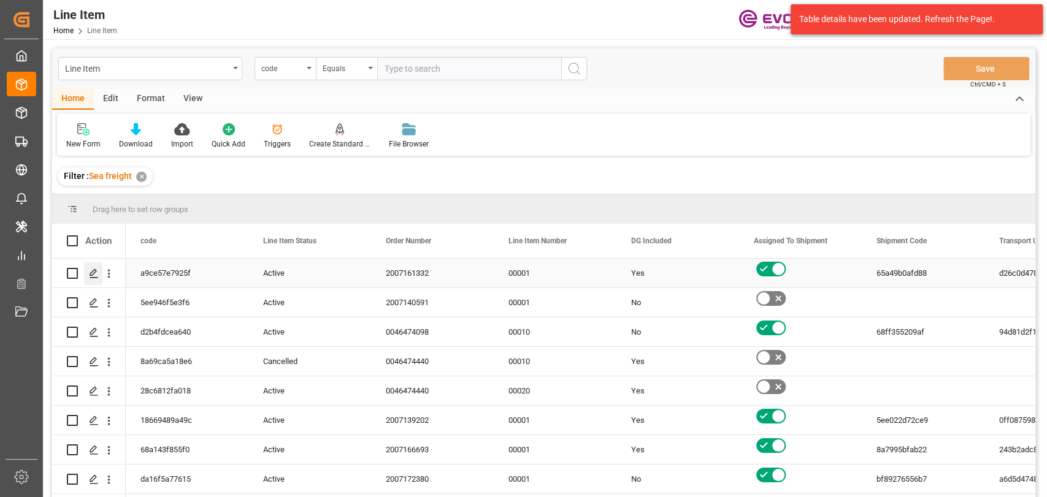
click at [99, 270] on div "Press SPACE to select this row." at bounding box center [93, 273] width 18 height 23
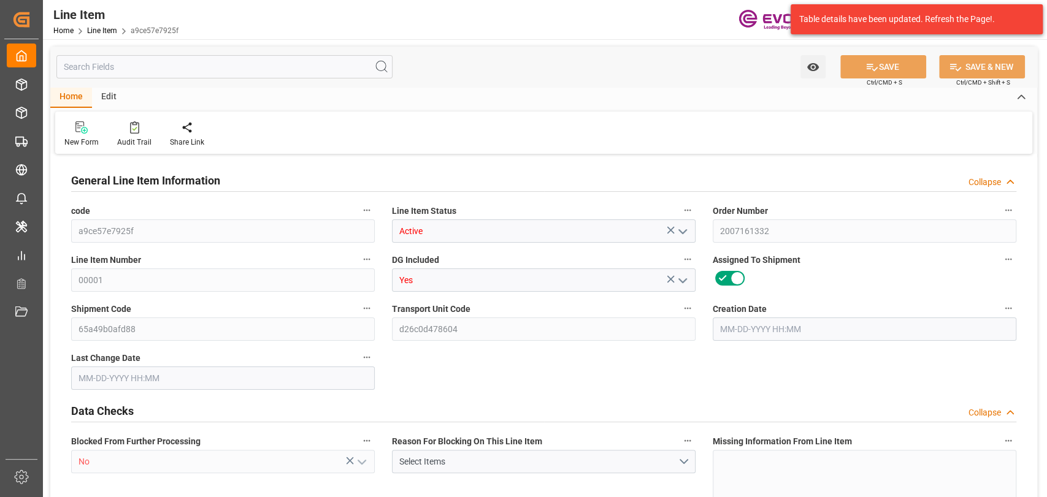
type input "19"
type input "19345.04"
type input "19000"
type input "0"
type input "760"
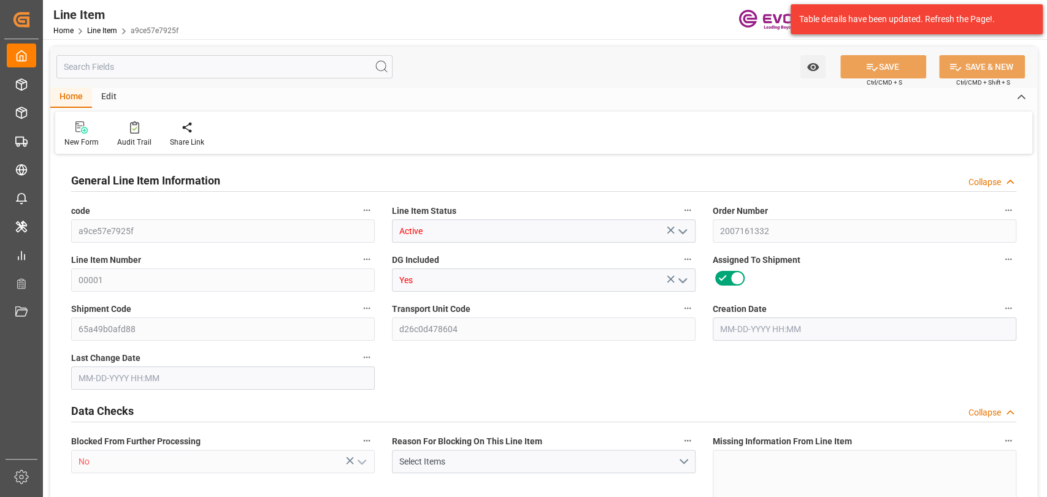
type input "24700"
type input "760"
type input "19345.04"
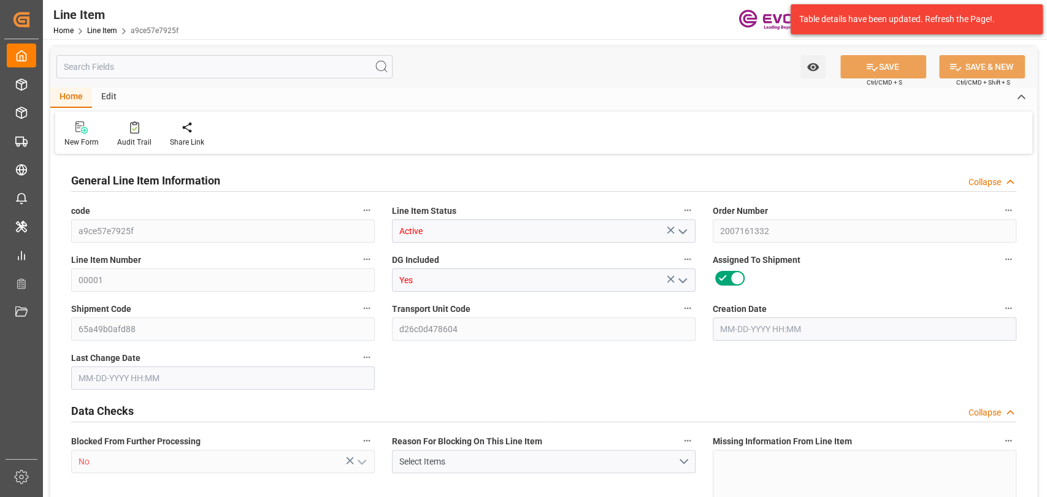
type input "19801.04"
type input "19000"
type input "0"
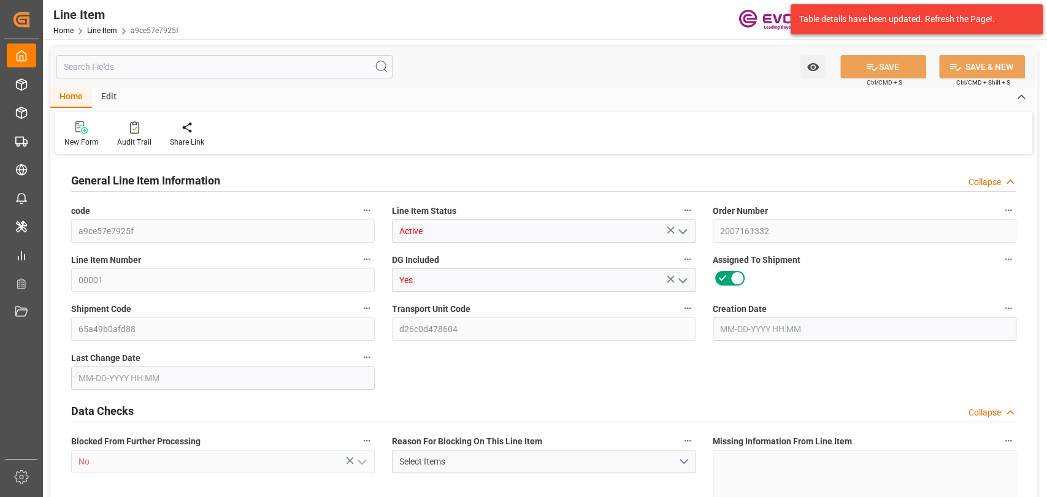
type input "760"
type input "19345.04"
type input "19000"
type input "0"
type input "09-09-2025 12:49"
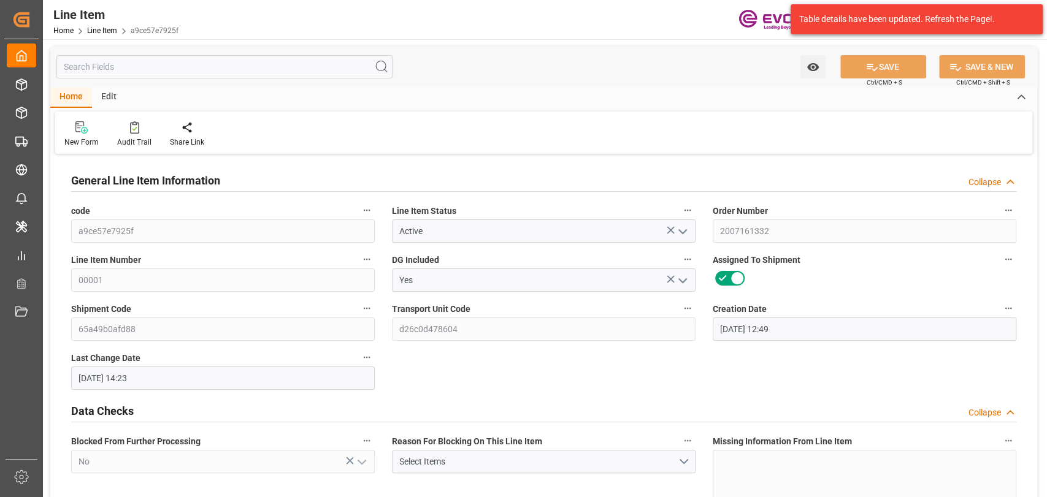
type input "09-29-2025 14:23"
type input "10-29-2025"
type input "10-02-2025"
click at [186, 60] on input "text" at bounding box center [224, 66] width 336 height 23
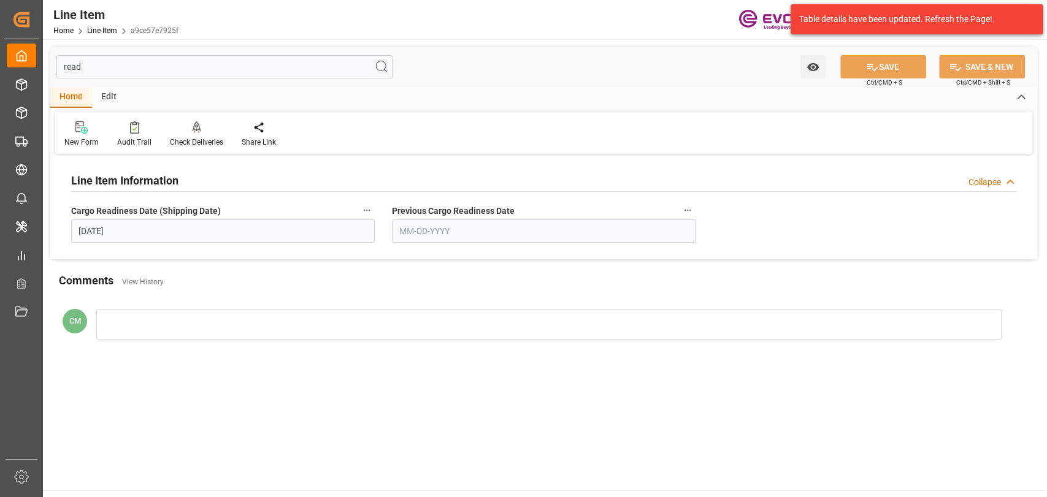
type input "read"
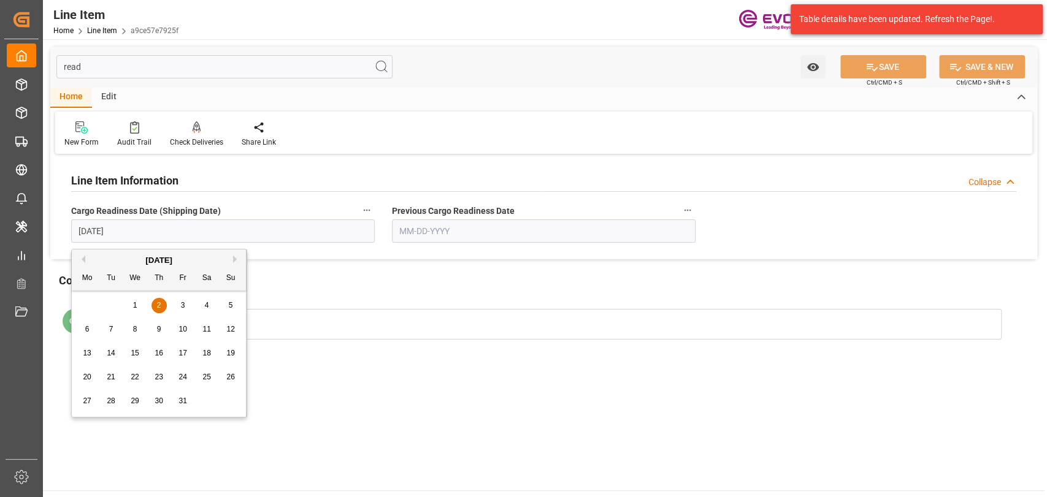
click at [190, 236] on input "10-02-2025" at bounding box center [222, 230] width 303 height 23
click at [179, 308] on div "3" at bounding box center [182, 306] width 15 height 15
type input "10-03-2025"
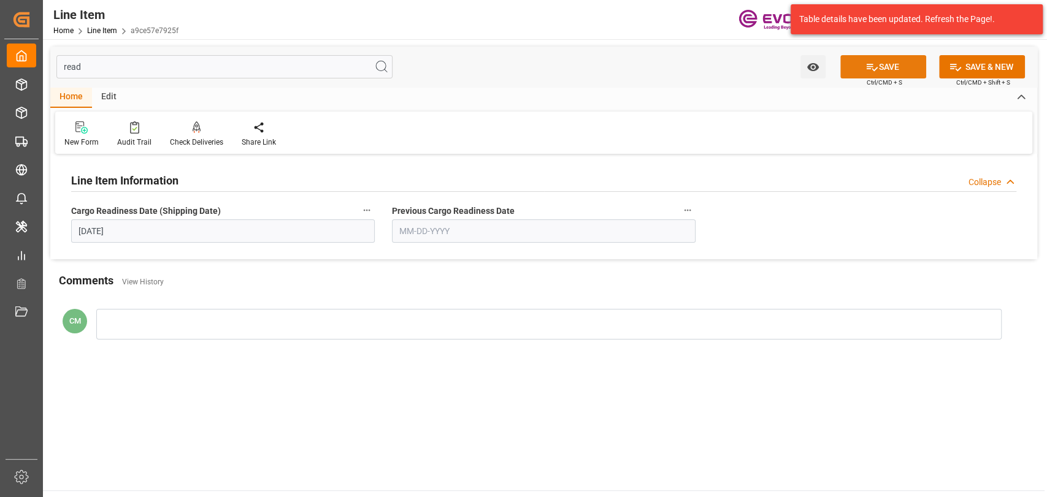
click at [858, 72] on button "SAVE" at bounding box center [883, 66] width 86 height 23
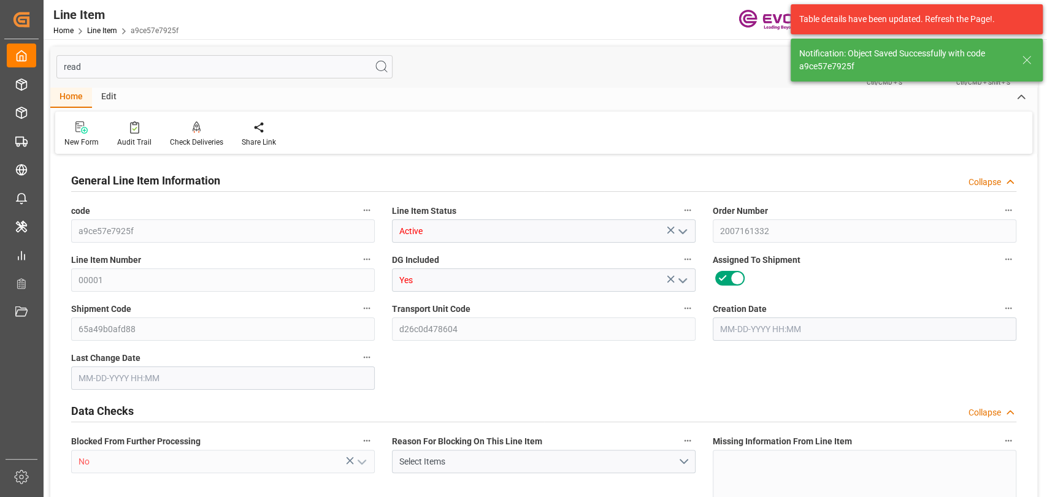
type input "19"
type input "19345.04"
type input "19000"
type input "0"
type input "760"
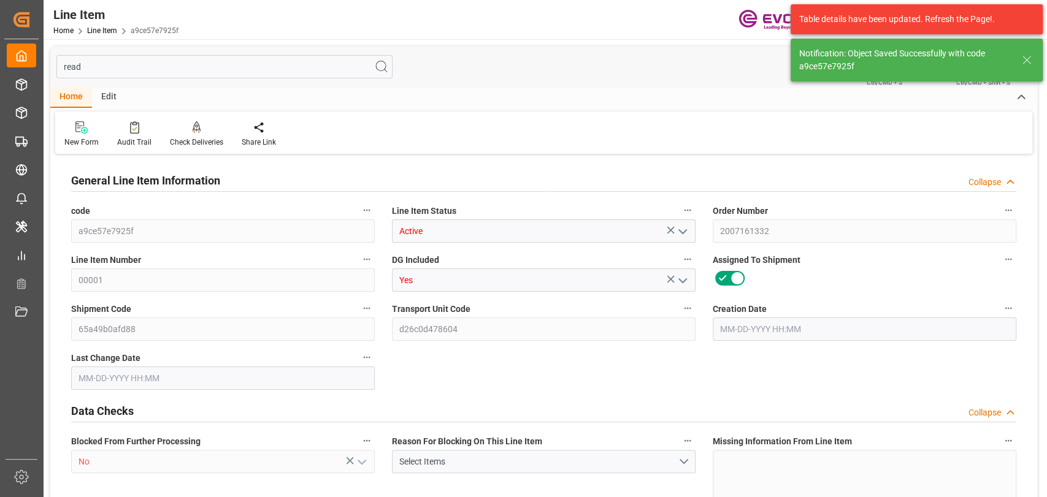
type input "24700"
type input "760"
type input "19345.04"
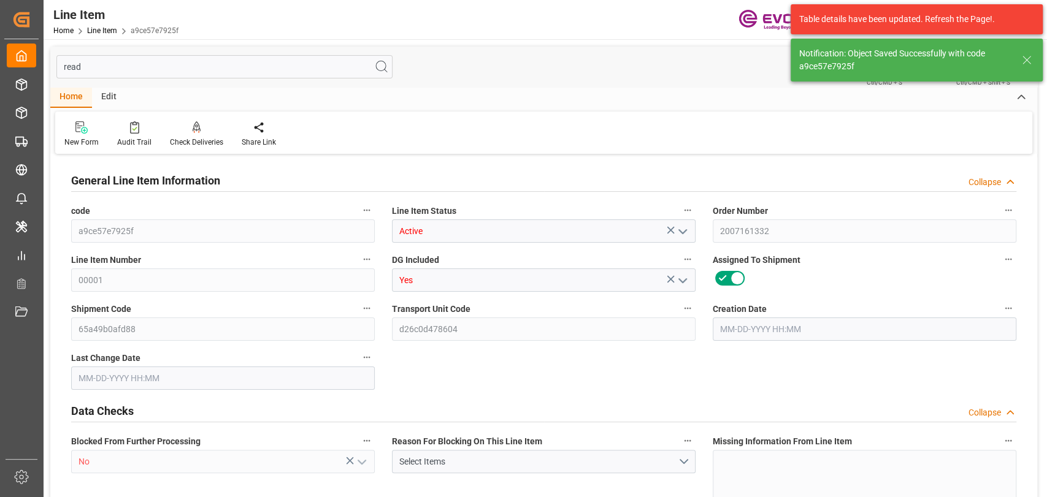
type input "19801.04"
type input "19000"
type input "0"
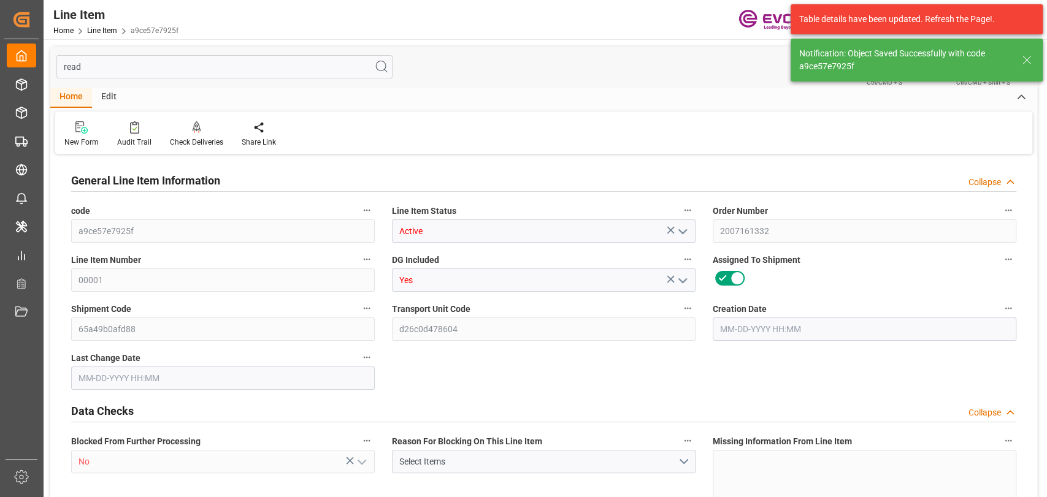
type input "760"
type input "19345.04"
type input "19000"
type input "0"
type input "10-02-2025"
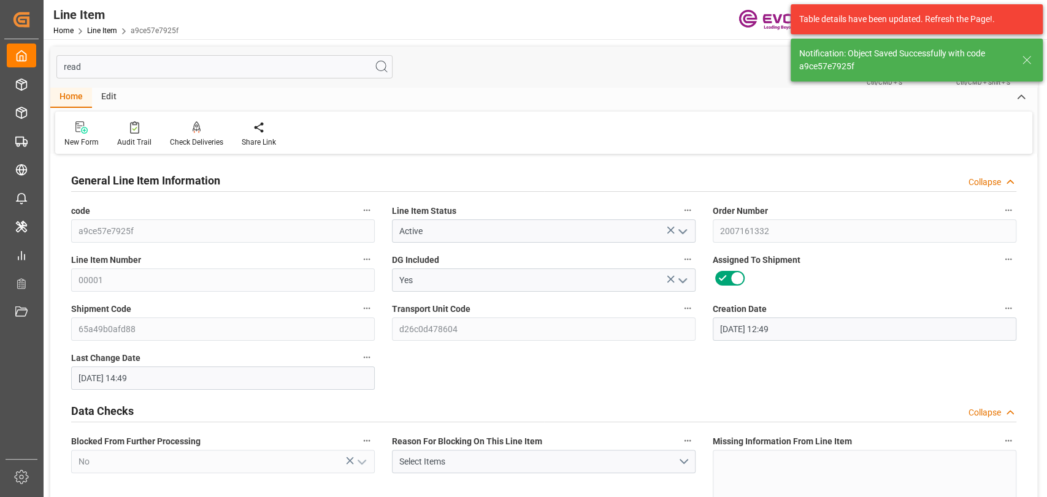
type input "10-02-2025"
type input "09-09-2025 12:49"
type input "09-29-2025 14:49"
type input "10-29-2025"
type input "10-02-2025"
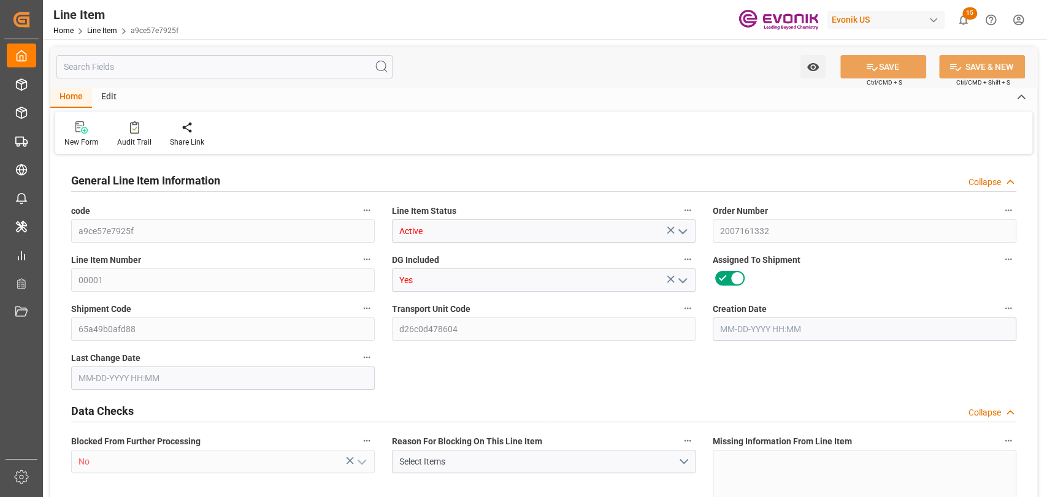
type input "19"
type input "19345.04"
type input "19000"
type input "0"
type input "760"
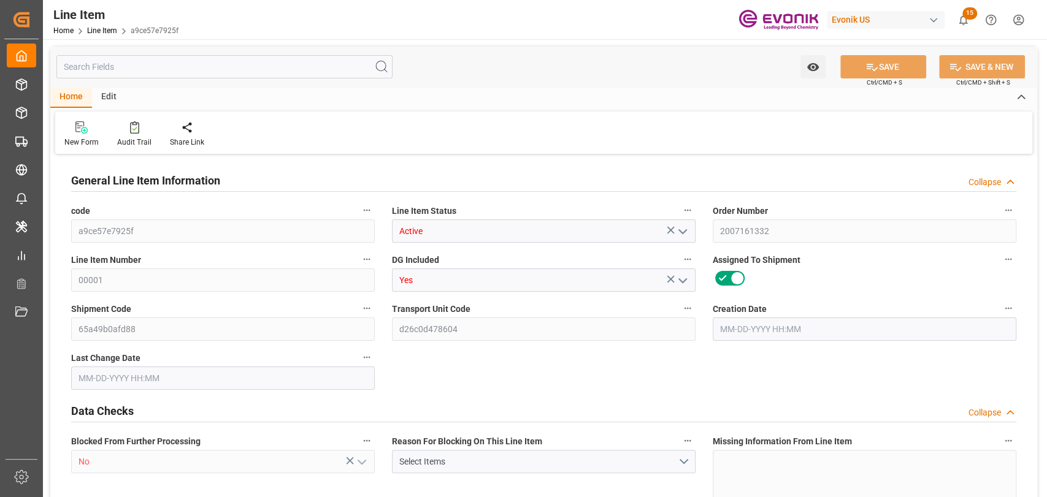
type input "24700"
type input "760"
type input "19345.04"
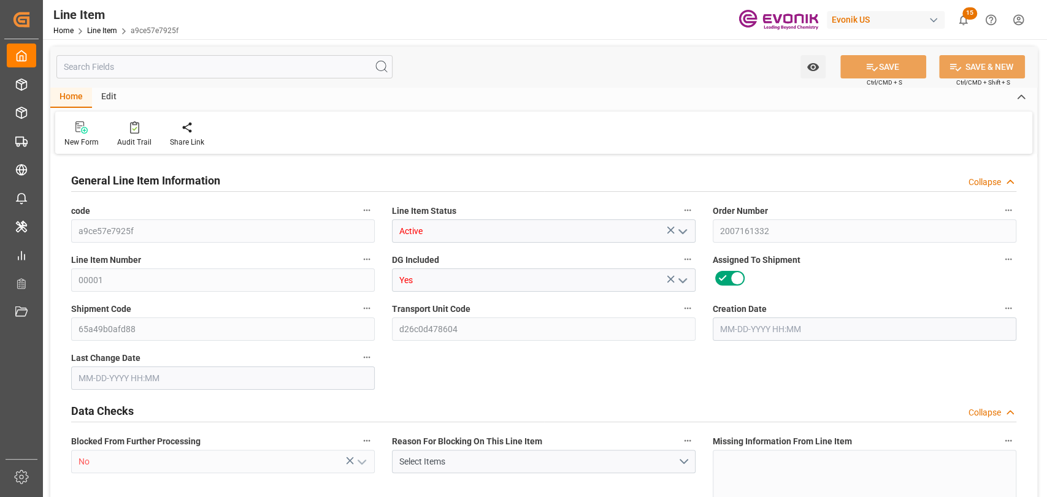
type input "19801.04"
type input "19000"
type input "0"
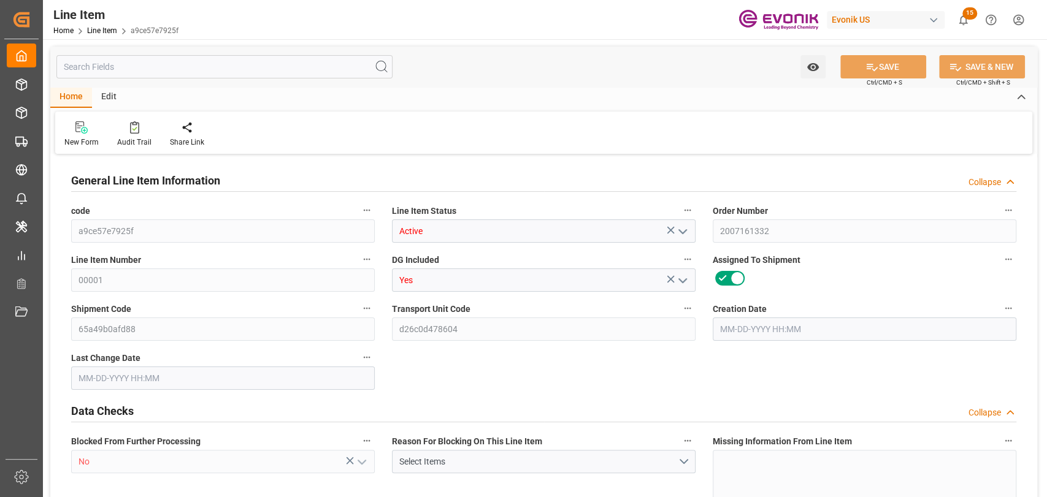
type input "760"
type input "19345.04"
type input "19000"
type input "0"
type input "[DATE] 12:49"
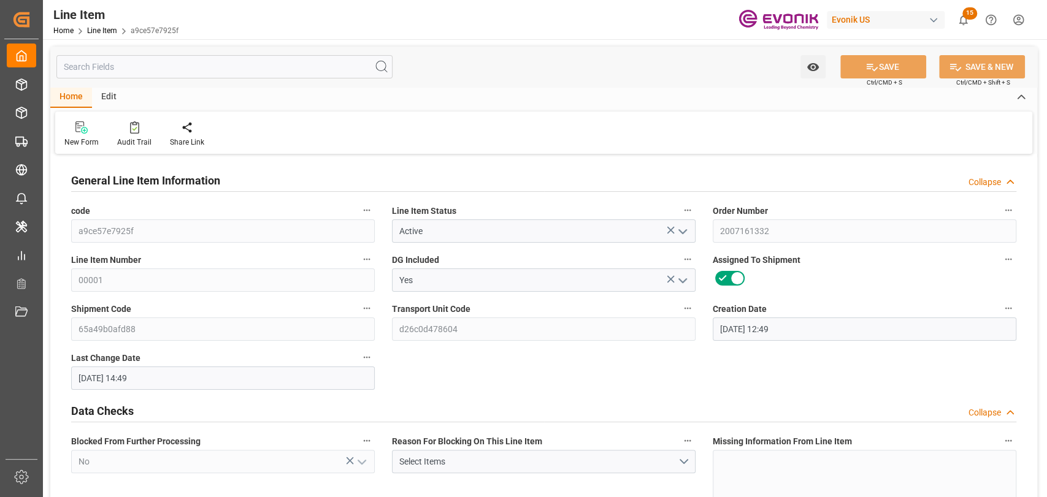
type input "[DATE] 14:49"
type input "[DATE]"
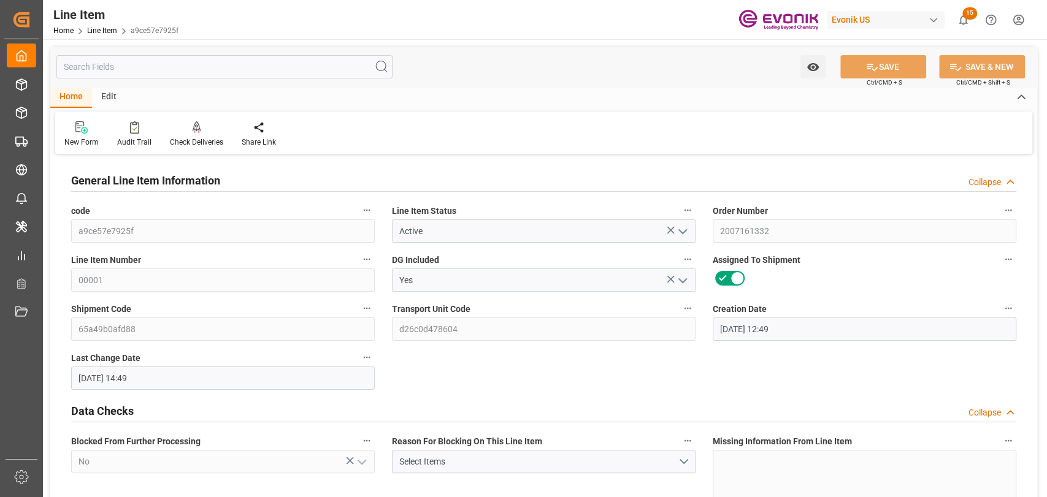
click at [135, 71] on input "text" at bounding box center [224, 66] width 336 height 23
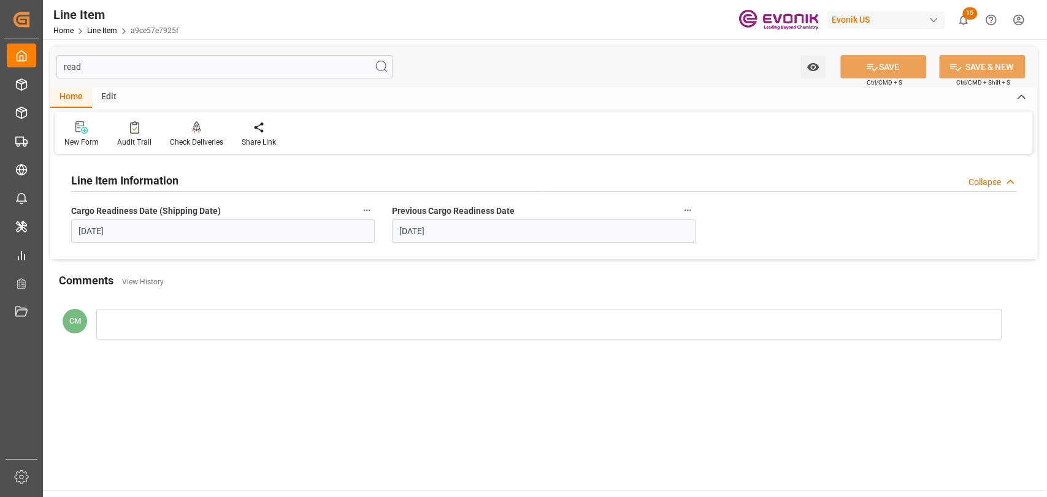
type input "read"
click at [368, 204] on button "Cargo Readiness Date (Shipping Date)" at bounding box center [367, 210] width 16 height 16
click at [372, 210] on icon at bounding box center [374, 210] width 13 height 13
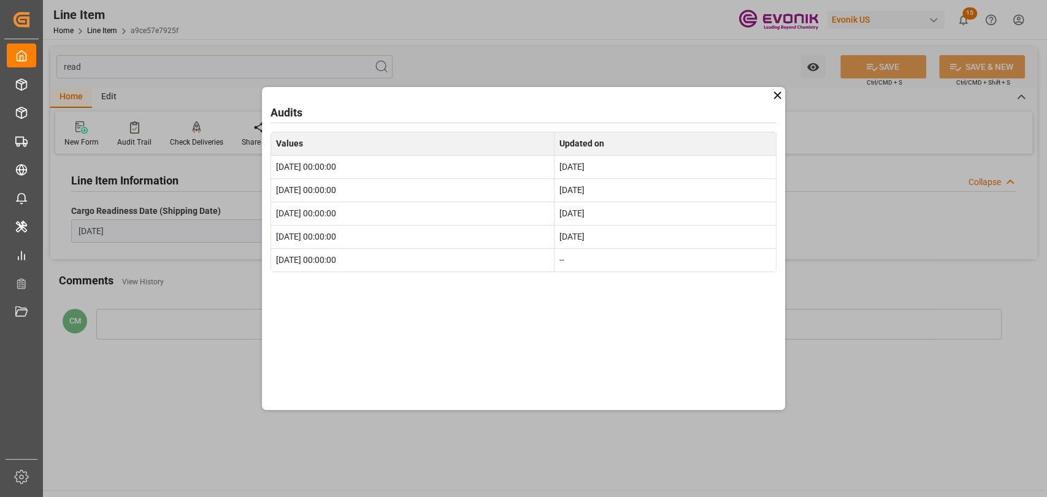
click at [776, 94] on icon at bounding box center [777, 95] width 13 height 13
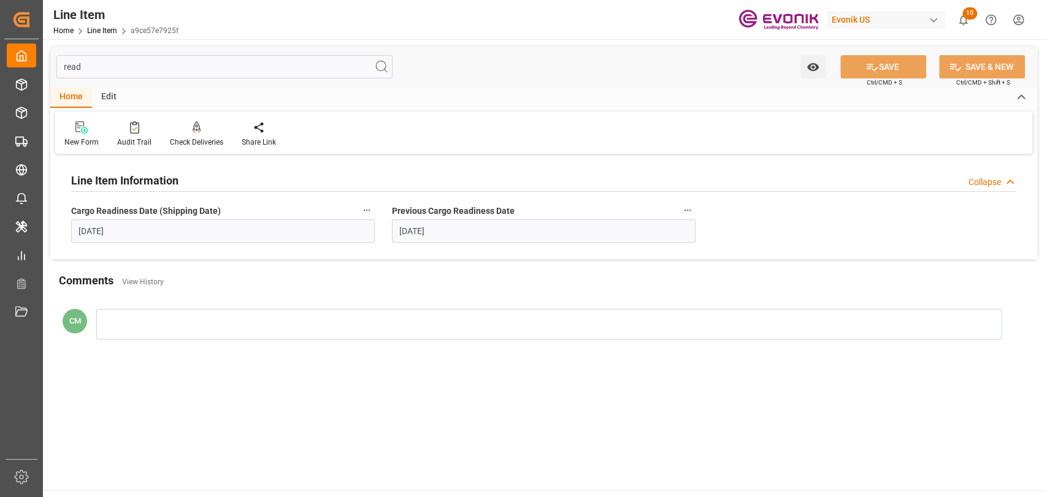
click at [196, 235] on input "[DATE]" at bounding box center [222, 230] width 303 height 23
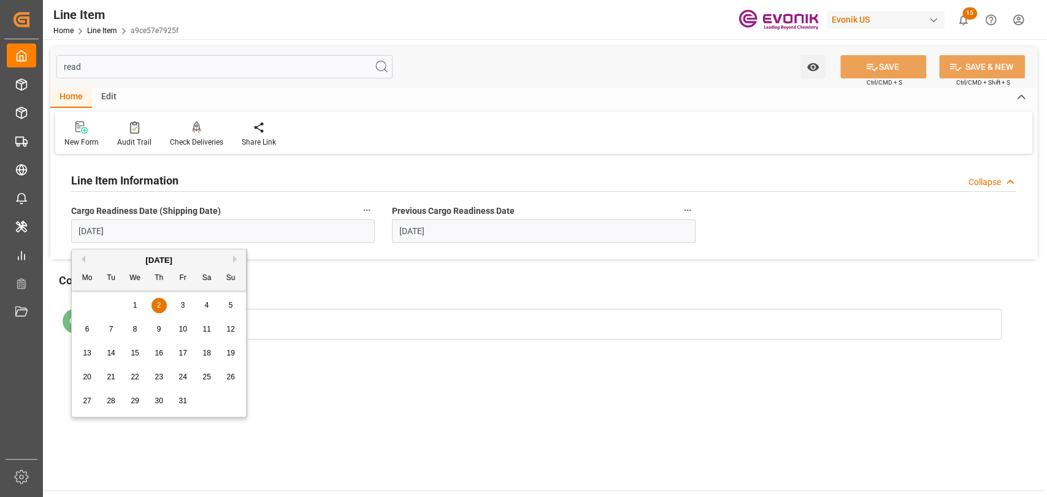
click at [204, 307] on div "4" at bounding box center [206, 306] width 15 height 15
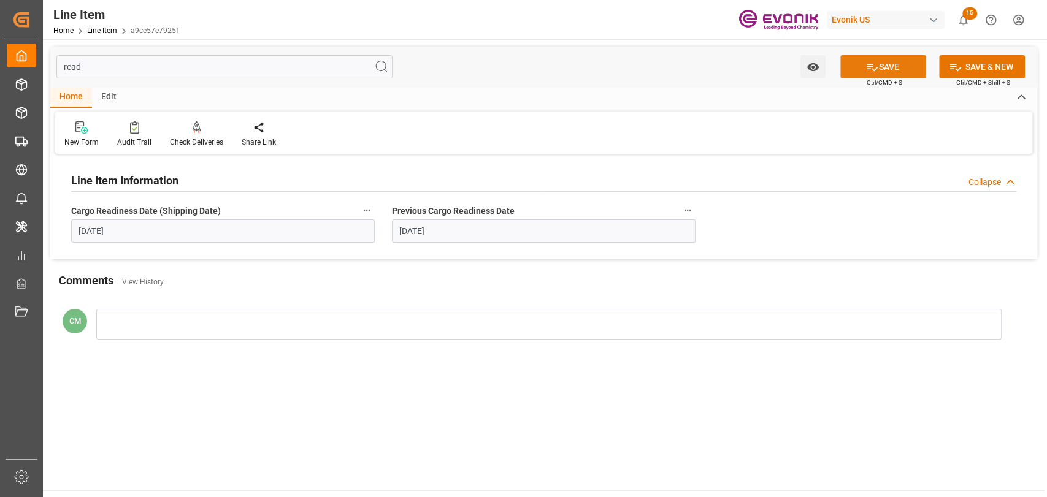
click at [878, 66] on button "SAVE" at bounding box center [883, 66] width 86 height 23
click at [143, 221] on input "[DATE]" at bounding box center [222, 230] width 303 height 23
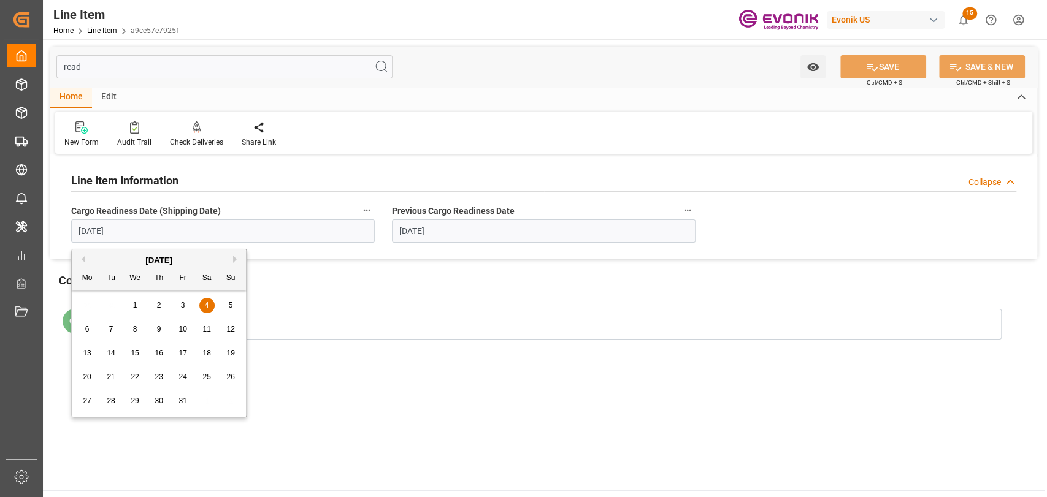
click at [159, 311] on div "2" at bounding box center [158, 306] width 15 height 15
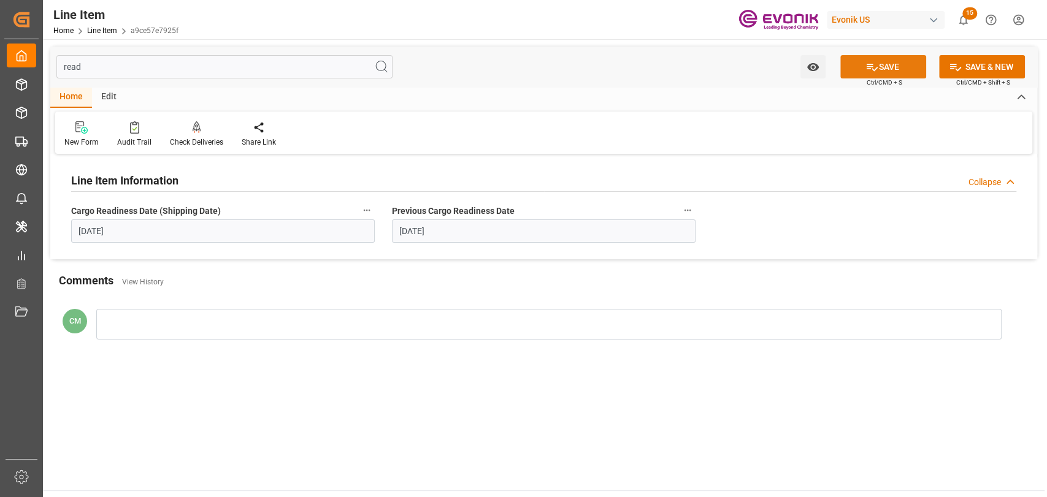
click at [871, 67] on icon at bounding box center [871, 67] width 13 height 13
click at [253, 221] on input "[DATE]" at bounding box center [222, 230] width 303 height 23
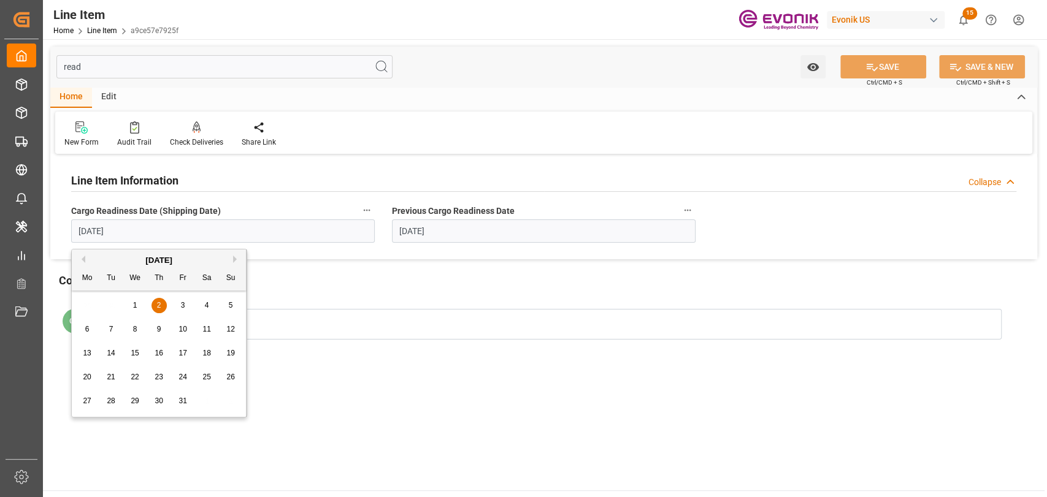
click at [229, 308] on span "5" at bounding box center [231, 305] width 4 height 9
type input "[DATE]"
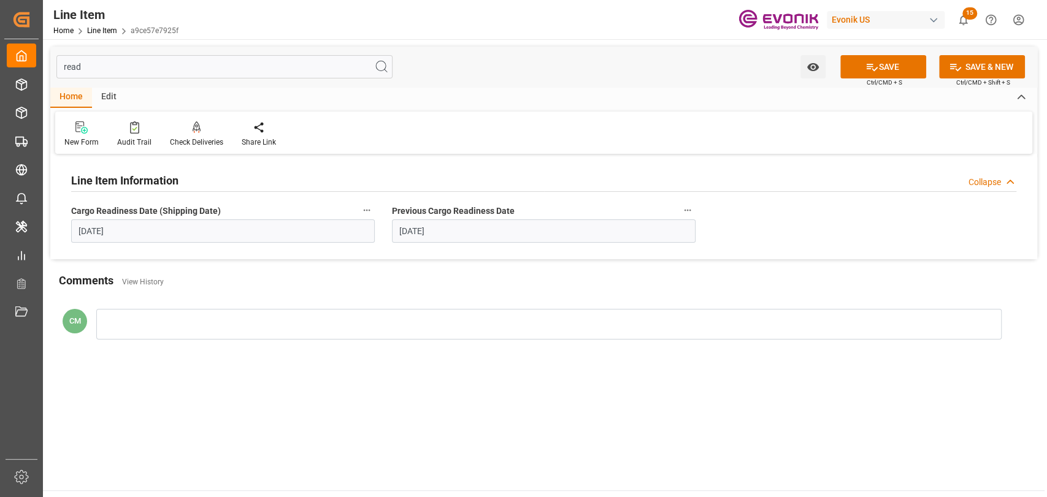
drag, startPoint x: 878, startPoint y: 72, endPoint x: 877, endPoint y: 79, distance: 7.5
click at [877, 78] on div "SAVE Ctrl/CMD + S" at bounding box center [883, 66] width 112 height 23
click at [865, 72] on icon at bounding box center [871, 67] width 13 height 13
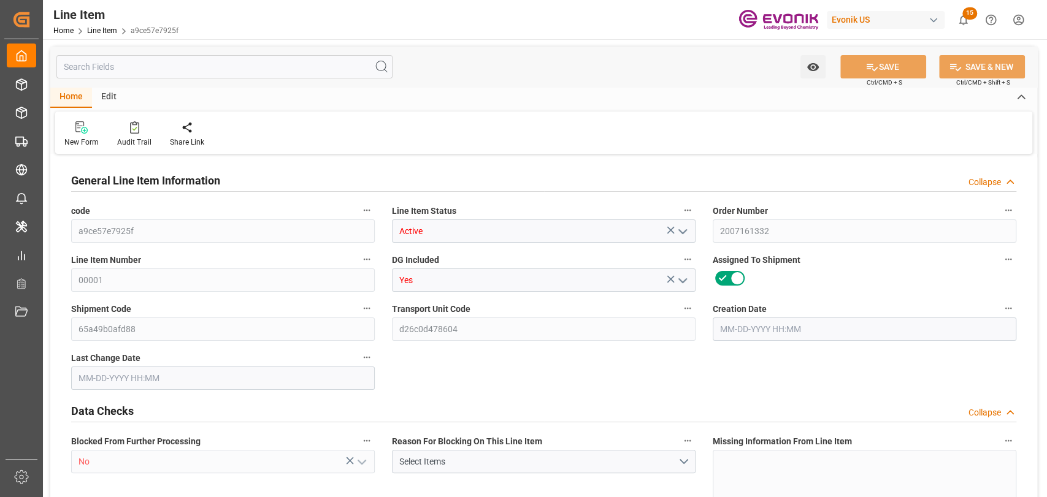
type input "19"
type input "19345.04"
type input "19000"
type input "0"
type input "760"
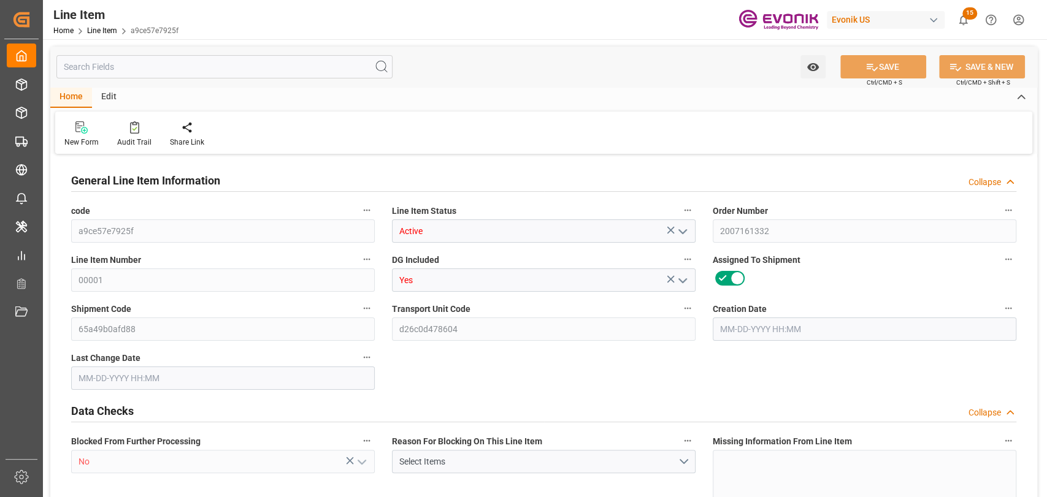
type input "24700"
type input "760"
type input "19345.04"
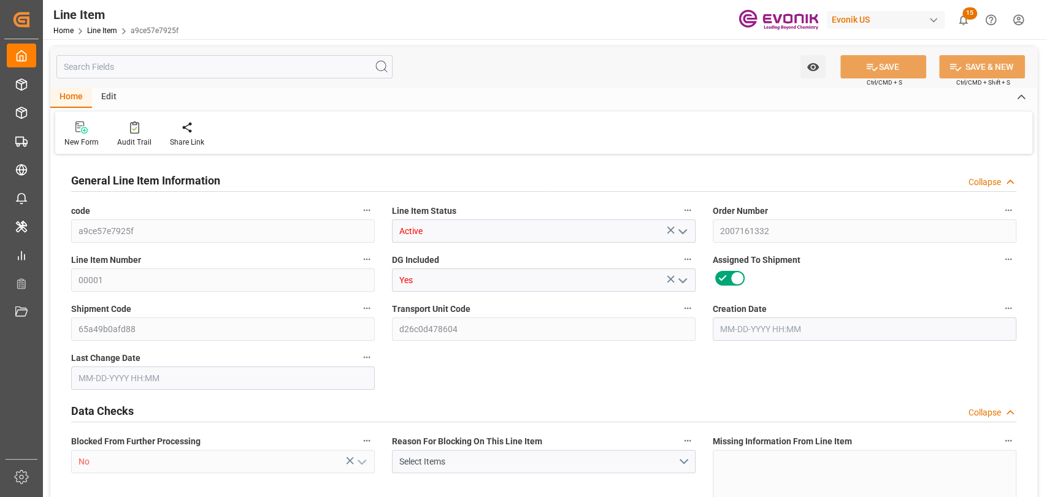
type input "19801.04"
type input "19000"
type input "0"
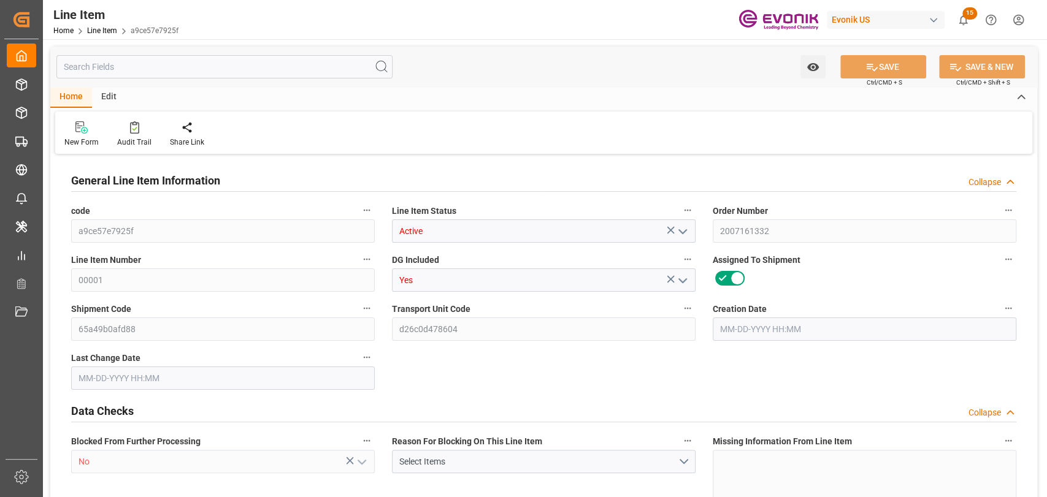
type input "760"
type input "19345.04"
type input "19000"
type input "0"
type input "09-09-2025 12:49"
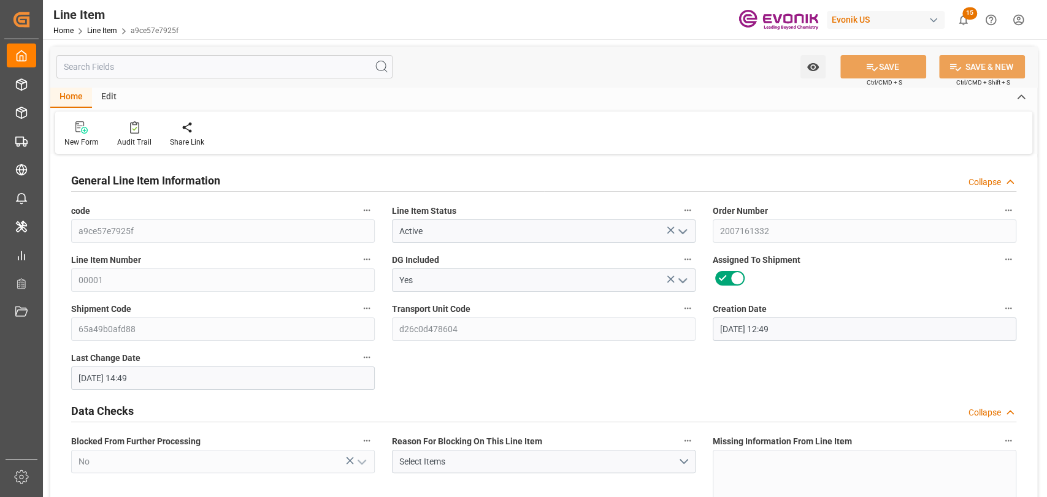
type input "09-29-2025 14:49"
type input "10-29-2025"
type input "10-02-2025"
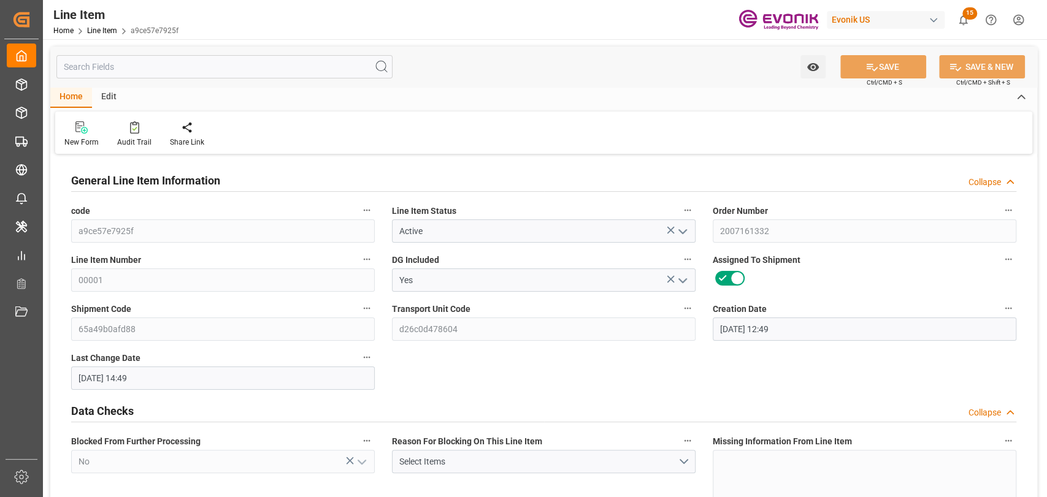
click at [125, 65] on input "text" at bounding box center [224, 66] width 336 height 23
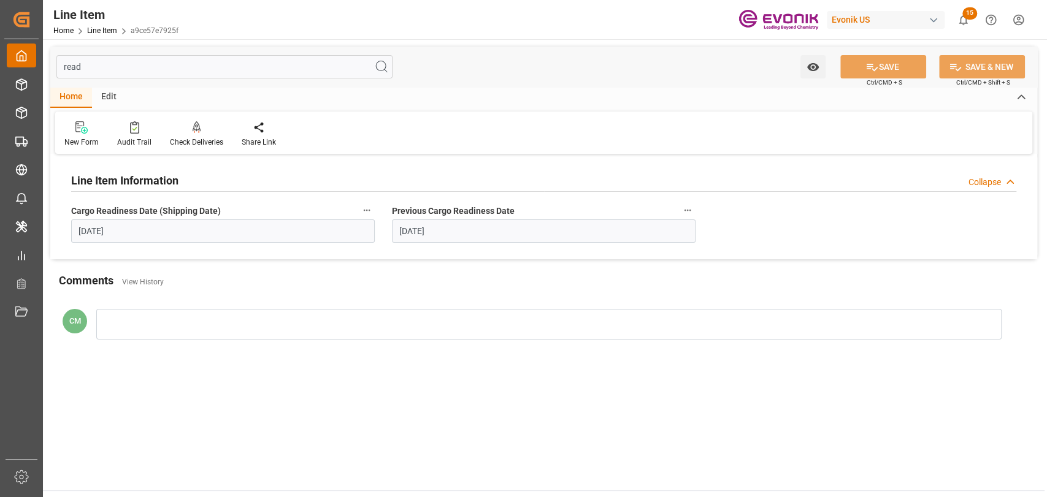
type input "read"
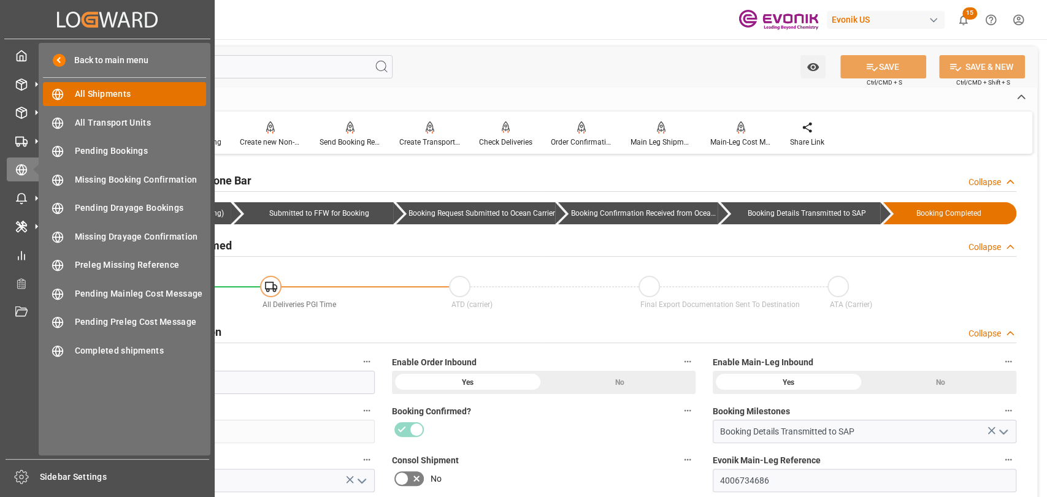
click at [82, 91] on span "All Shipments" at bounding box center [141, 94] width 132 height 13
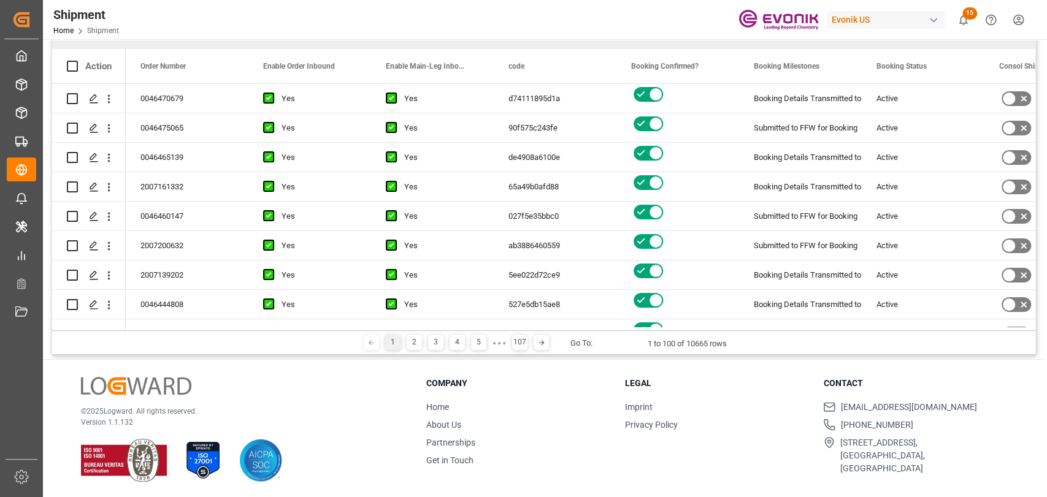
scroll to position [142, 0]
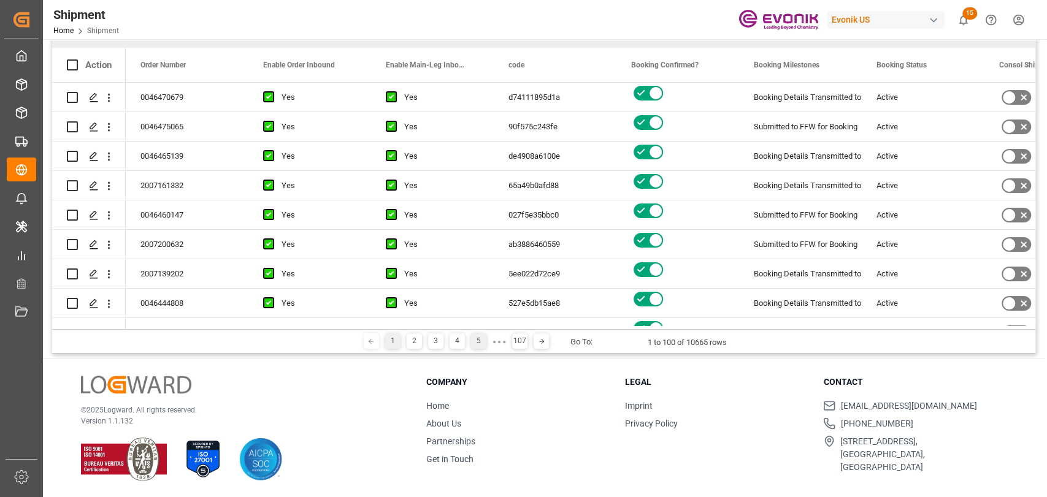
click at [477, 340] on div "5" at bounding box center [478, 341] width 15 height 15
click at [492, 343] on div "7" at bounding box center [494, 341] width 15 height 15
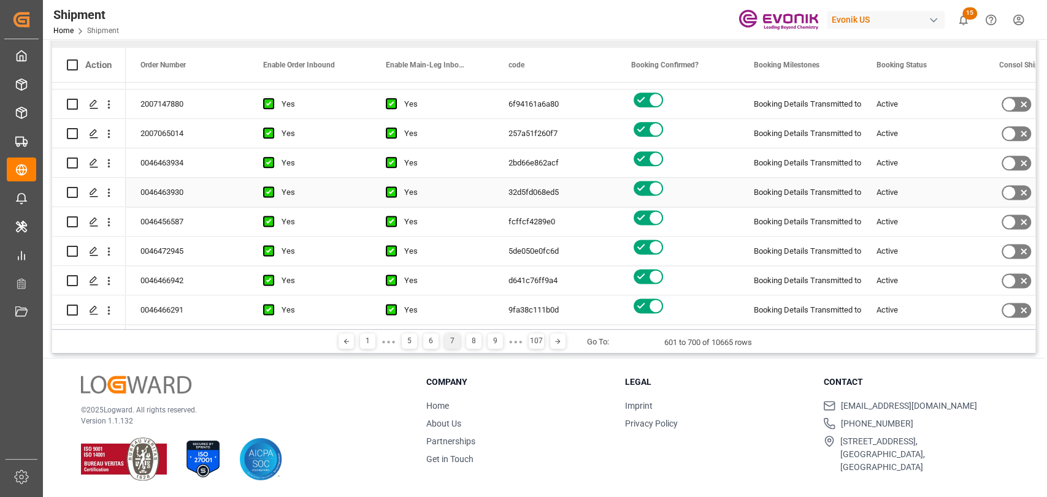
scroll to position [1089, 0]
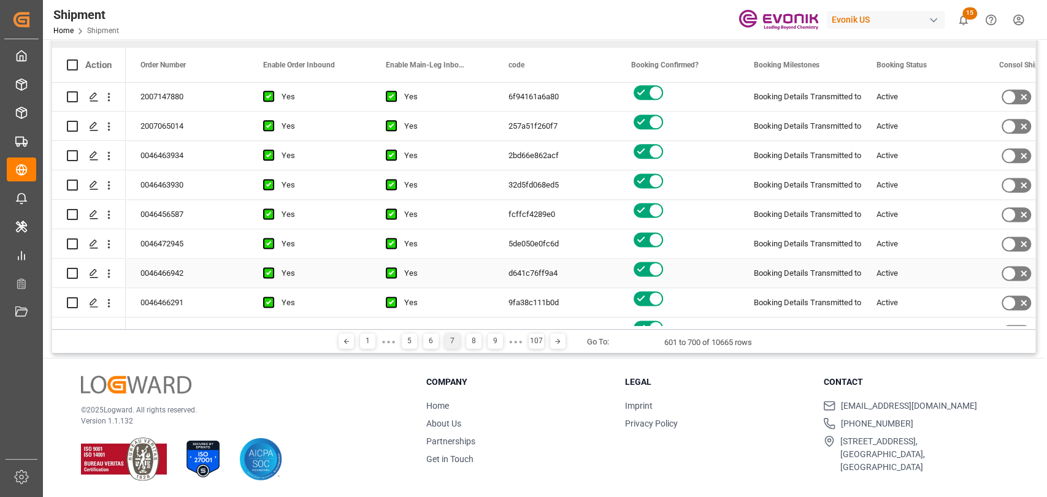
click at [801, 276] on div "Booking Details Transmitted to SAP" at bounding box center [799, 273] width 93 height 28
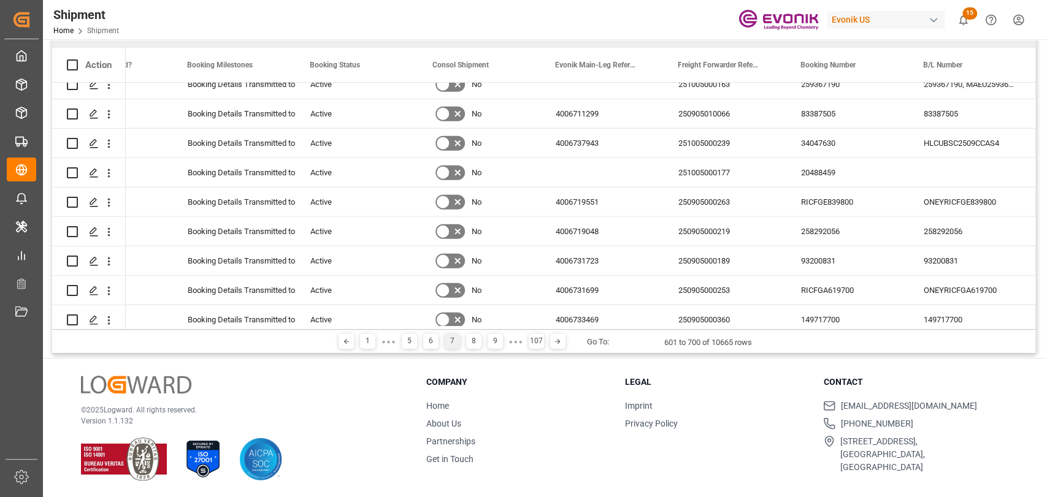
scroll to position [2704, 0]
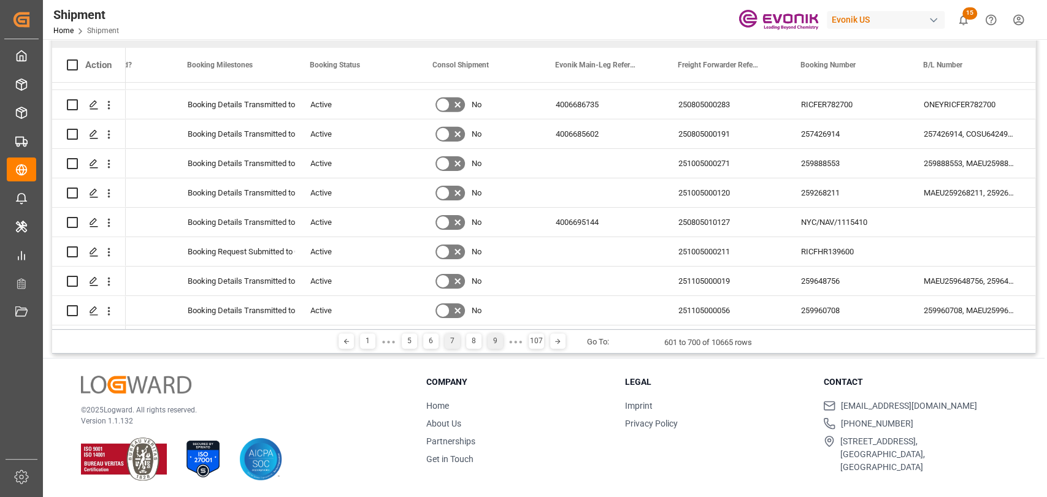
click at [494, 345] on div "9" at bounding box center [494, 341] width 15 height 15
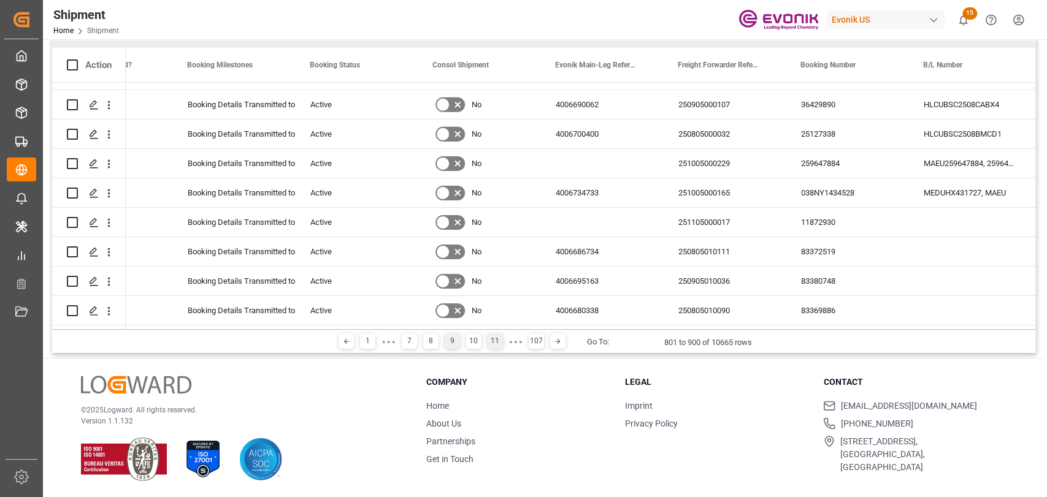
click at [489, 345] on div "11" at bounding box center [494, 341] width 15 height 15
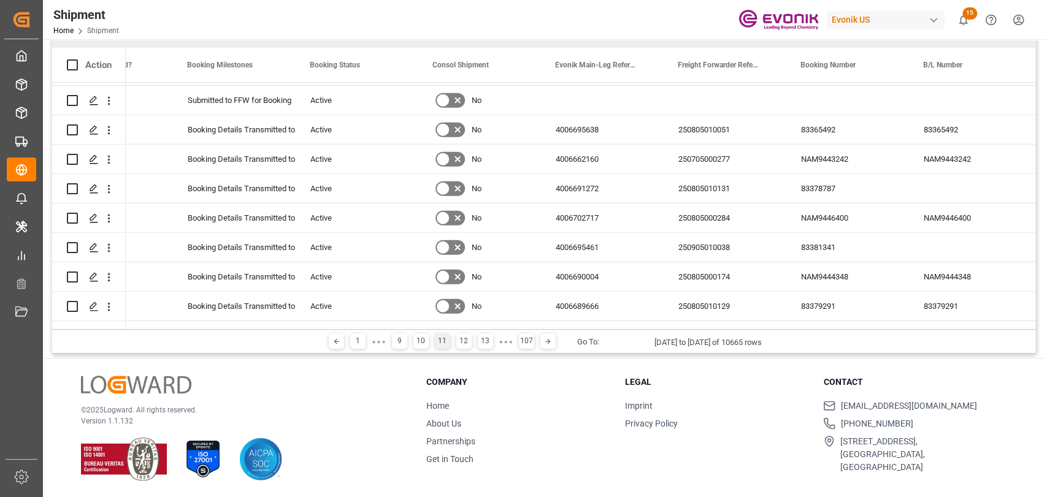
scroll to position [2452, 0]
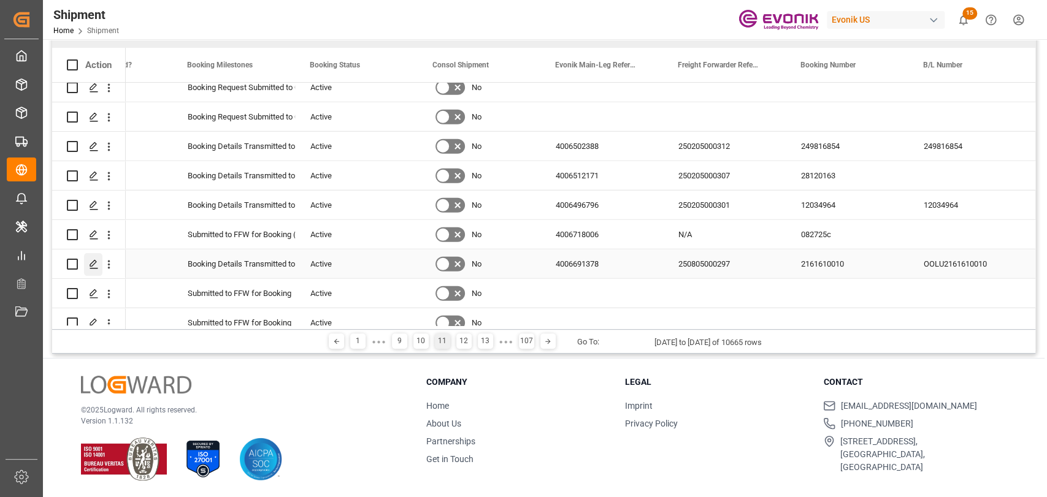
click at [93, 264] on icon "Press SPACE to select this row." at bounding box center [94, 264] width 10 height 10
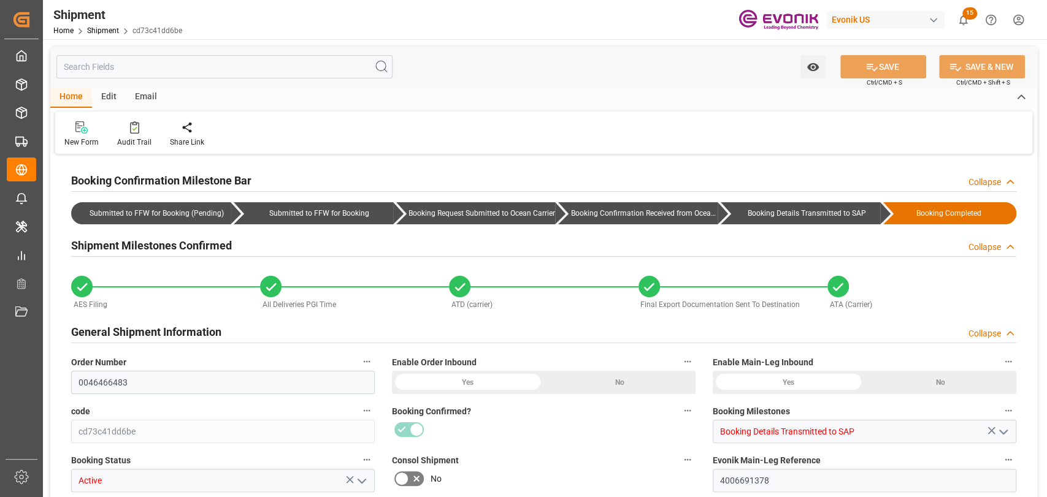
type input "42"
type input "DR,IBC"
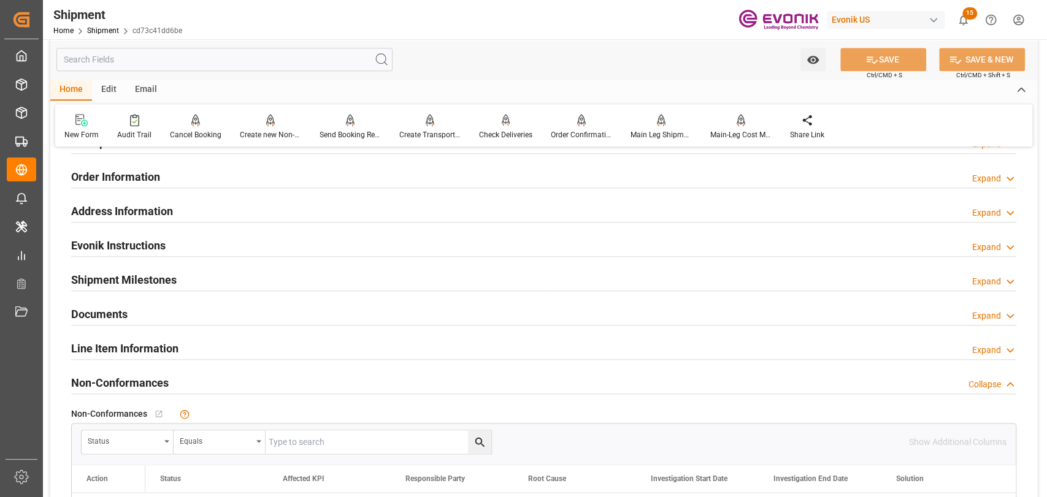
scroll to position [765, 0]
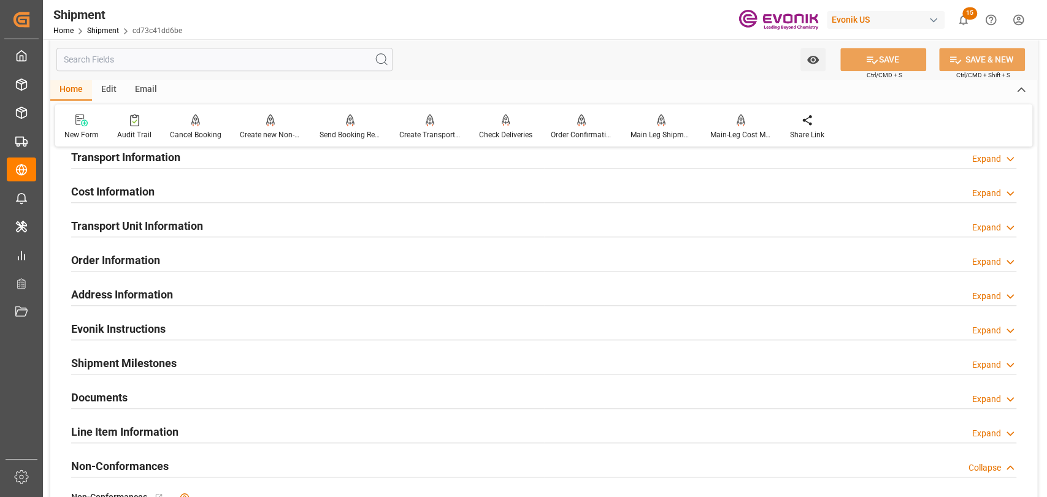
click at [129, 424] on h2 "Line Item Information" at bounding box center [124, 432] width 107 height 17
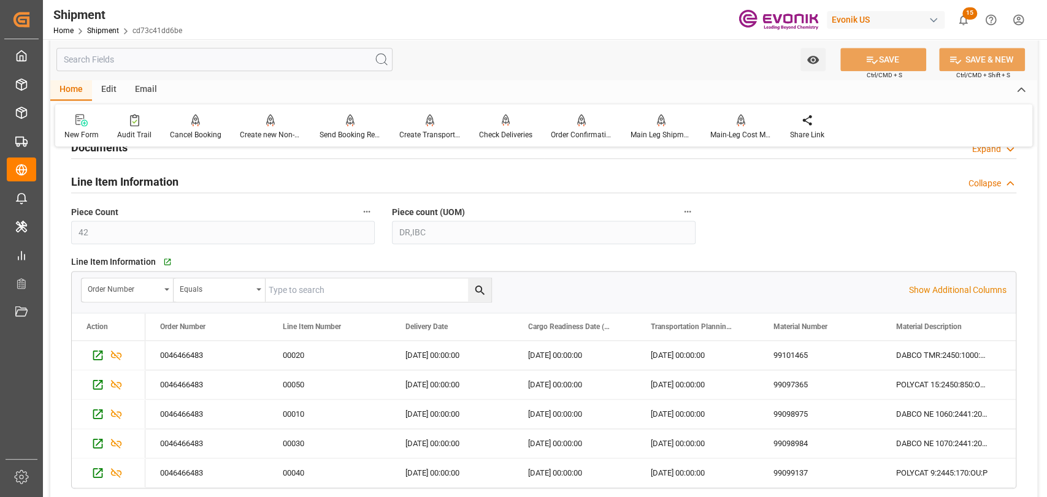
scroll to position [1037, 0]
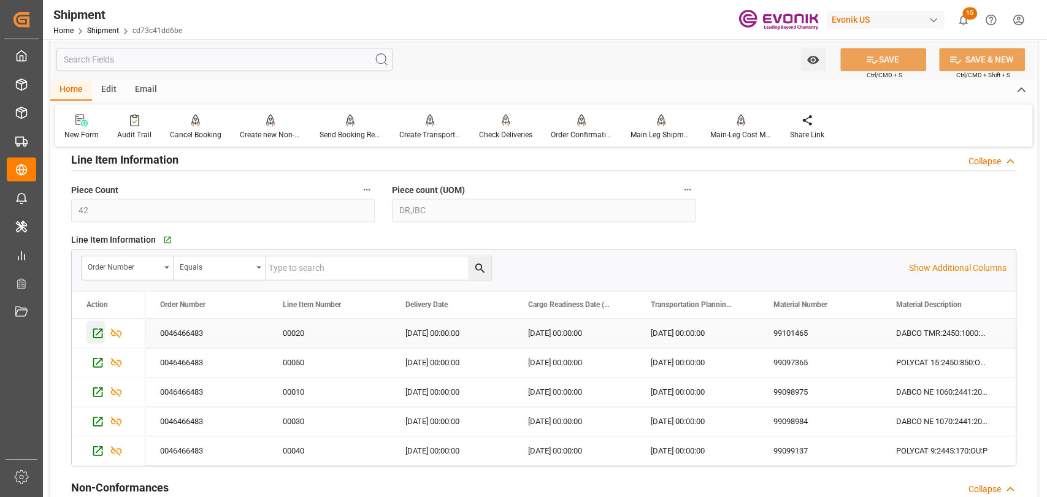
click at [94, 328] on icon "Press SPACE to select this row." at bounding box center [97, 333] width 13 height 13
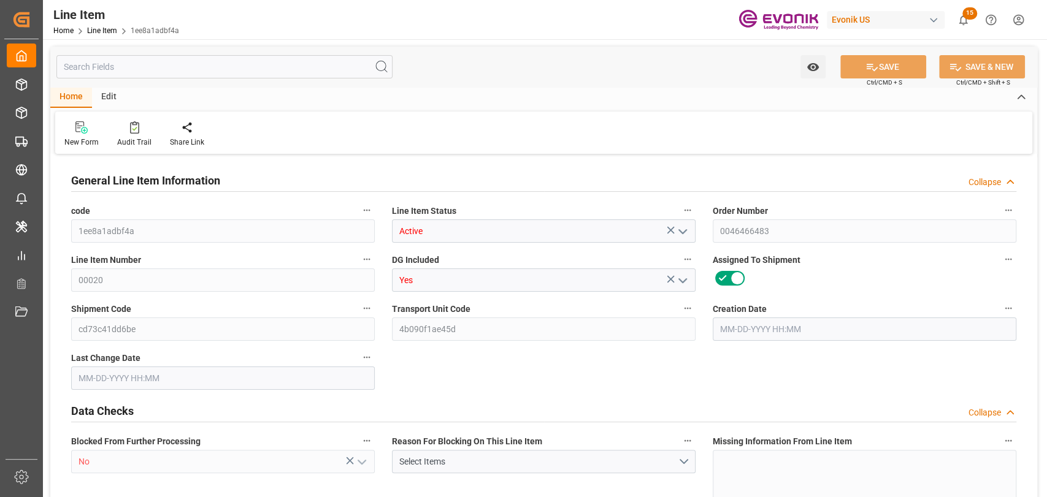
type input "4"
type input "4220"
type input "4000"
type input "5.568"
type input "4"
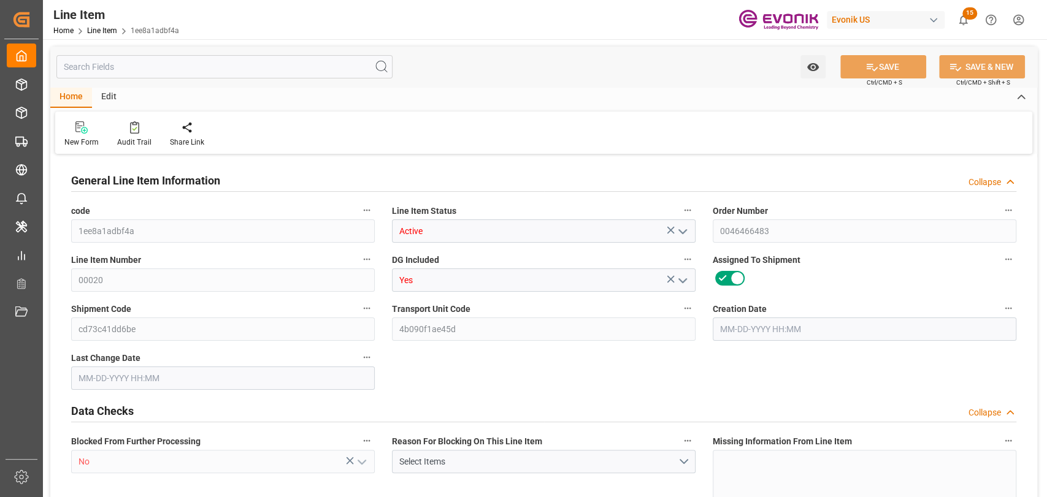
type input "38280"
type input "4"
type input "4220"
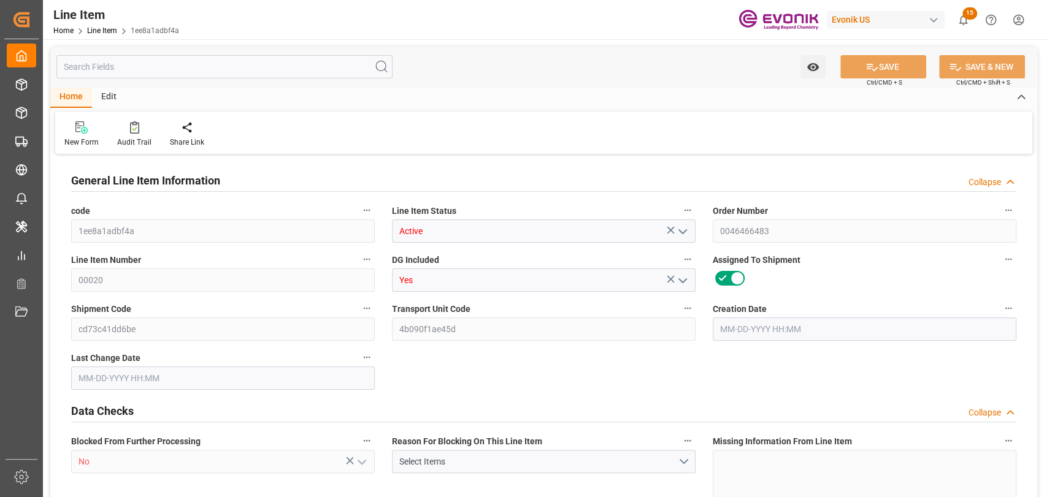
type input "4220"
type input "4000"
type input "5.568"
type input "5568"
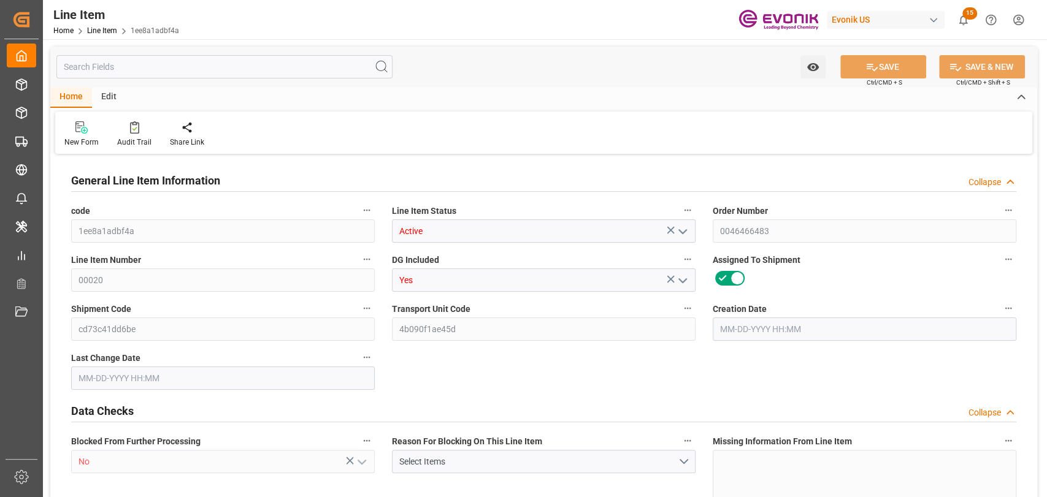
type input "4"
type input "4220"
type input "4000"
type input "5.568"
type input "[DATE] 13:15"
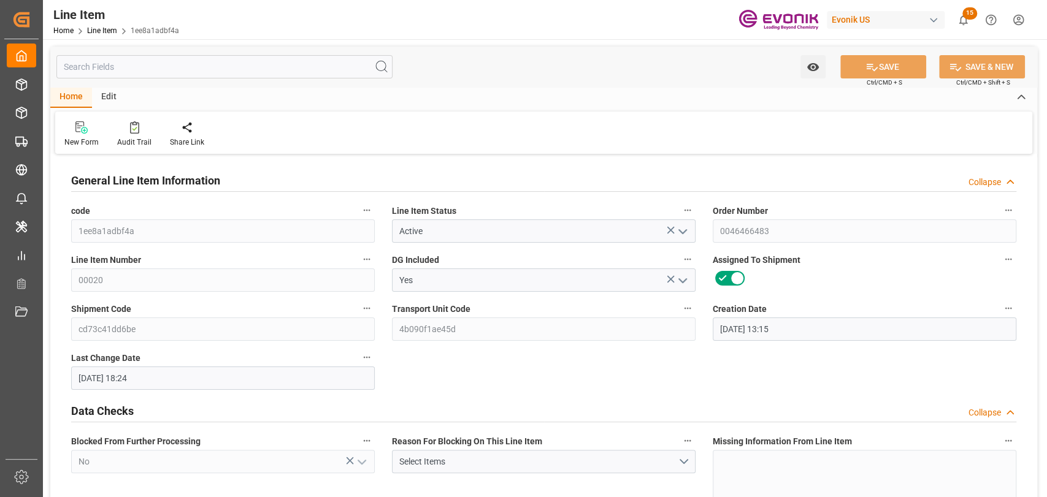
type input "[DATE] 18:24"
type input "[DATE]"
click at [212, 63] on input "text" at bounding box center [224, 66] width 336 height 23
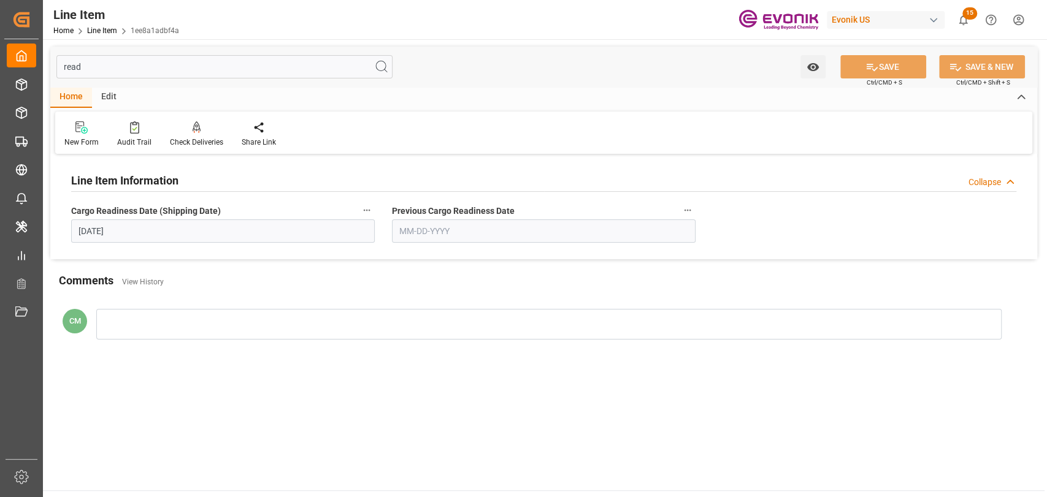
click at [248, 256] on div "Line Item Information Collapse Cargo Readiness Date (Shipping Date) [DATE] Prev…" at bounding box center [543, 209] width 986 height 102
click at [235, 226] on input "[DATE]" at bounding box center [222, 230] width 303 height 23
click at [265, 57] on input "read" at bounding box center [224, 66] width 336 height 23
drag, startPoint x: 265, startPoint y: 58, endPoint x: 54, endPoint y: 64, distance: 211.0
click at [54, 64] on div "read Watch Option SAVE Ctrl/CMD + S SAVE & NEW Ctrl/CMD + Shift + S" at bounding box center [543, 67] width 986 height 40
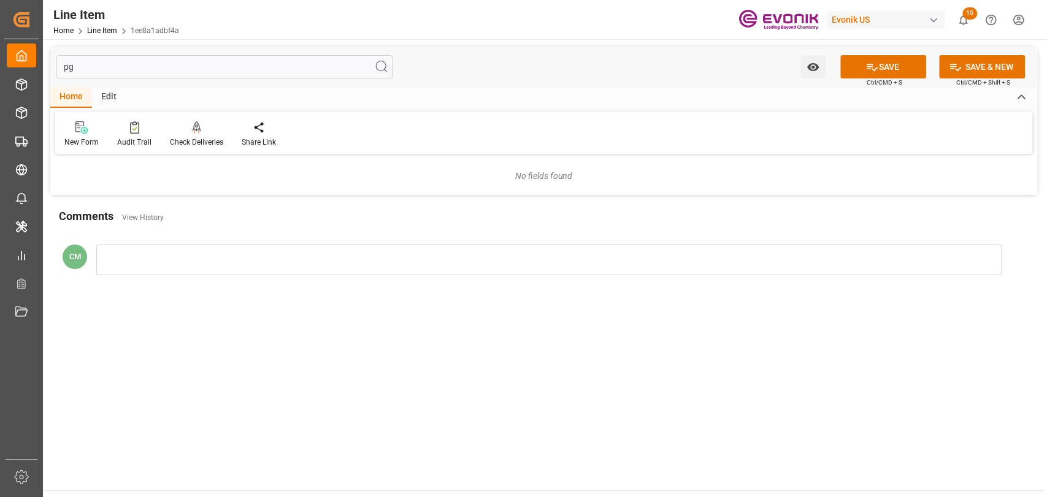
type input "p"
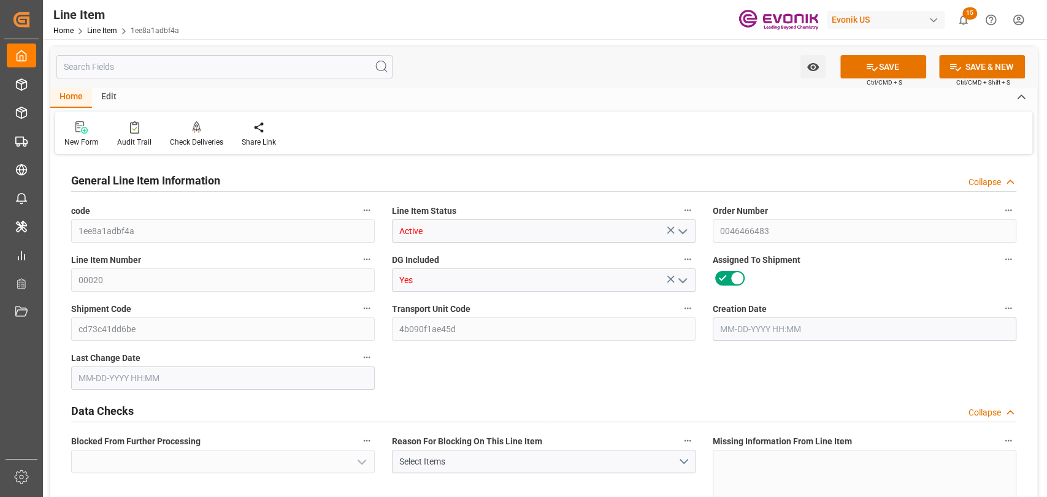
type input "No"
type input "4"
type input "4220"
type input "4000"
type input "5.568"
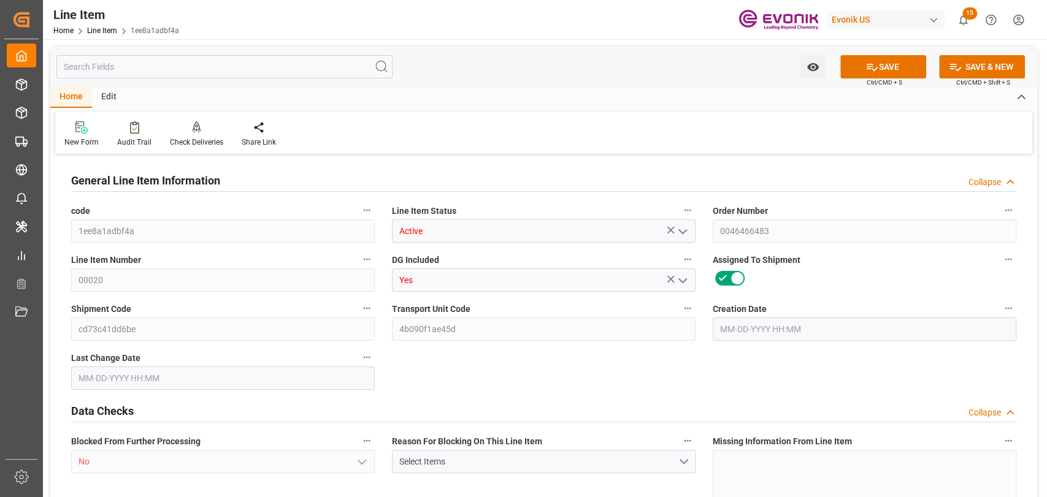
type input "4"
type input "38280"
type input "4"
type input "4220"
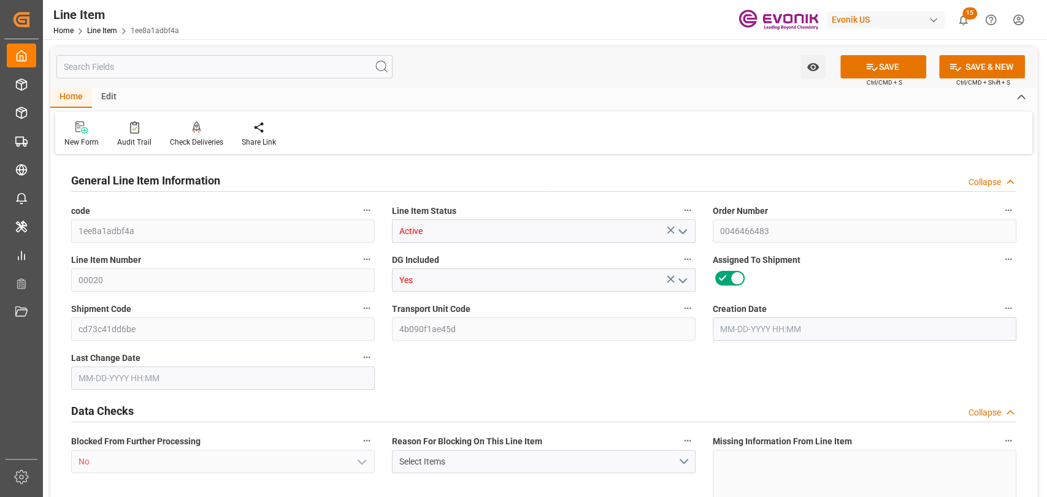
type input "4220"
type input "4000"
type input "5.568"
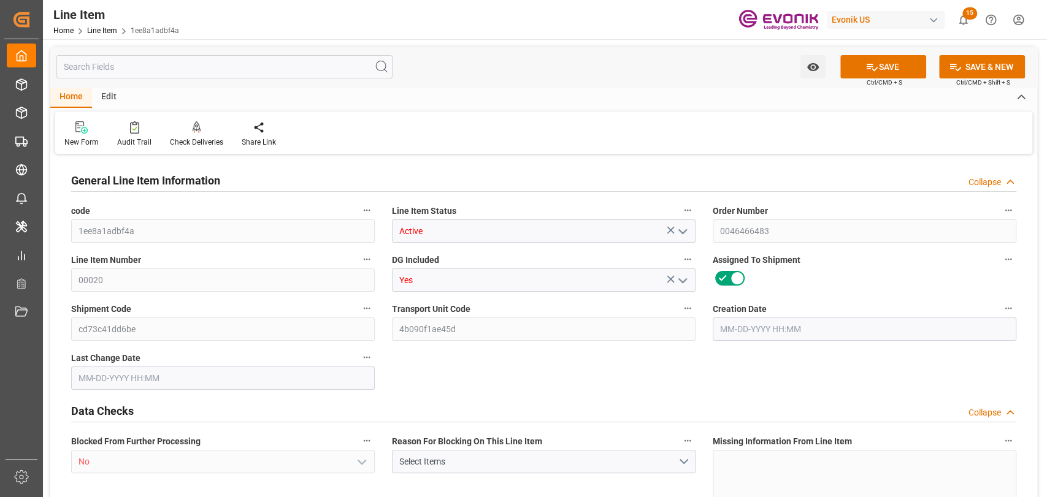
type input "5568"
type input "4"
type input "4220"
type input "4000"
type input "5.568"
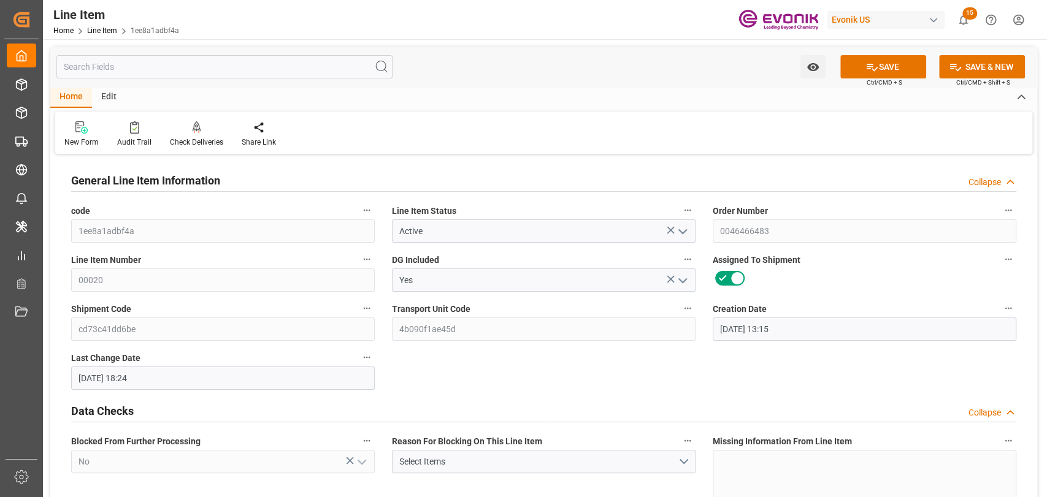
type input "[DATE] 13:15"
type input "[DATE] 18:24"
type input "[DATE]"
